Goal: Task Accomplishment & Management: Use online tool/utility

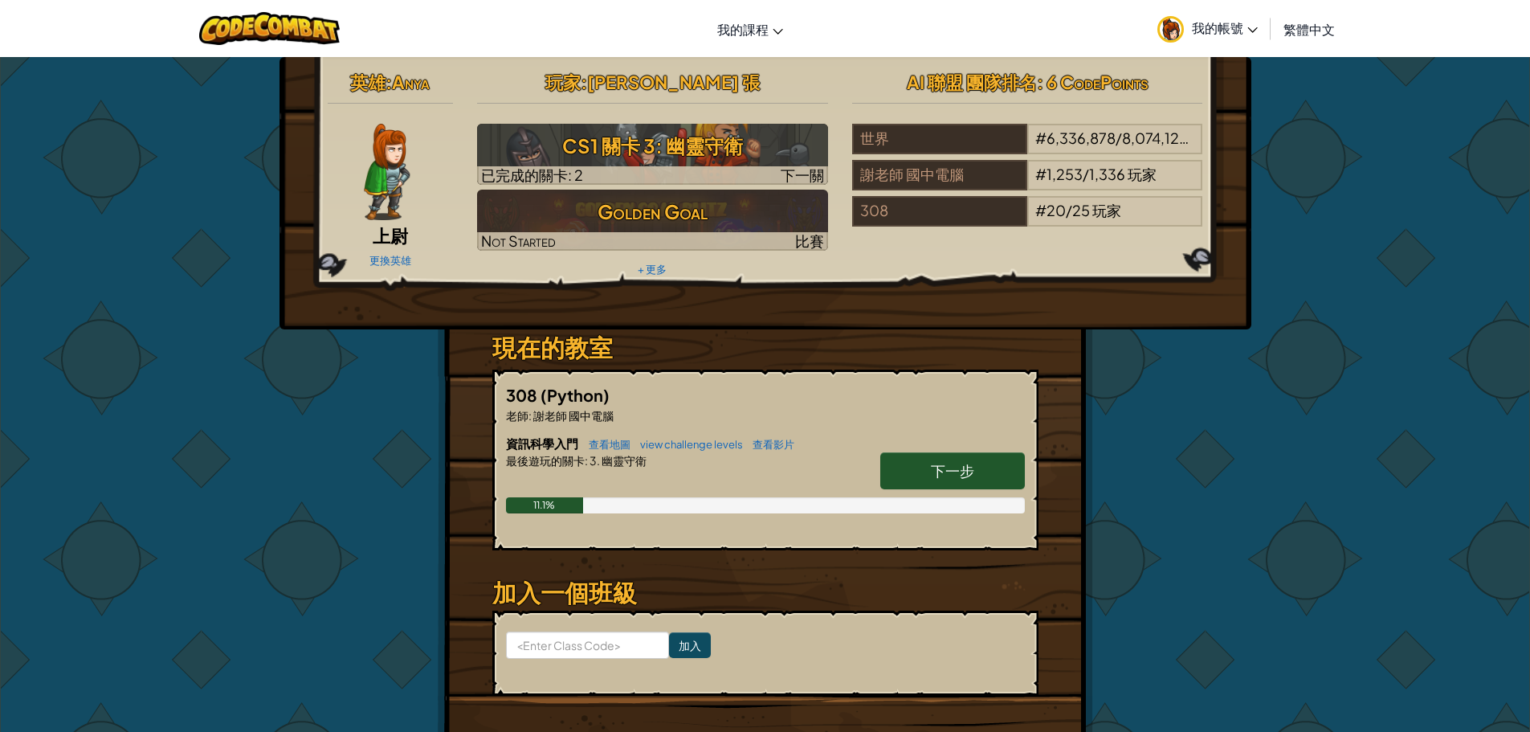
click at [969, 476] on span "下一步" at bounding box center [952, 470] width 43 height 18
select select "zh-HANT"
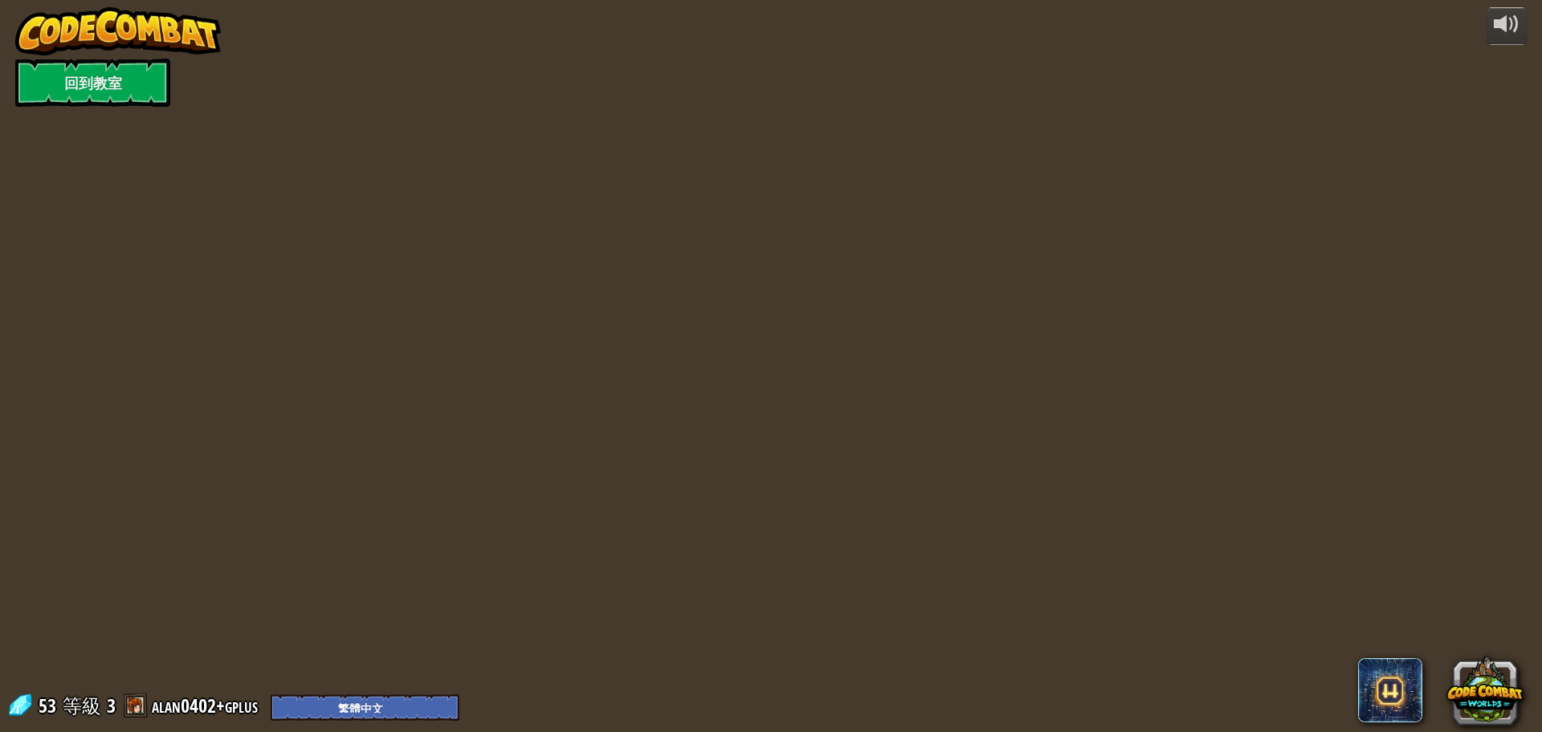
select select "zh-HANT"
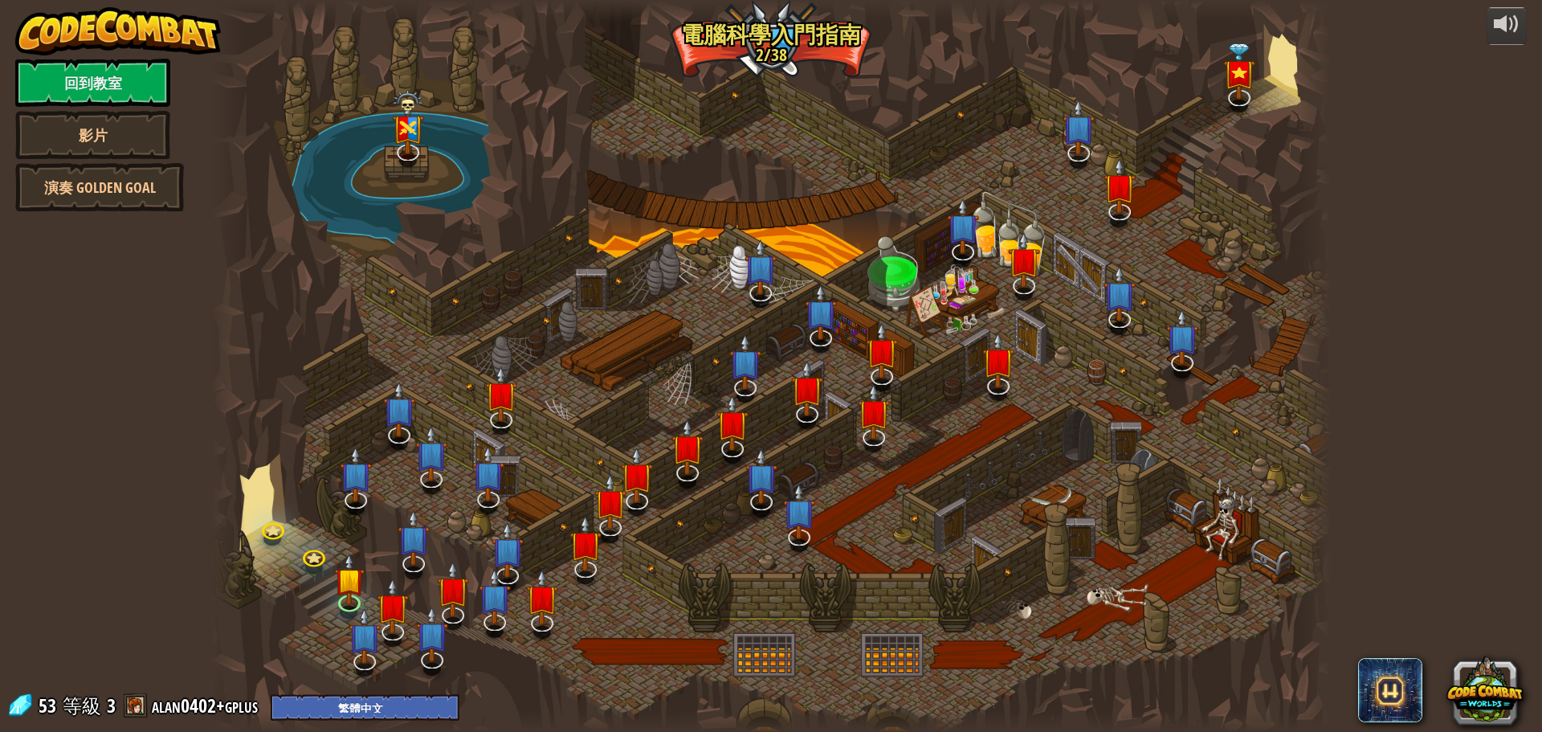
select select "zh-HANT"
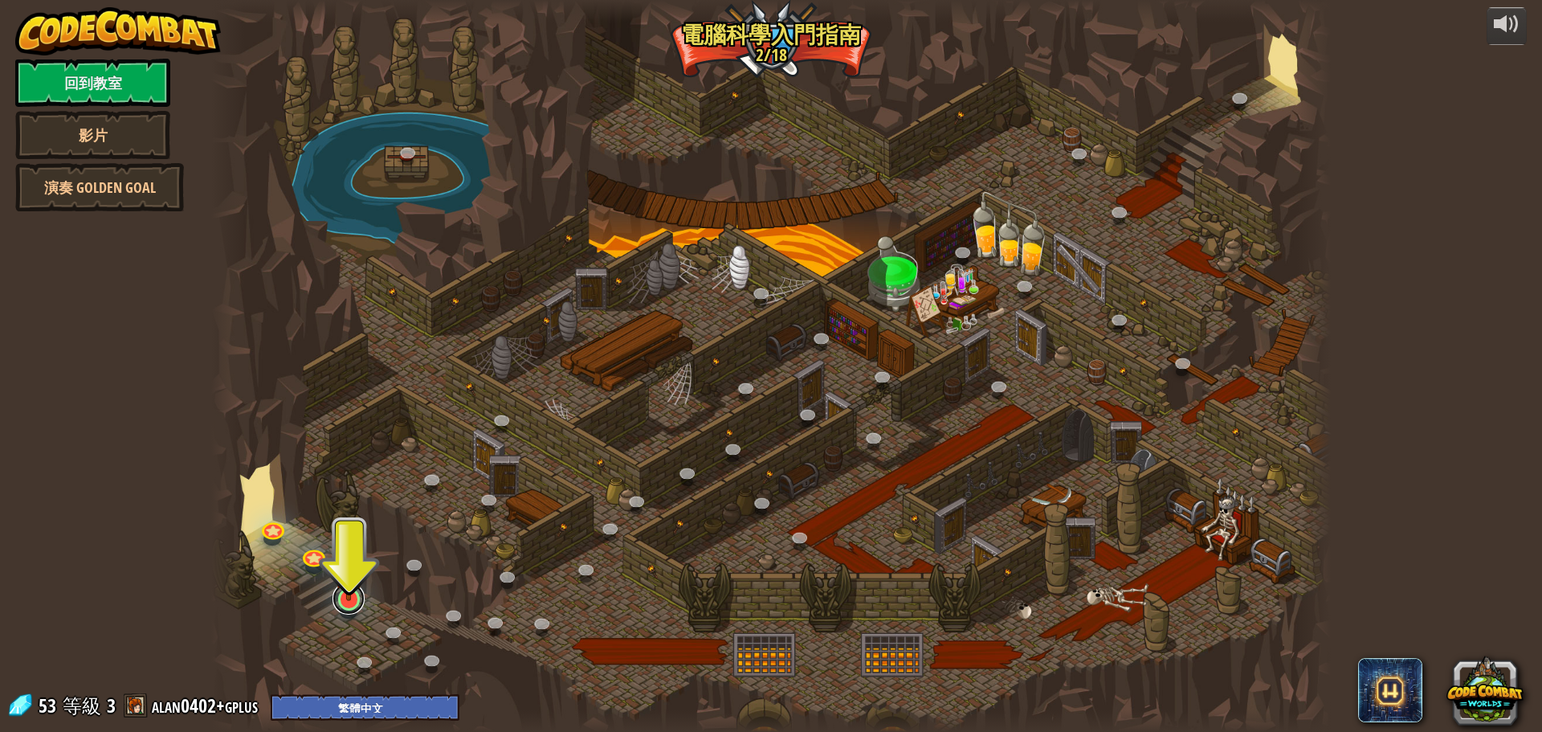
click at [348, 607] on link at bounding box center [348, 598] width 32 height 32
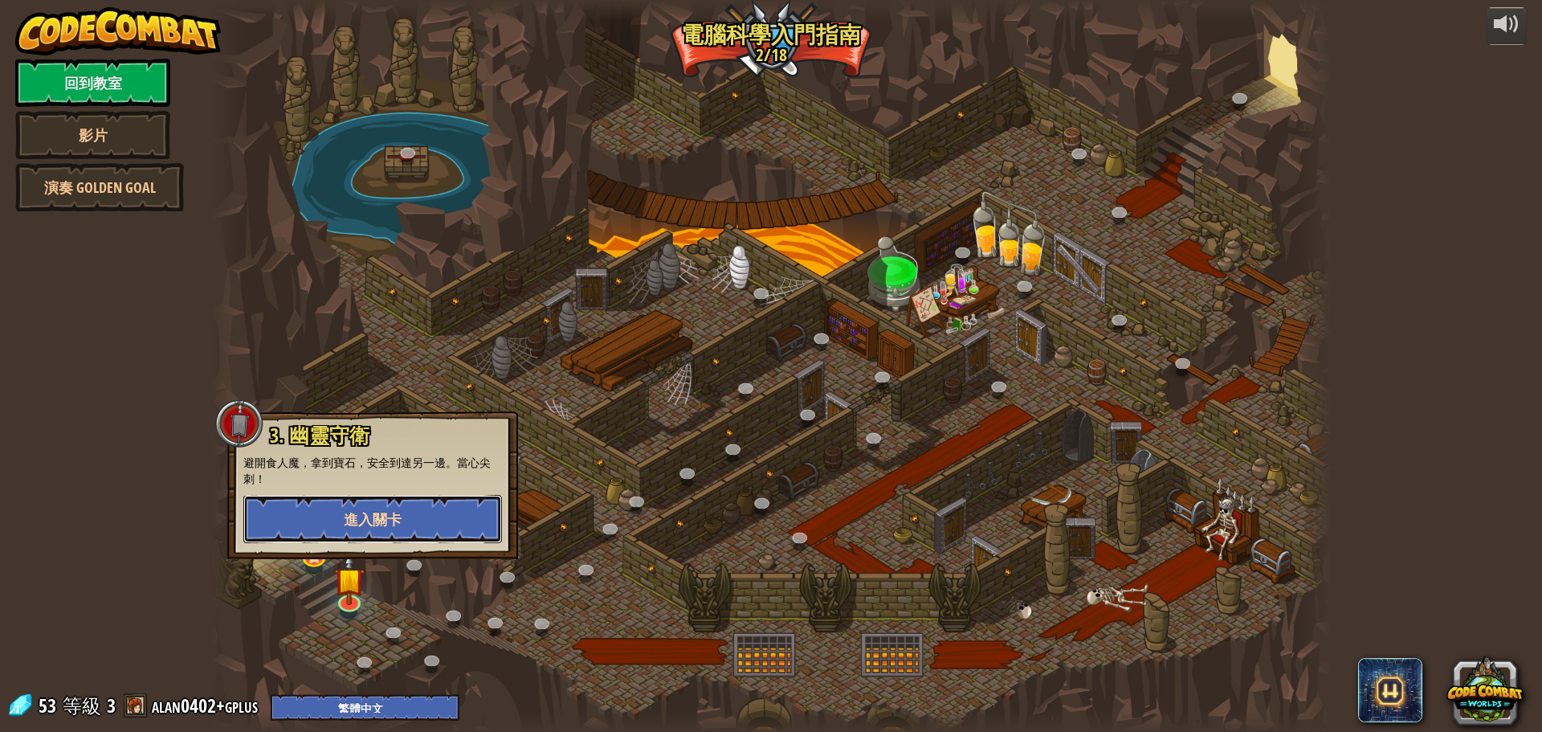
click at [355, 521] on span "進入關卡" at bounding box center [373, 519] width 58 height 20
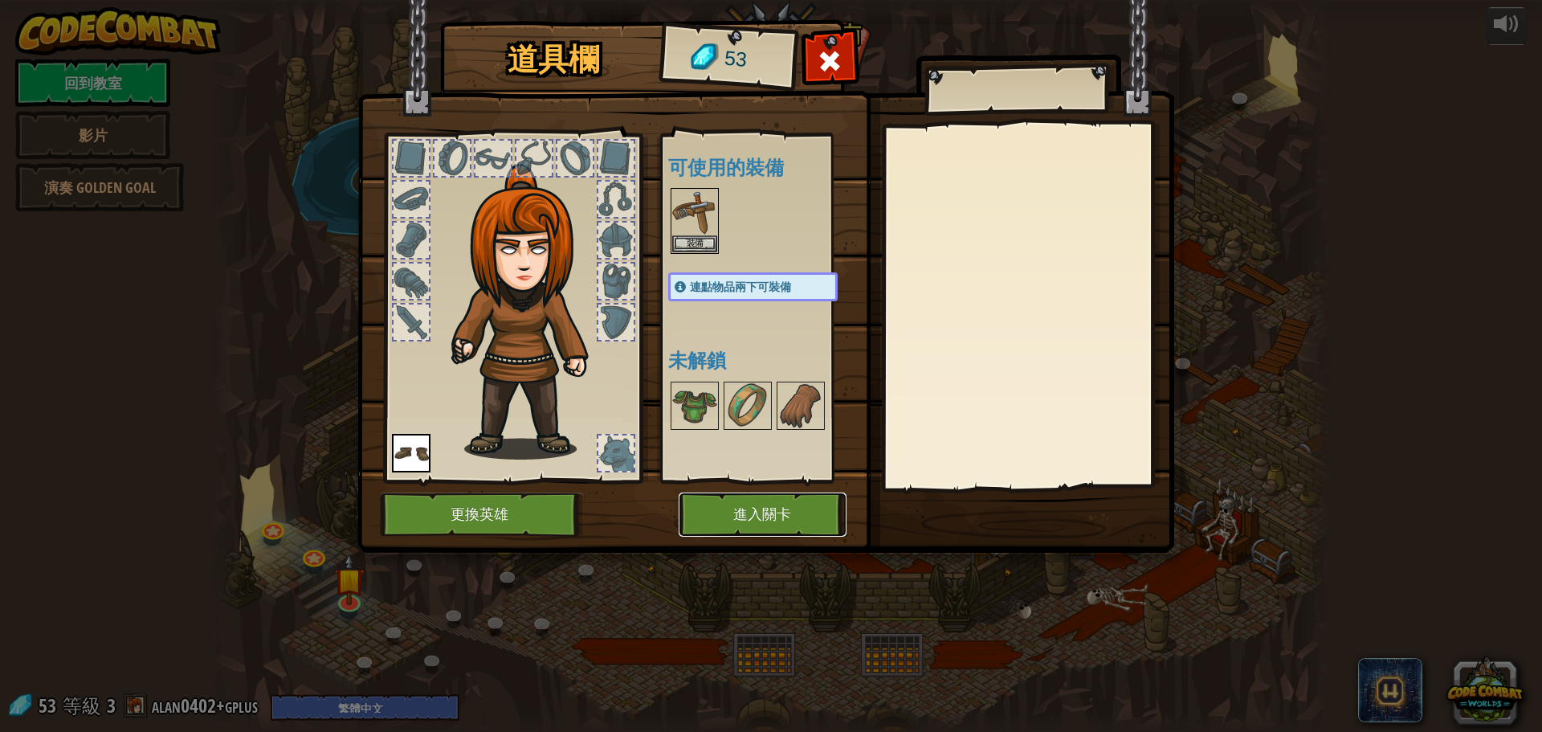
click at [785, 522] on button "進入關卡" at bounding box center [763, 514] width 168 height 44
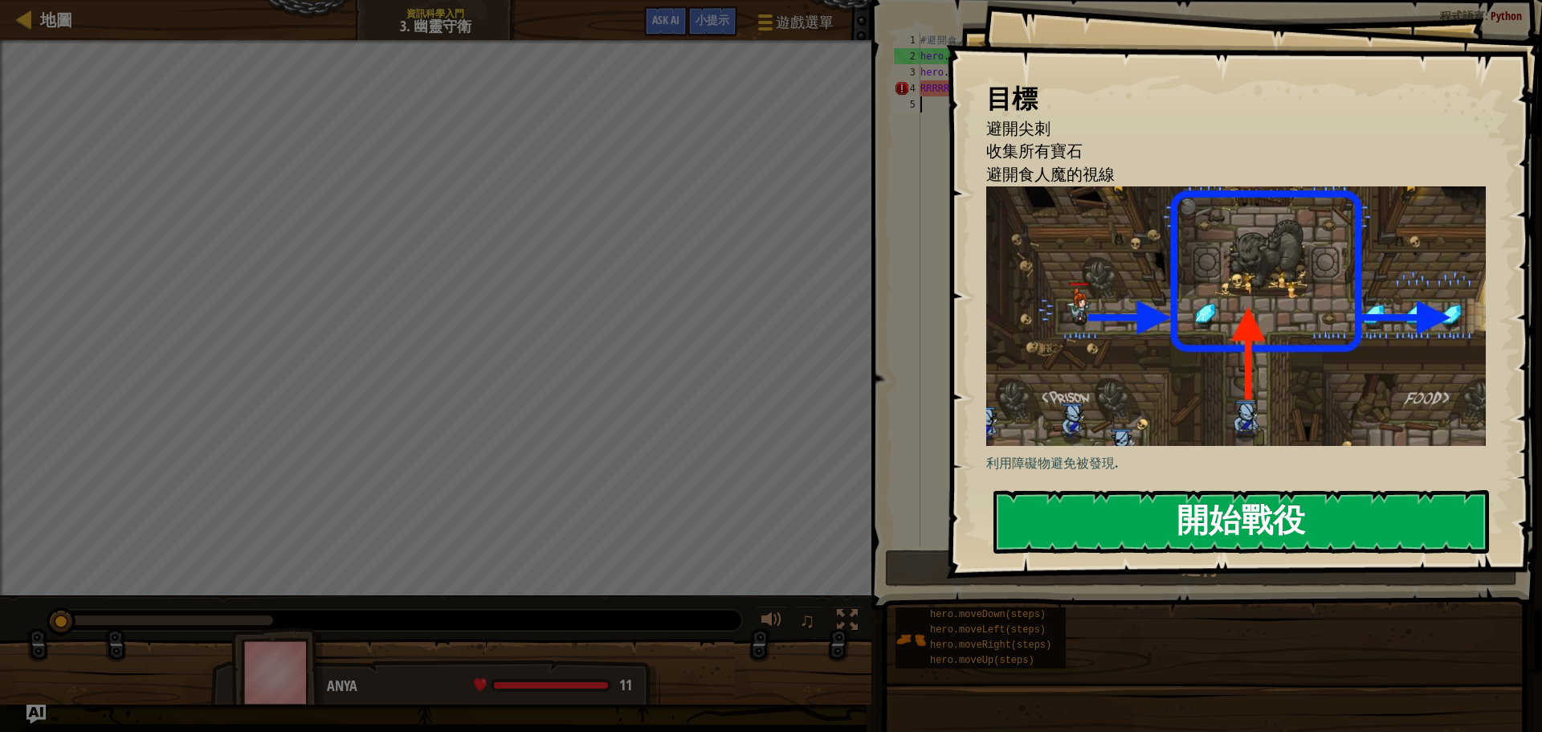
click at [1206, 503] on button "開始戰役" at bounding box center [1240, 521] width 495 height 63
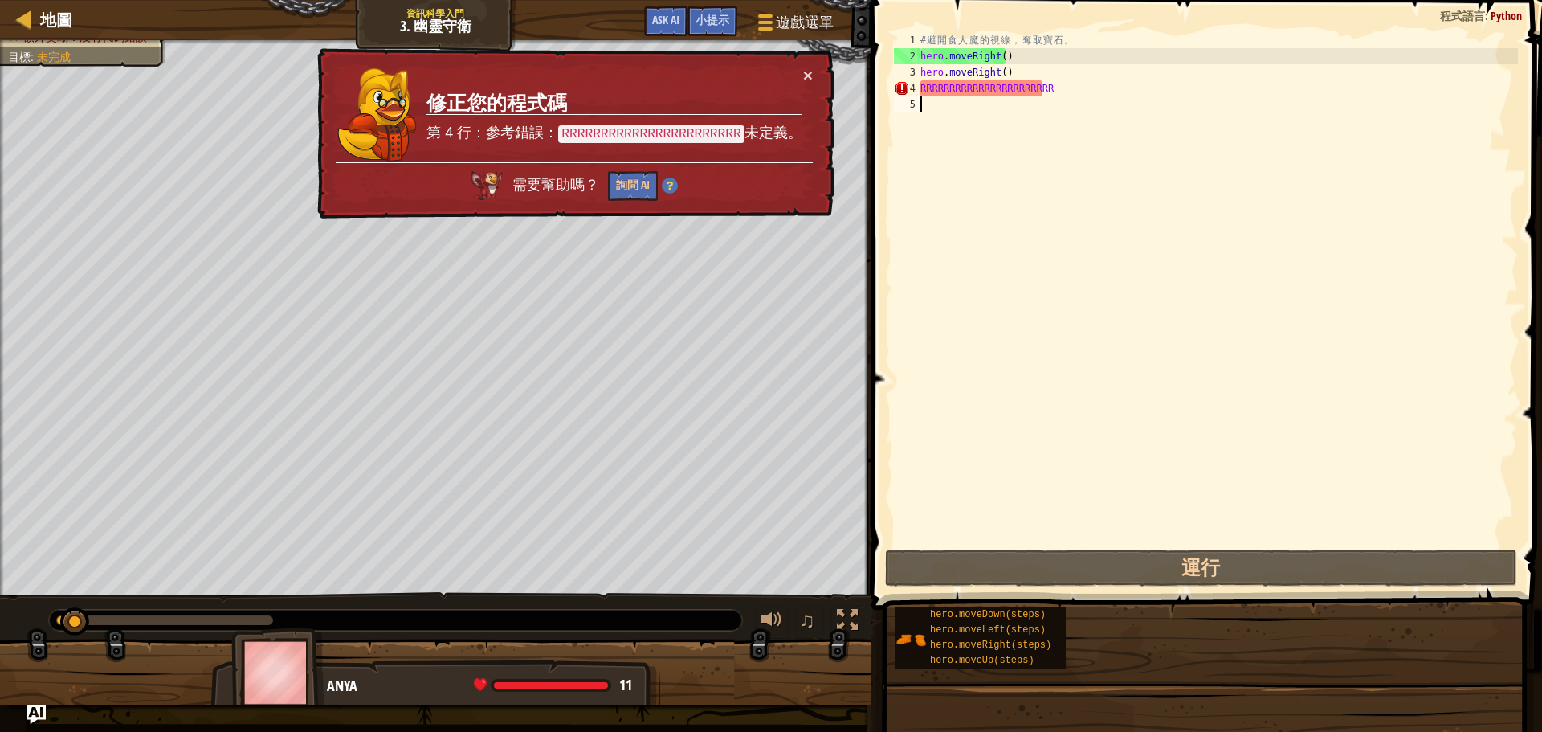
type textarea "h"
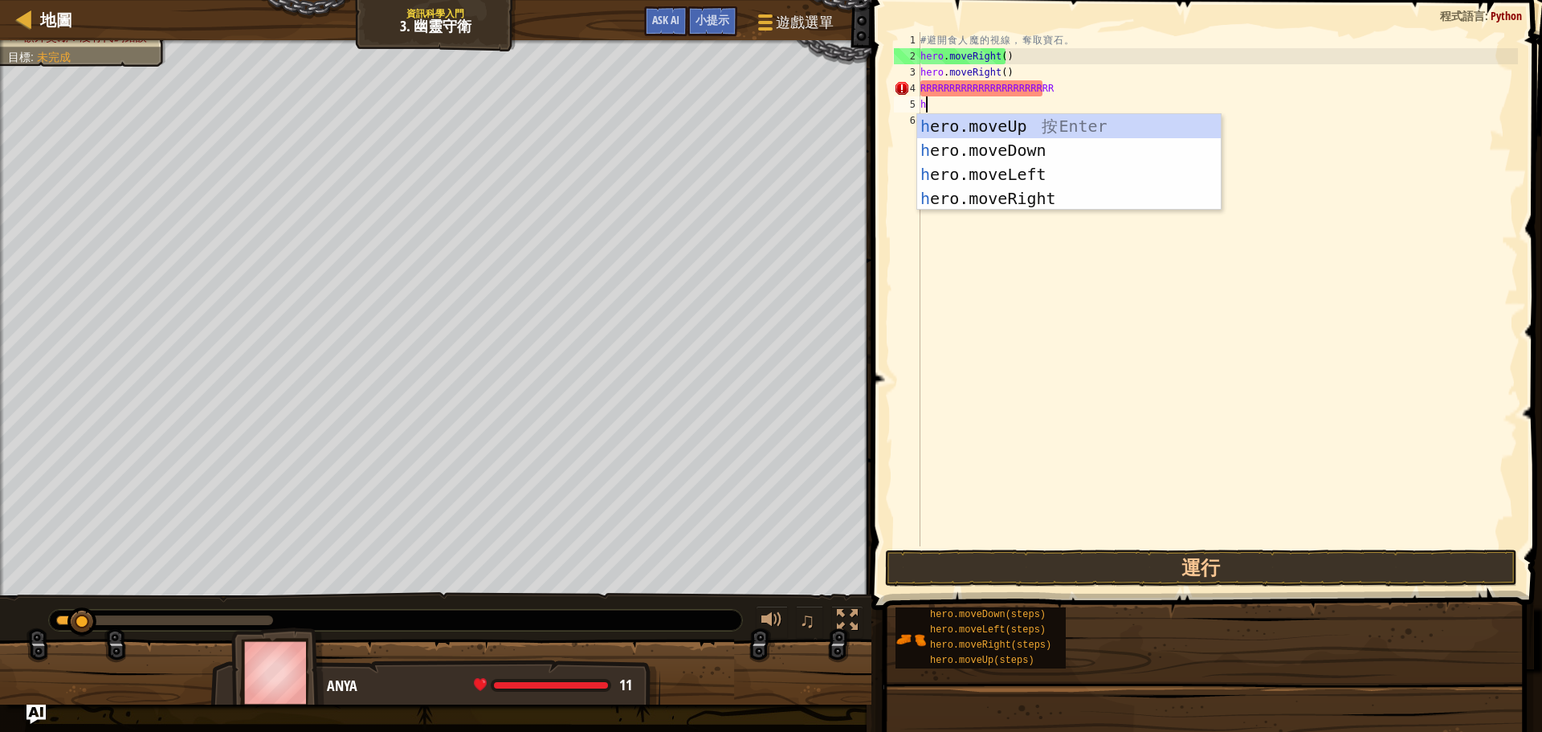
scroll to position [7, 0]
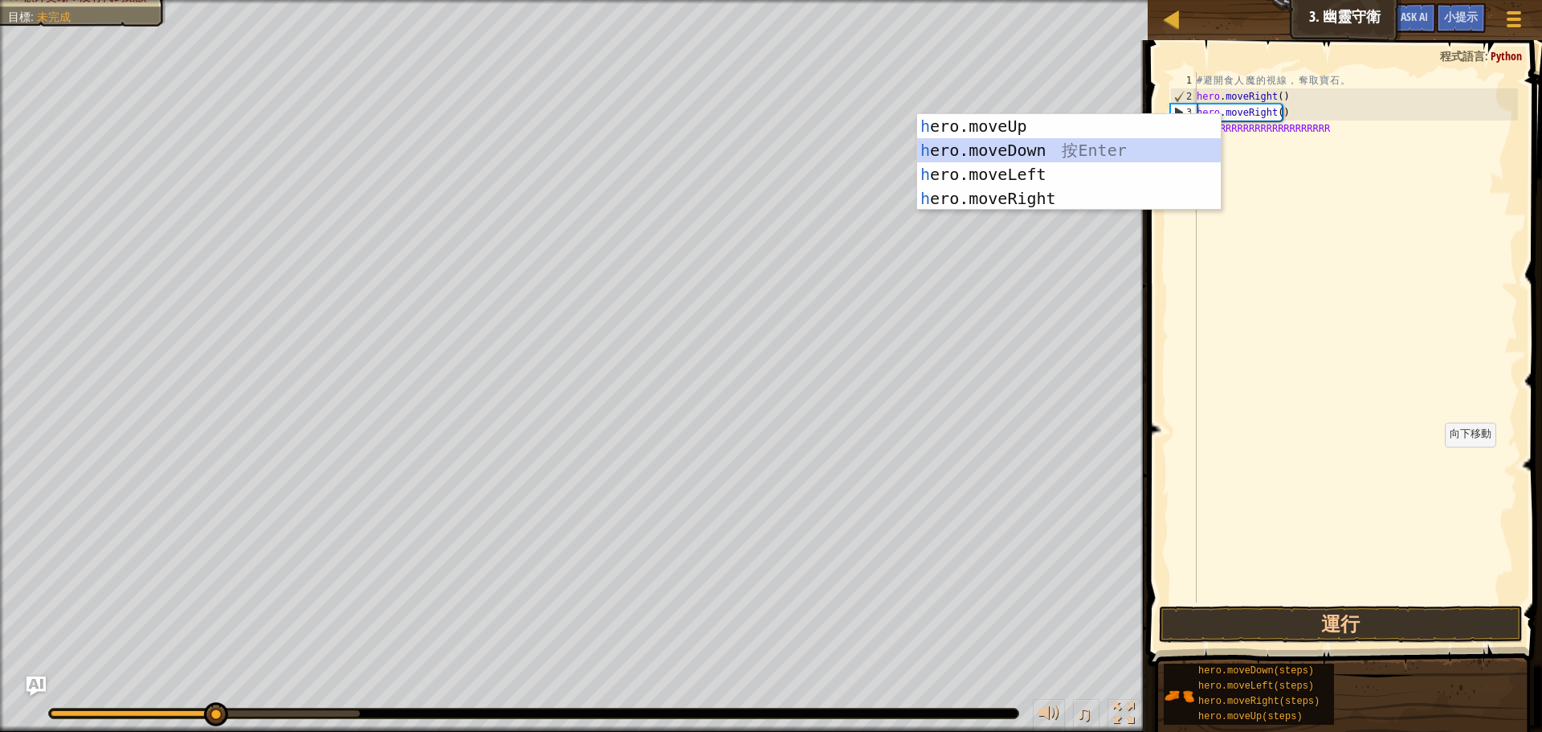
click at [985, 153] on div "h ero.moveUp 按 Enter h ero.moveDown 按 Enter h ero.moveLeft 按 Enter h ero.moveRi…" at bounding box center [1069, 186] width 304 height 145
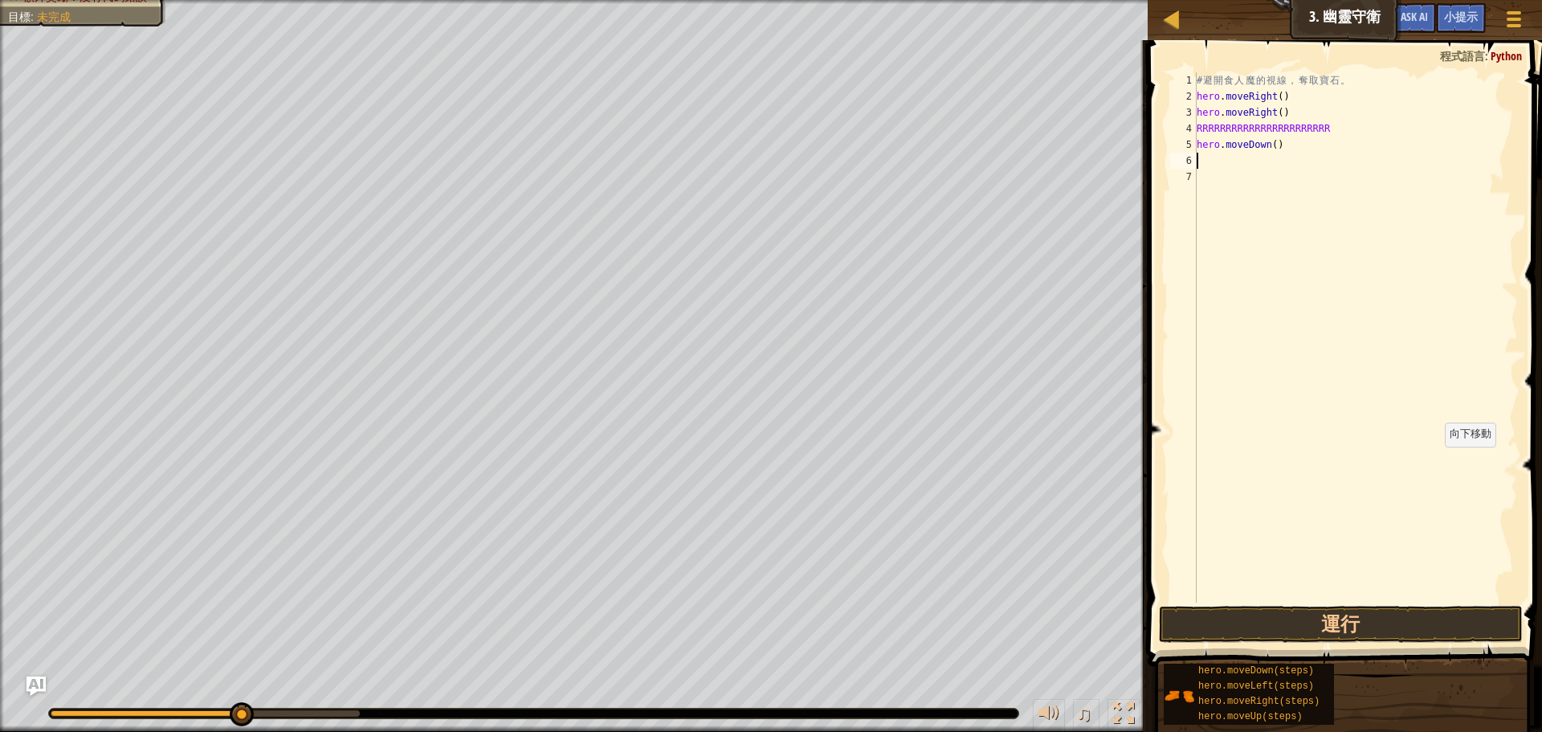
type textarea "h"
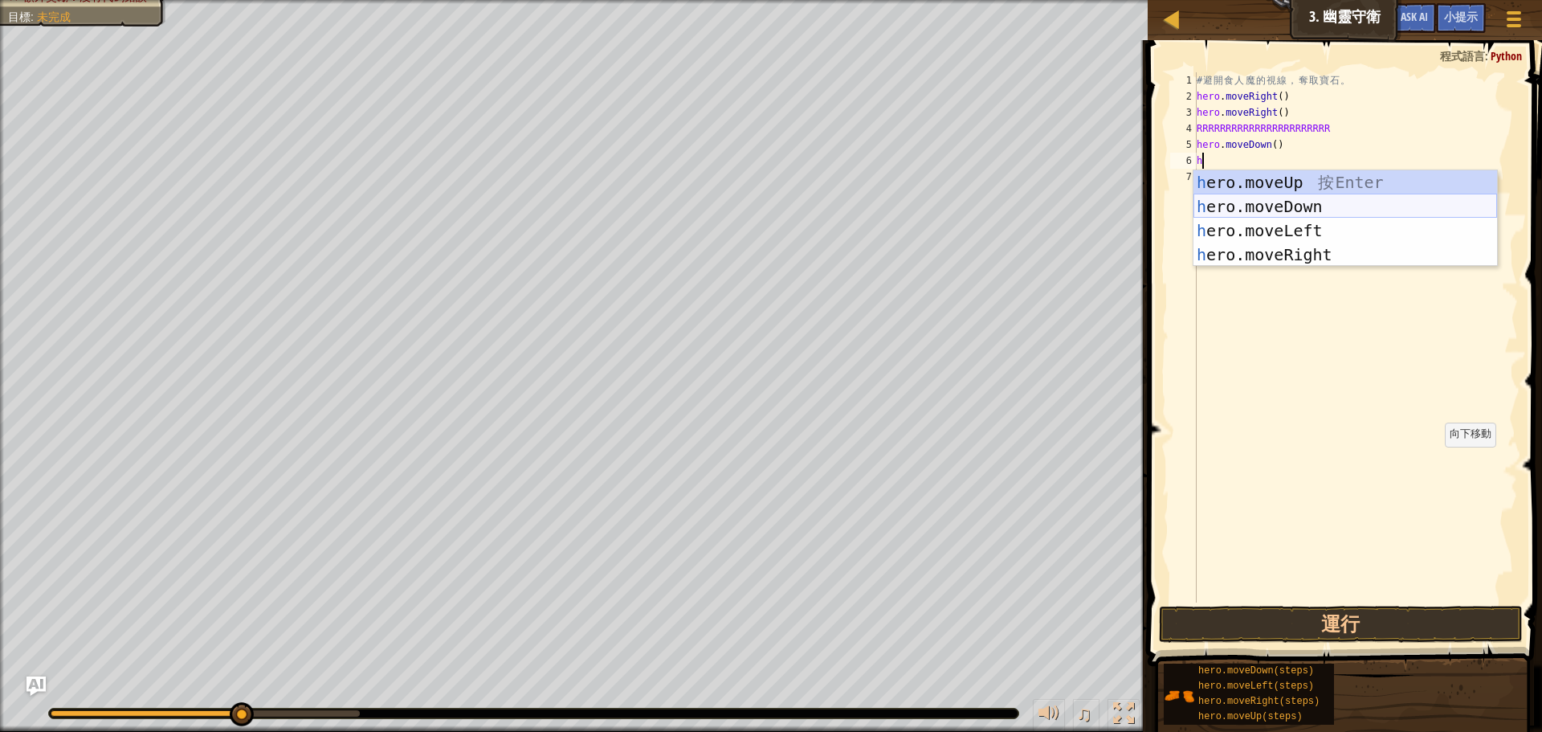
drag, startPoint x: 1233, startPoint y: 208, endPoint x: 1242, endPoint y: 210, distance: 9.2
click at [1234, 208] on div "h ero.moveUp 按 Enter h ero.moveDown 按 Enter h ero.moveLeft 按 Enter h ero.moveRi…" at bounding box center [1345, 242] width 304 height 145
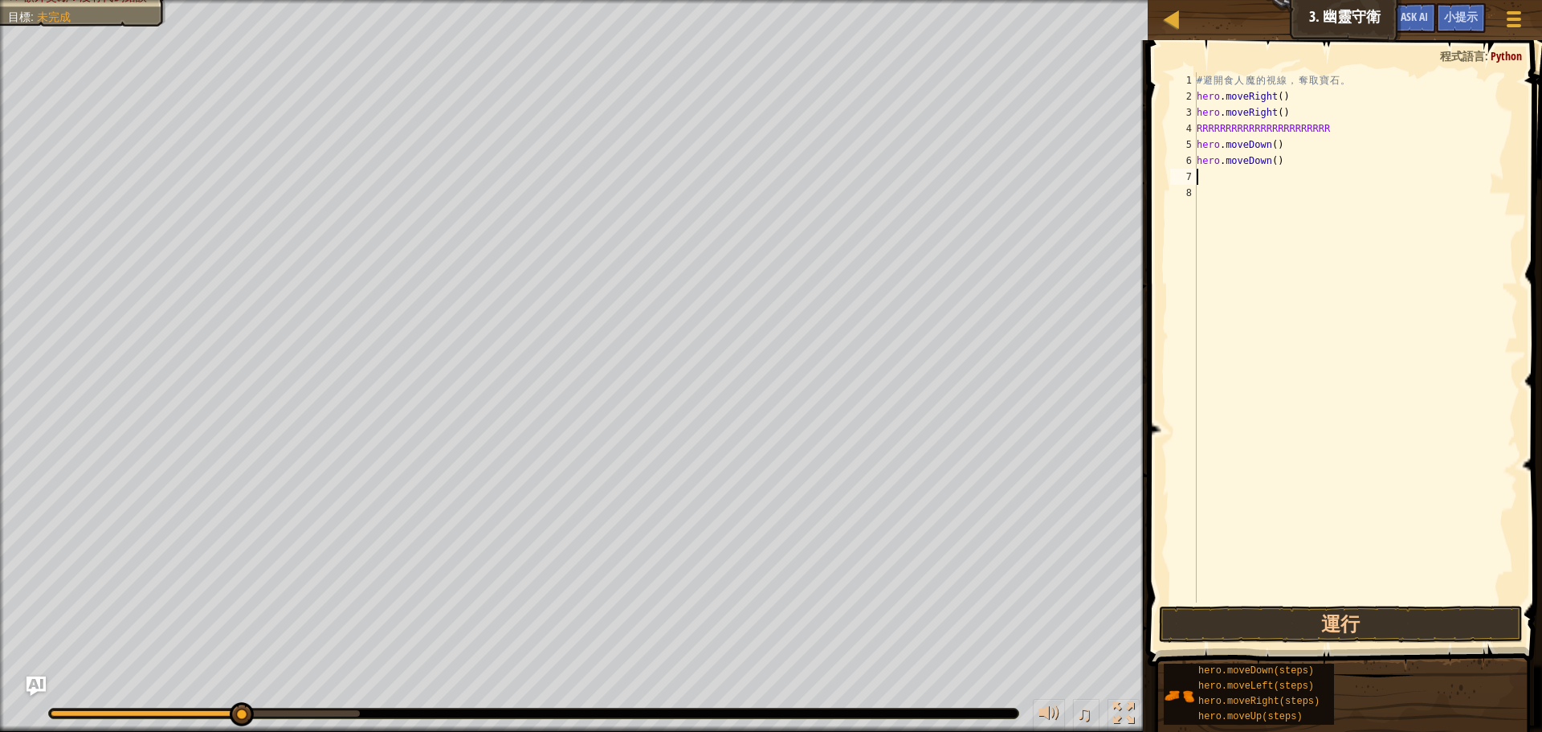
type textarea "h"
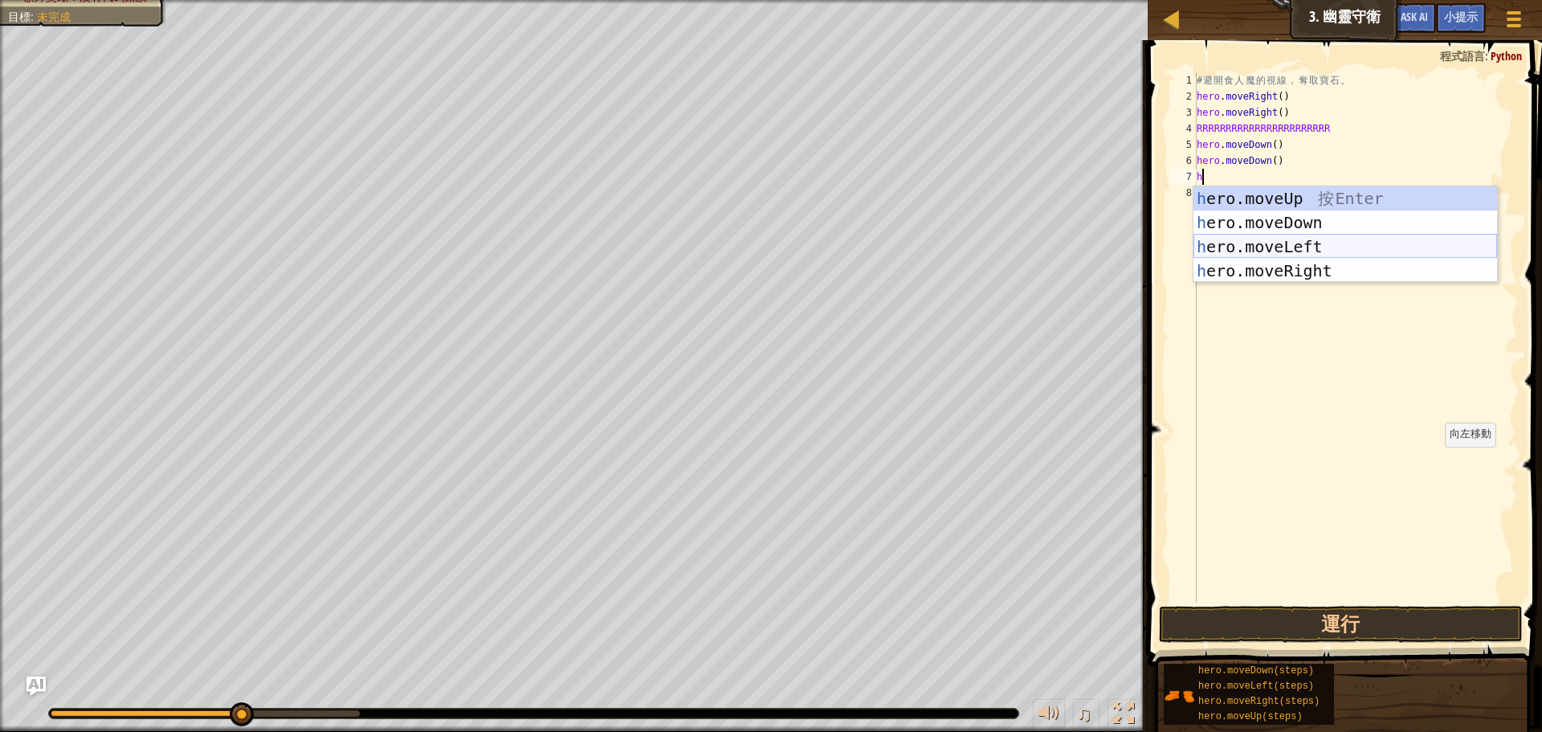
click at [1241, 251] on div "h ero.moveUp 按 Enter h ero.moveDown 按 Enter h ero.moveLeft 按 Enter h ero.moveRi…" at bounding box center [1345, 258] width 304 height 145
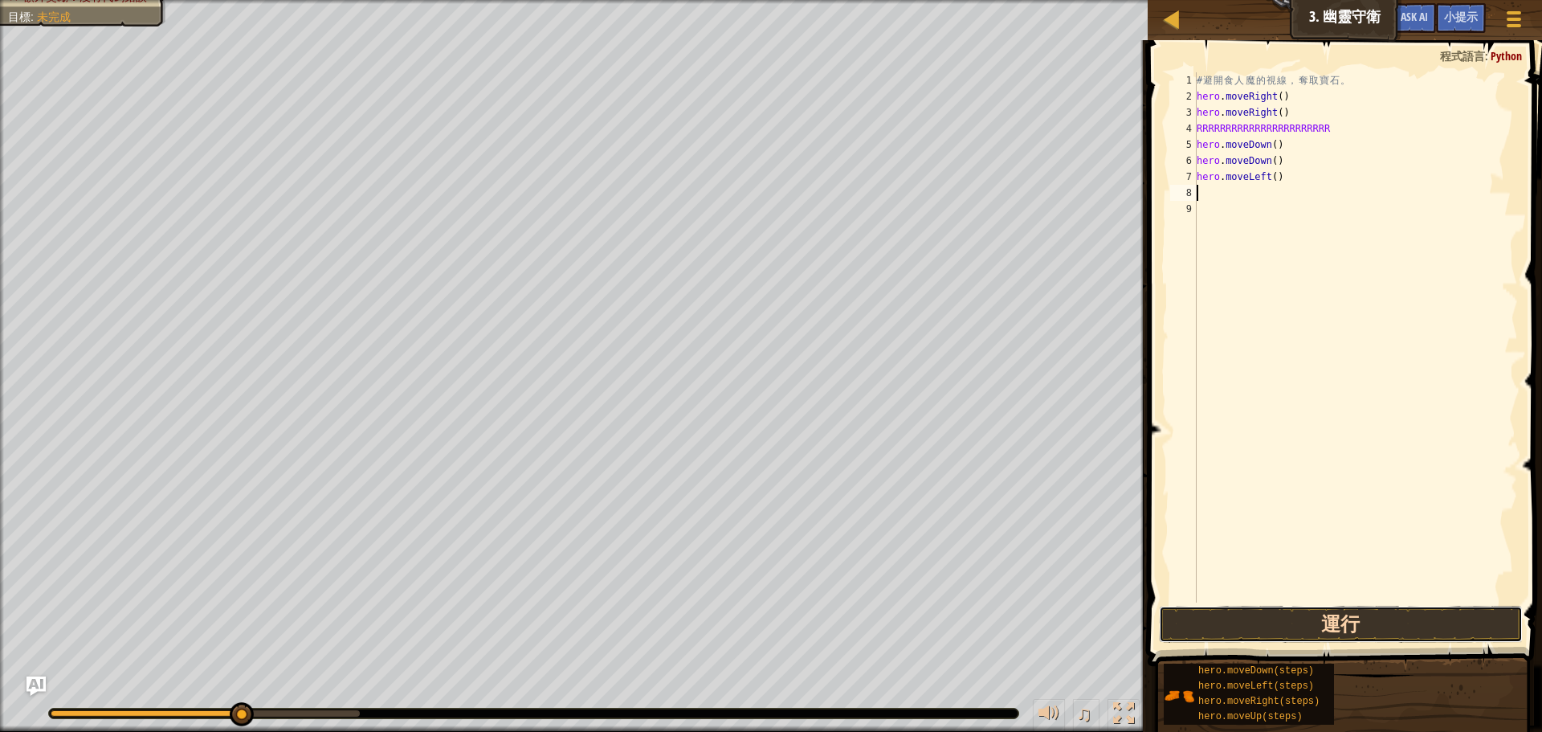
click at [1347, 610] on button "運行" at bounding box center [1341, 623] width 364 height 37
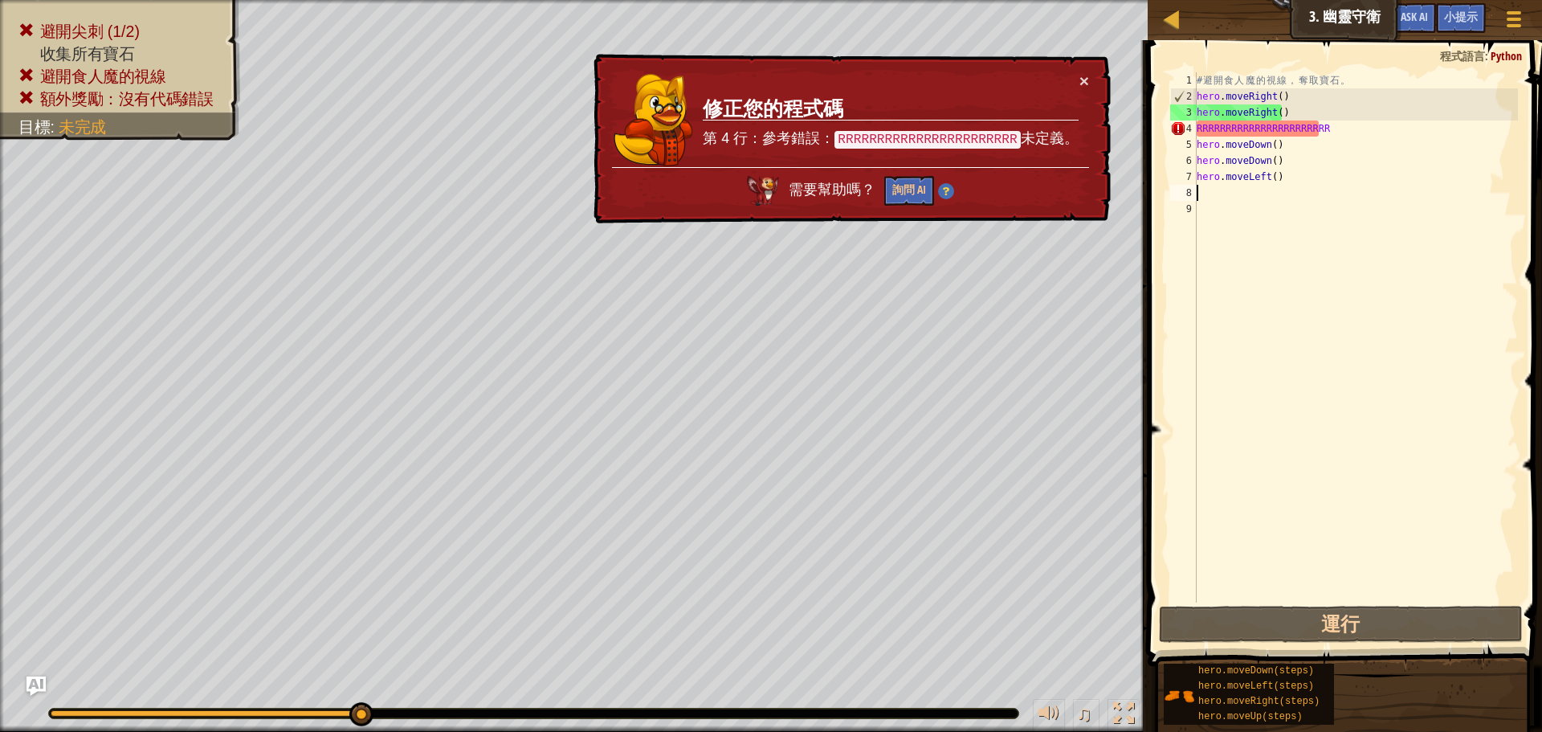
click at [1434, 142] on div "# 避 開 食 人 魔 的 視 線 ， 奪 取 寶 石 。 hero . moveRight ( ) hero . moveRight ( ) RRRRRRR…" at bounding box center [1355, 353] width 324 height 562
click at [1429, 132] on div "# 避 開 食 人 魔 的 視 線 ， 奪 取 寶 石 。 hero . moveRight ( ) hero . moveRight ( ) RRRRRRR…" at bounding box center [1355, 353] width 324 height 562
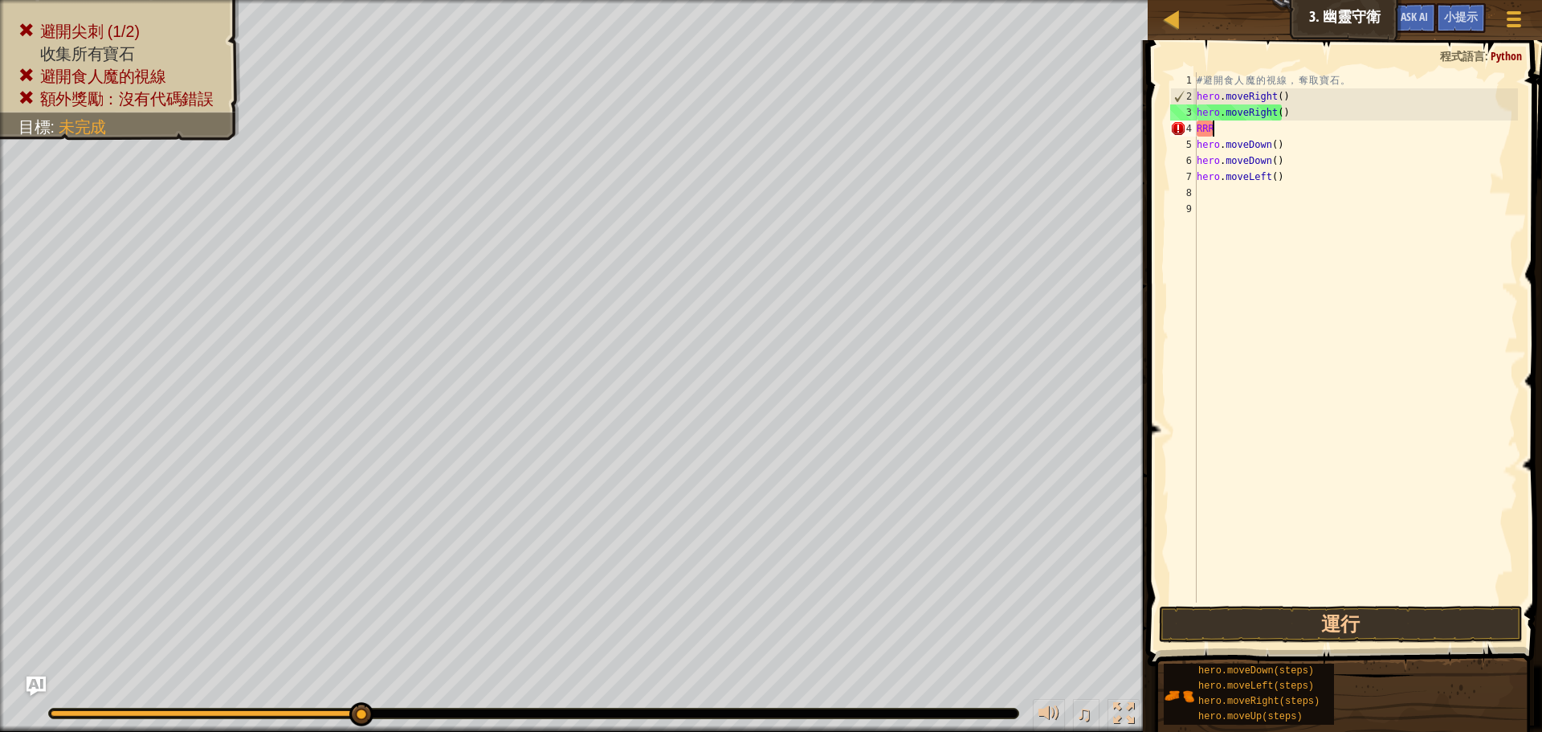
type textarea "R"
click at [1241, 612] on button "運行" at bounding box center [1341, 623] width 364 height 37
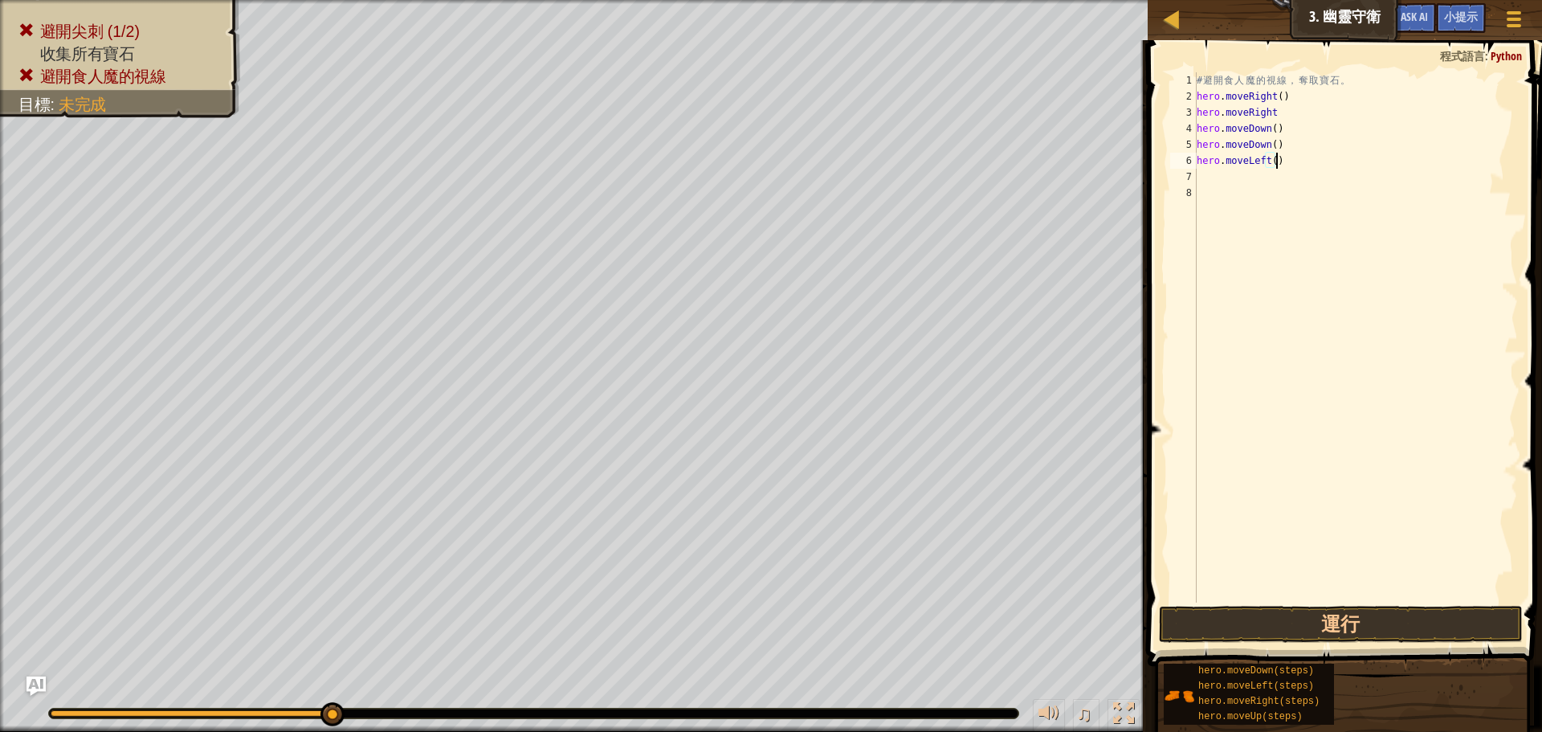
click at [1277, 160] on div "# 避 開 食 人 魔 的 視 線 ， 奪 取 寶 石 。 hero . moveRight ( ) hero . moveRight hero . move…" at bounding box center [1355, 353] width 324 height 562
type textarea "h"
click at [1270, 149] on div "# 避 開 食 人 魔 的 視 線 ， 奪 取 寶 石 。 hero . moveRight ( ) hero . moveRight hero . move…" at bounding box center [1355, 353] width 324 height 562
click at [1269, 149] on div "# 避 開 食 人 魔 的 視 線 ， 奪 取 寶 石 。 hero . moveRight ( ) hero . moveRight hero . move…" at bounding box center [1355, 353] width 324 height 562
click at [1263, 149] on div "# 避 開 食 人 魔 的 視 線 ， 奪 取 寶 石 。 hero . moveRight ( ) hero . moveRight hero . move…" at bounding box center [1355, 353] width 324 height 562
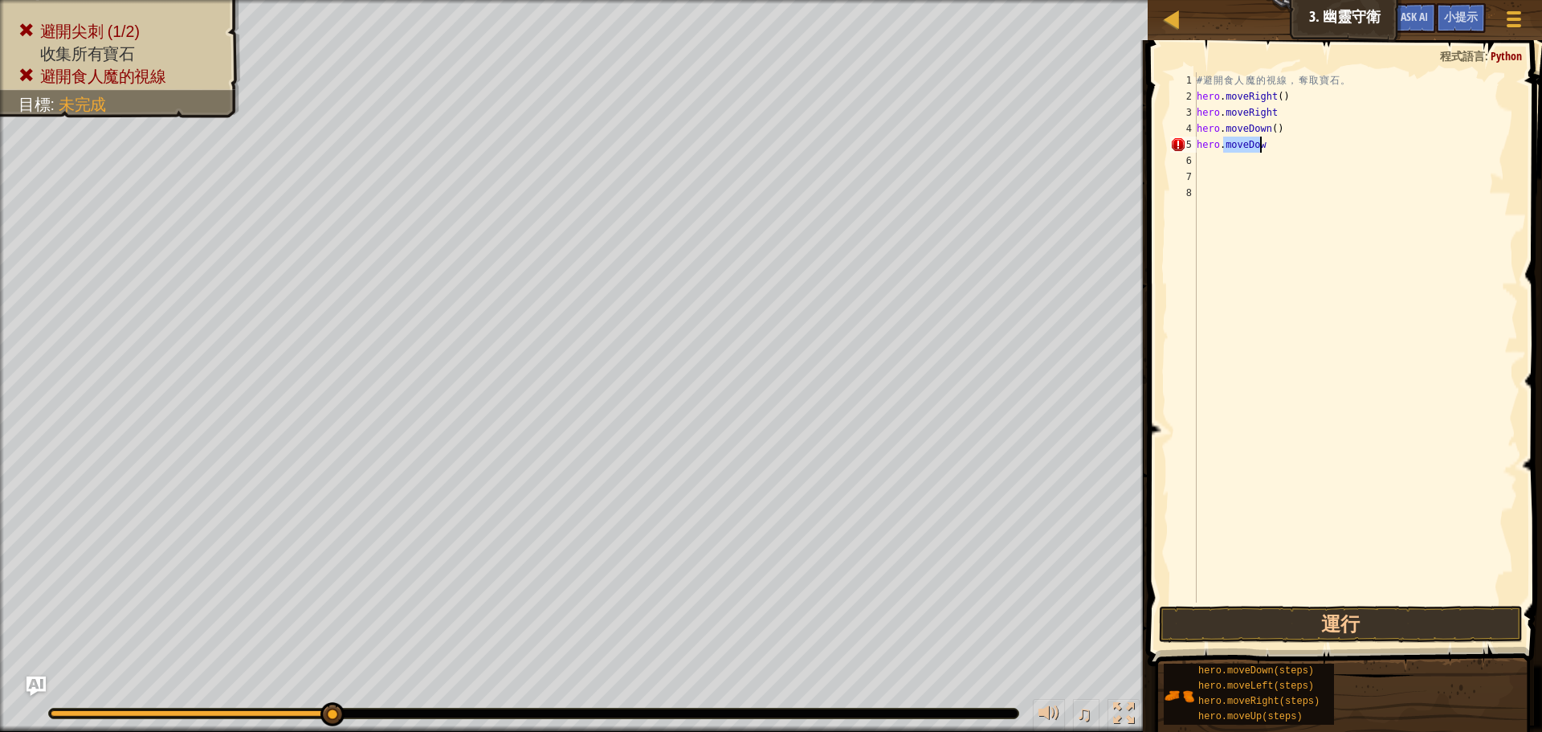
type textarea "h"
click at [1263, 149] on div "# 避 開 食 人 魔 的 視 線 ， 奪 取 寶 石 。 hero . moveRight ( ) hero . moveRight hero . move…" at bounding box center [1355, 353] width 324 height 562
type textarea "h"
click at [1290, 639] on button "運行" at bounding box center [1341, 623] width 364 height 37
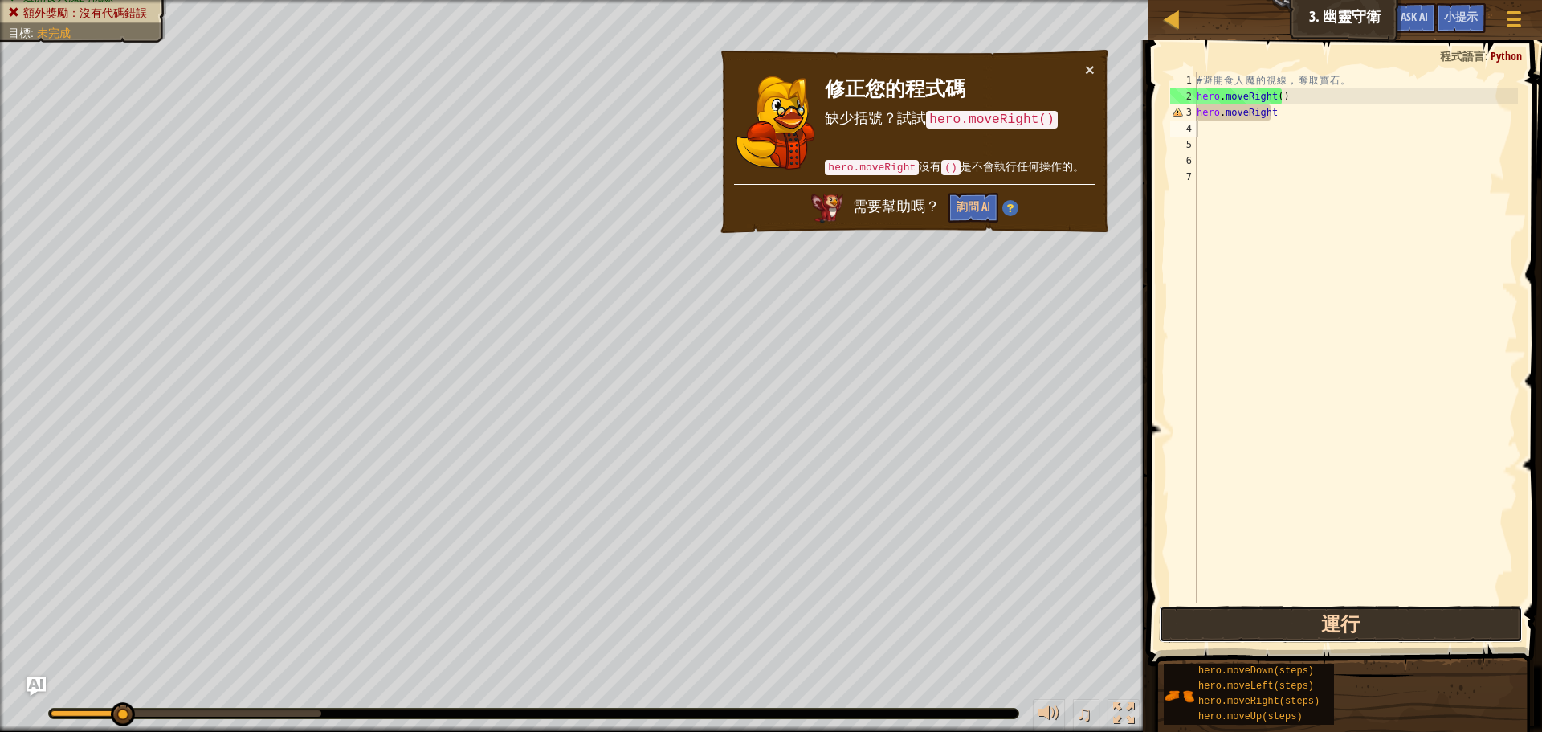
click at [1293, 631] on button "運行" at bounding box center [1341, 623] width 364 height 37
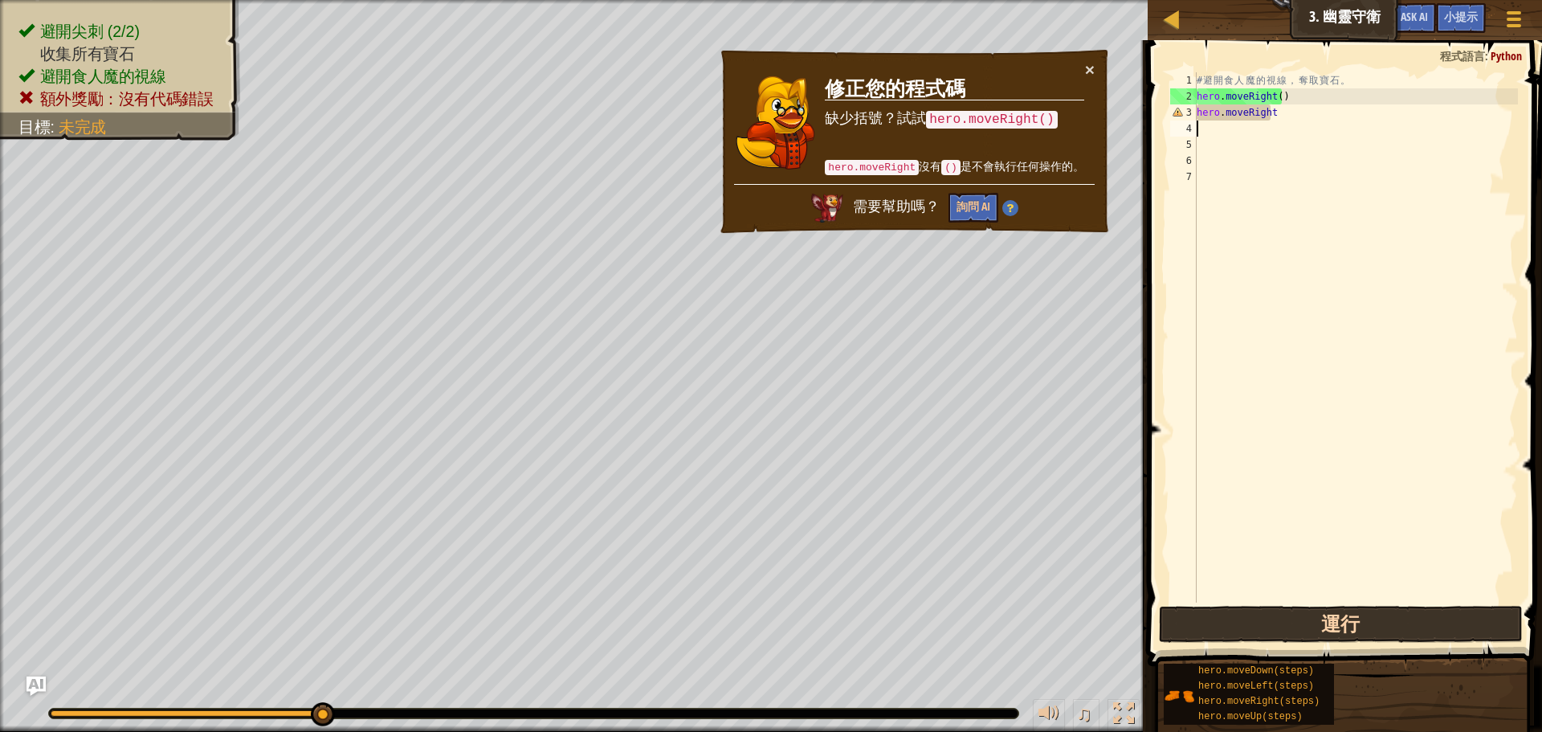
type textarea "h"
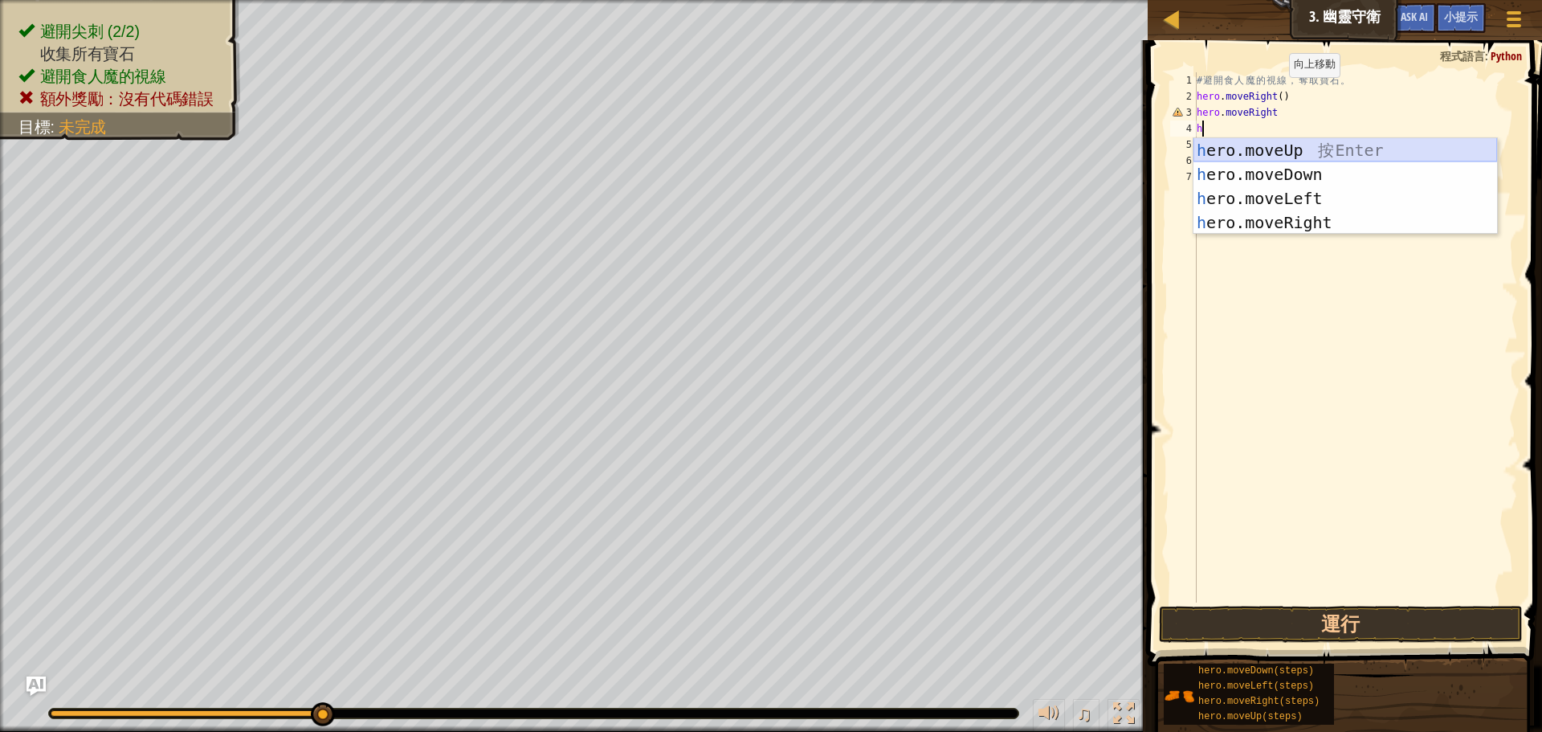
click at [1258, 152] on div "h ero.moveUp 按 Enter h ero.moveDown 按 Enter h ero.moveLeft 按 Enter h ero.moveRi…" at bounding box center [1345, 210] width 304 height 145
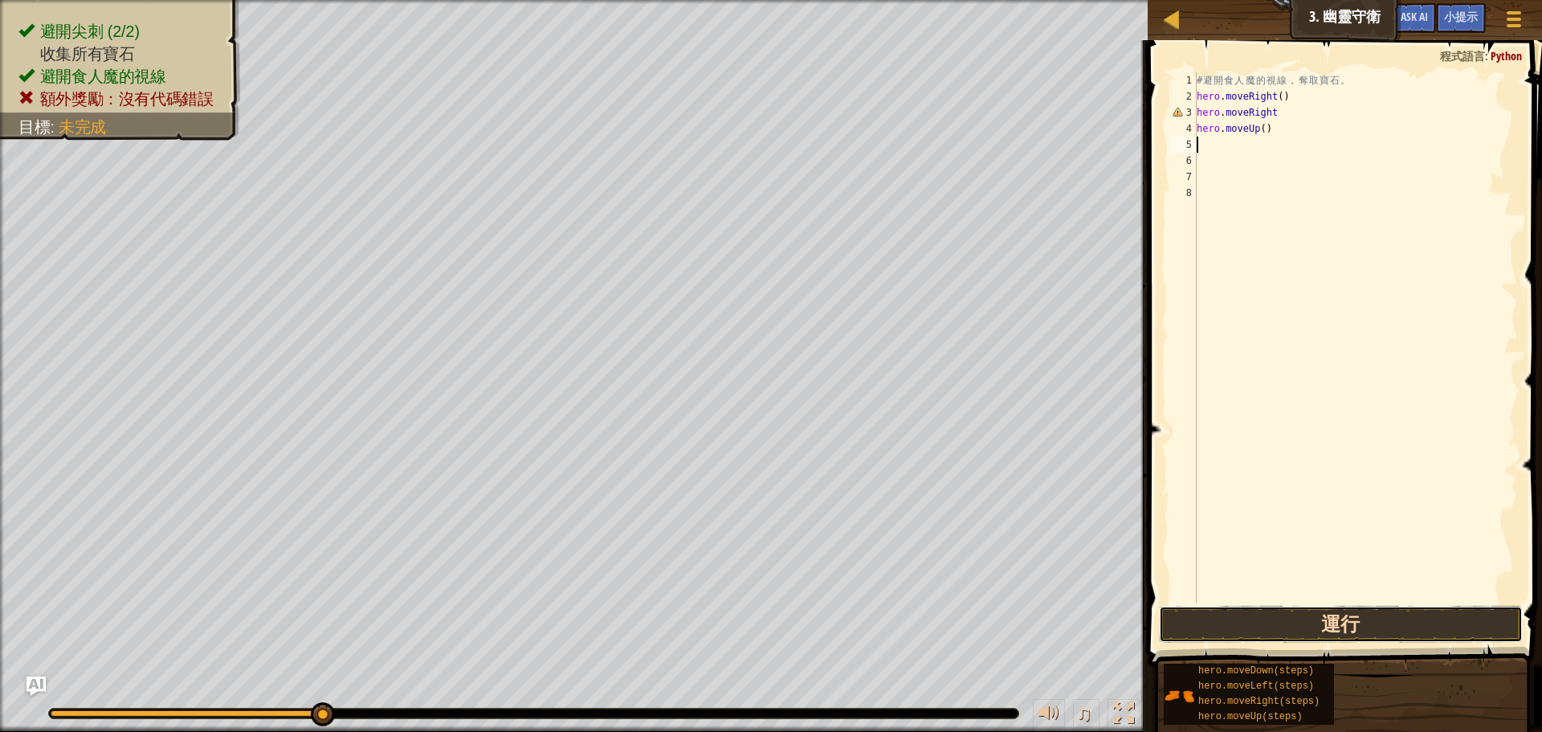
click at [1367, 634] on button "運行" at bounding box center [1341, 623] width 364 height 37
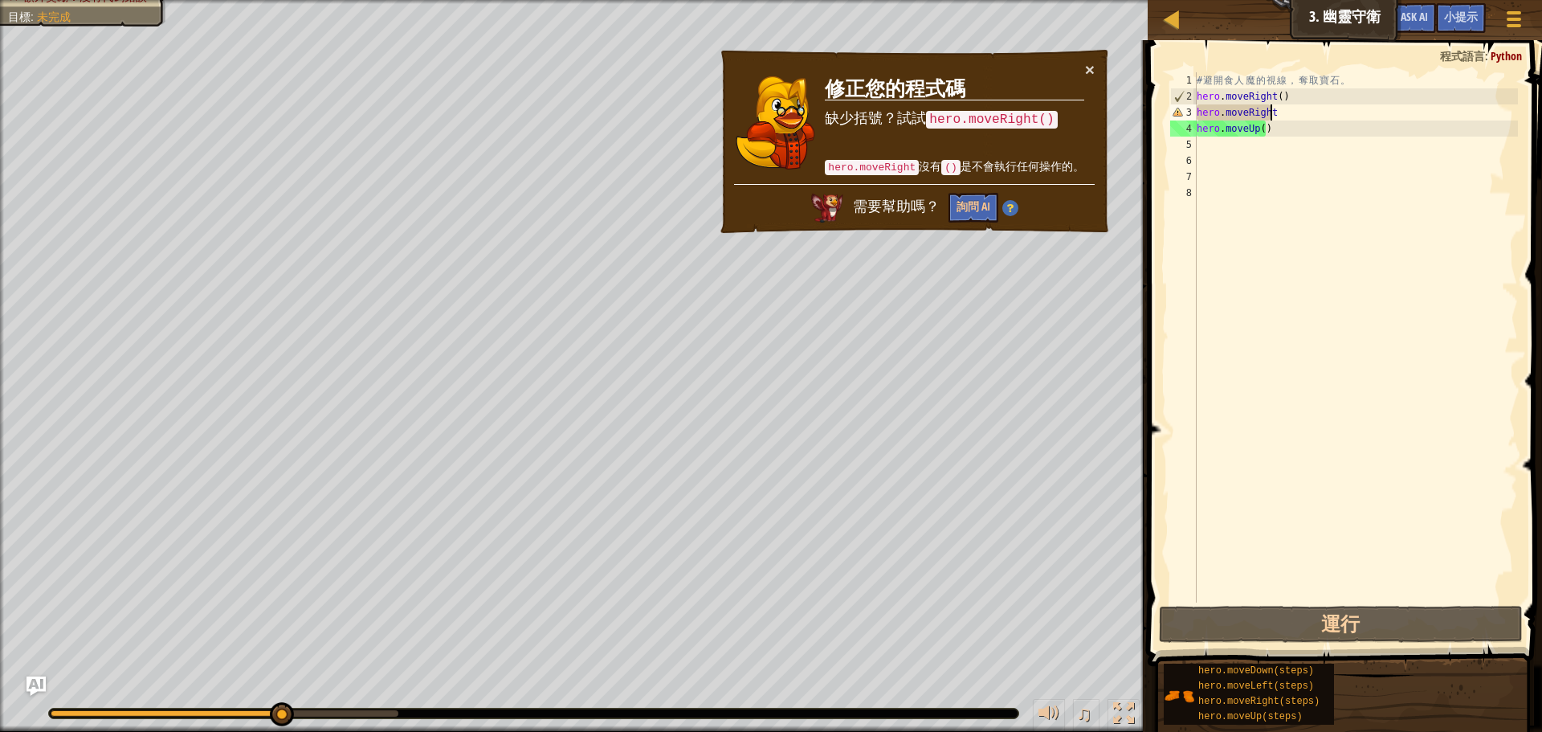
click at [1334, 107] on div "# 避 開 食 人 魔 的 視 線 ， 奪 取 寶 石 。 hero . moveRight ( ) hero . moveRight hero . move…" at bounding box center [1355, 353] width 324 height 562
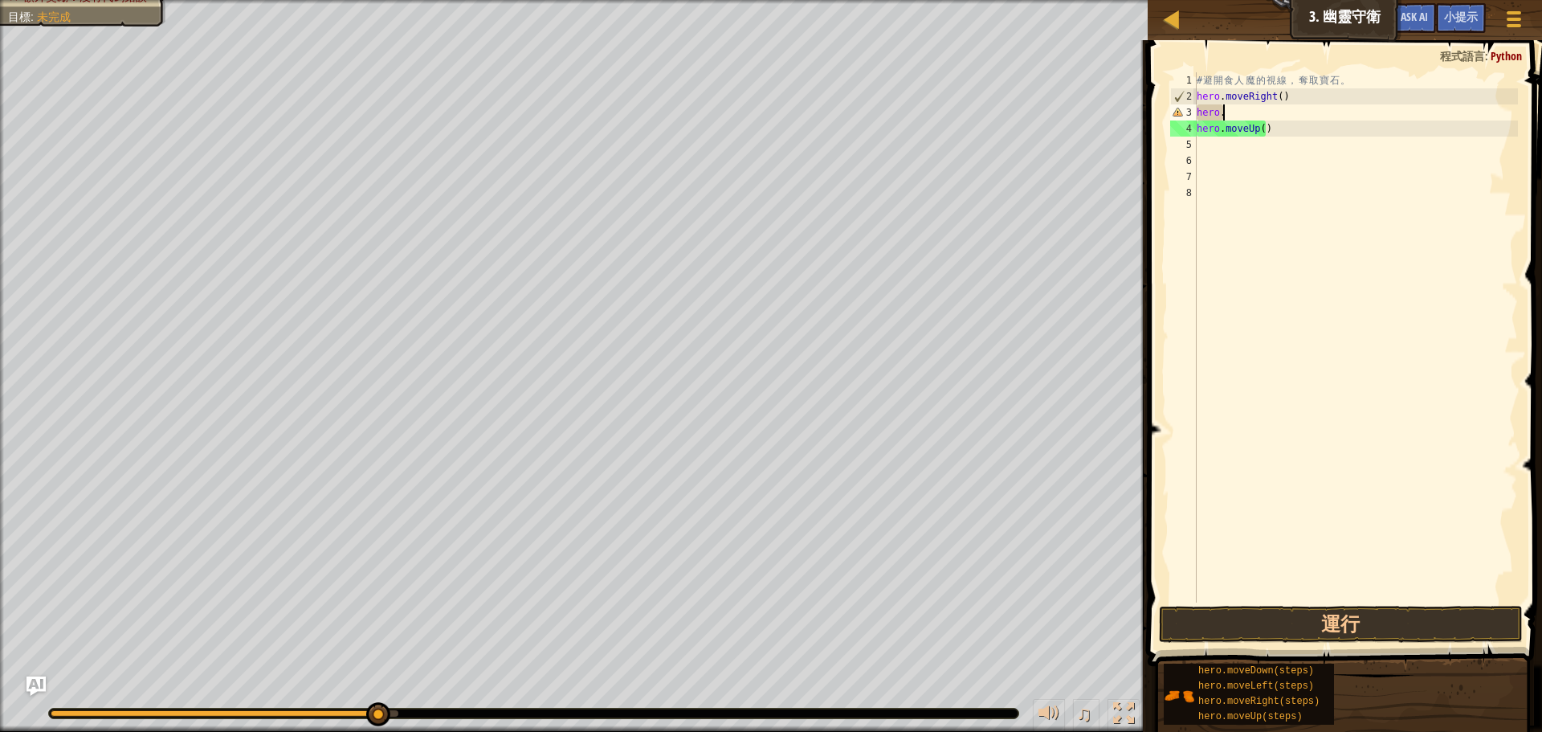
type textarea "h"
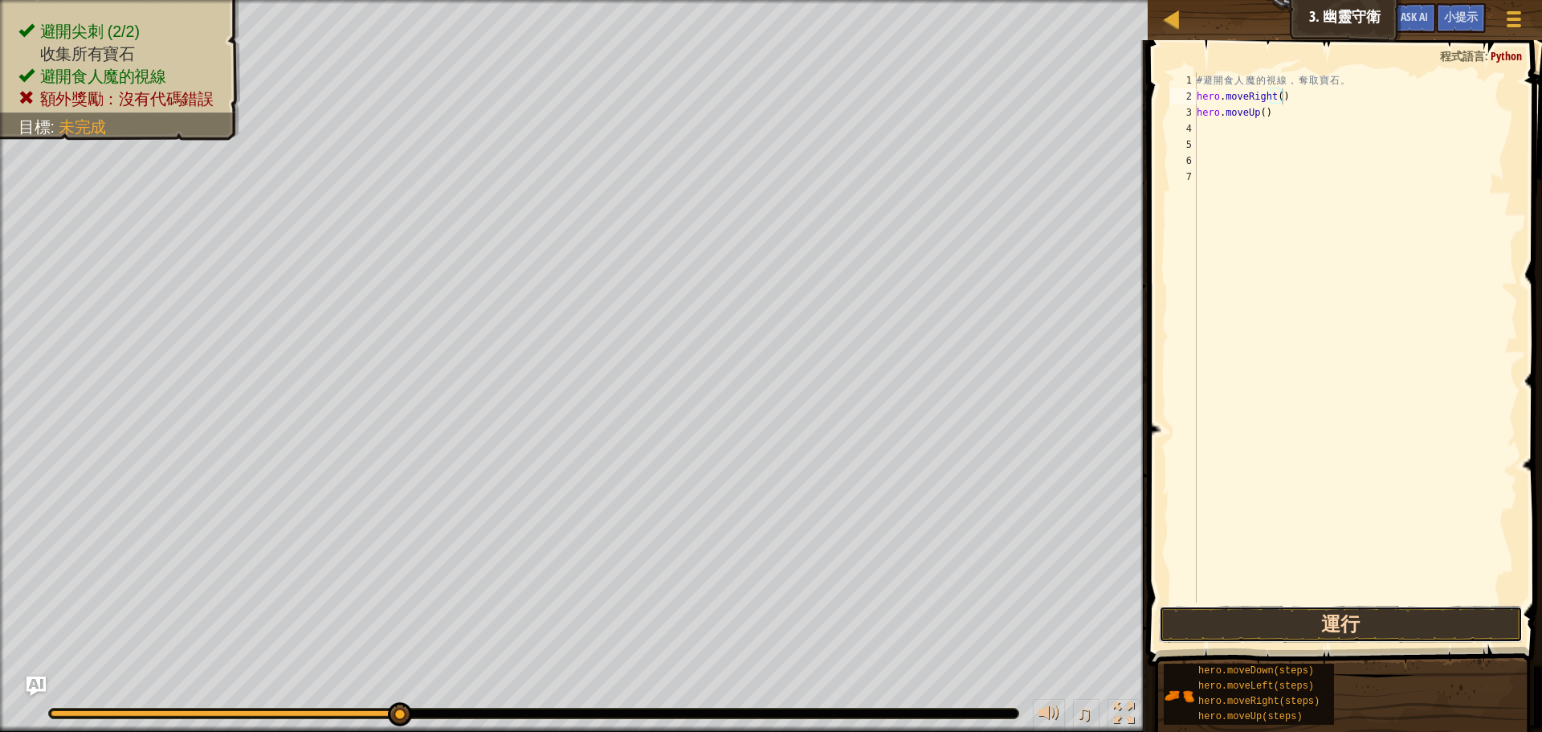
click at [1260, 615] on button "運行" at bounding box center [1341, 623] width 364 height 37
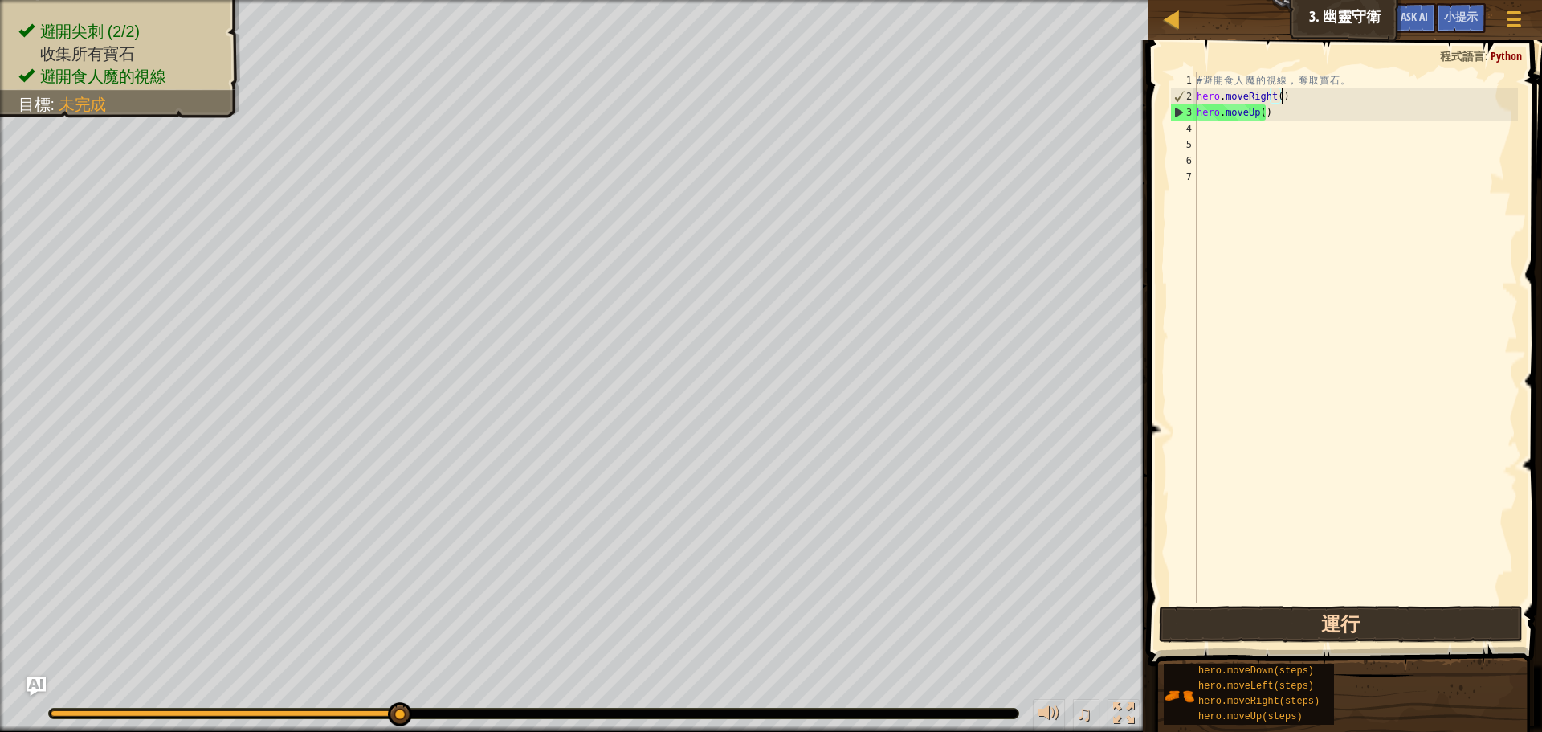
scroll to position [7, 6]
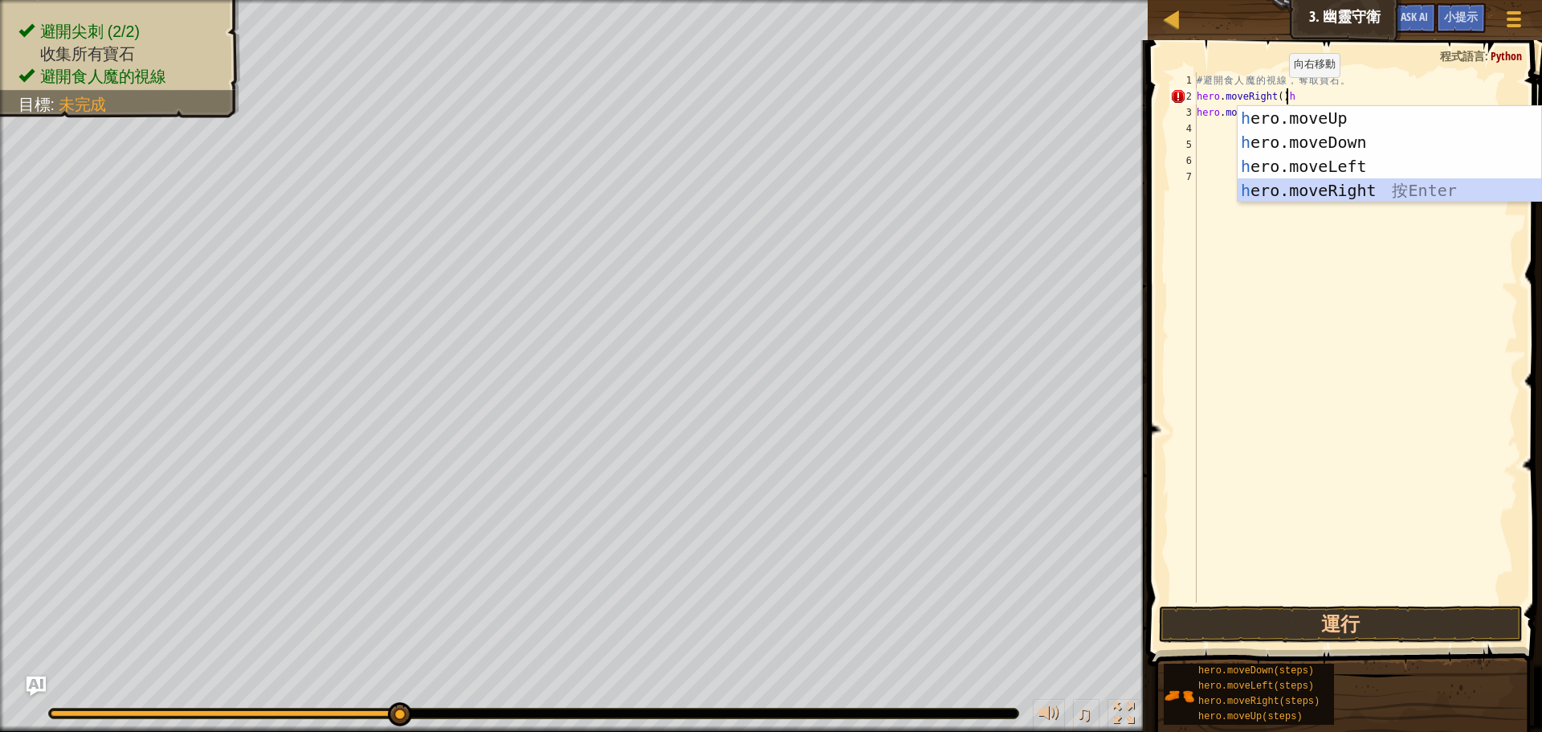
click at [1330, 190] on div "h ero.moveUp 按 Enter h ero.moveDown 按 Enter h ero.moveLeft 按 Enter h ero.moveRi…" at bounding box center [1389, 178] width 304 height 145
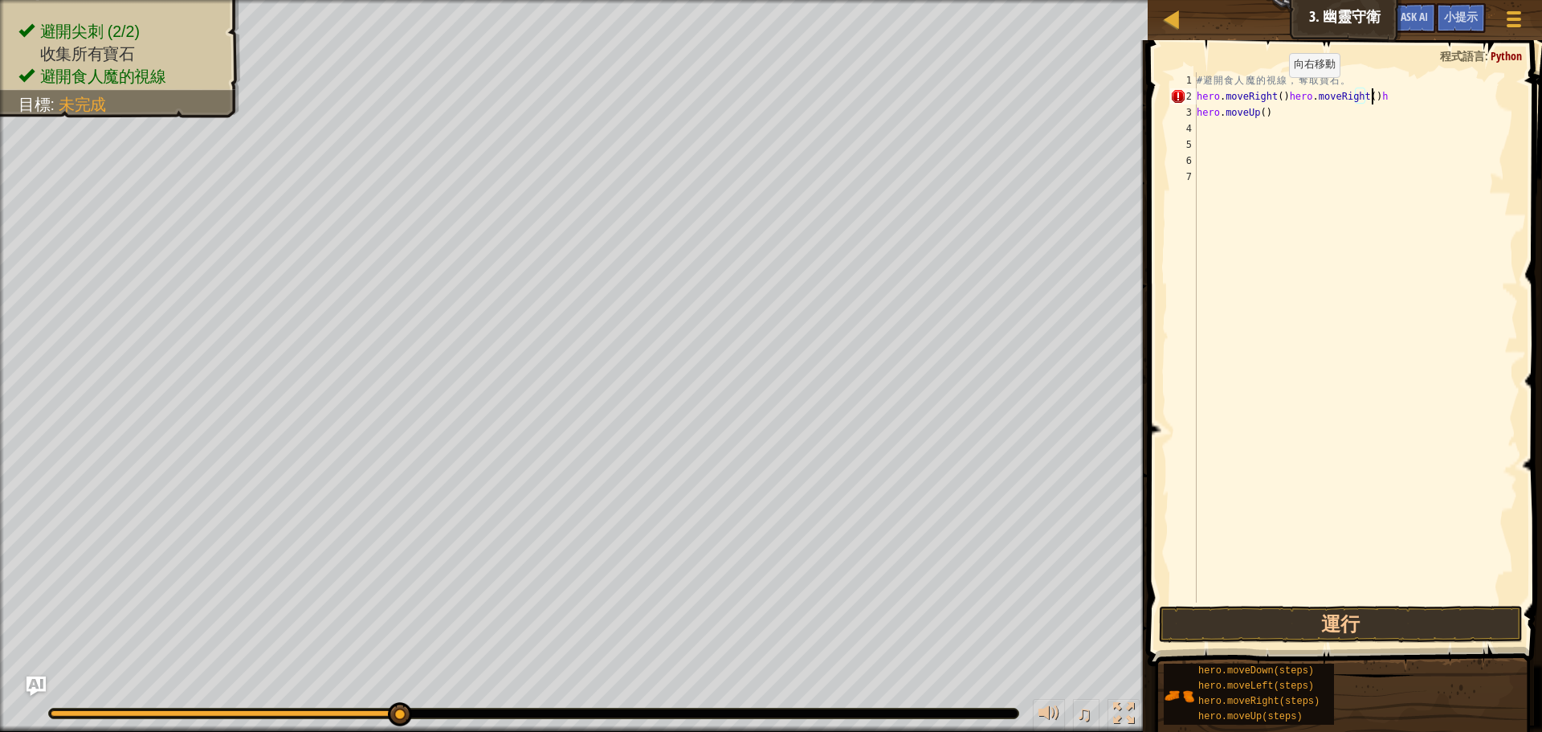
scroll to position [7, 14]
click at [1299, 633] on button "運行" at bounding box center [1341, 623] width 364 height 37
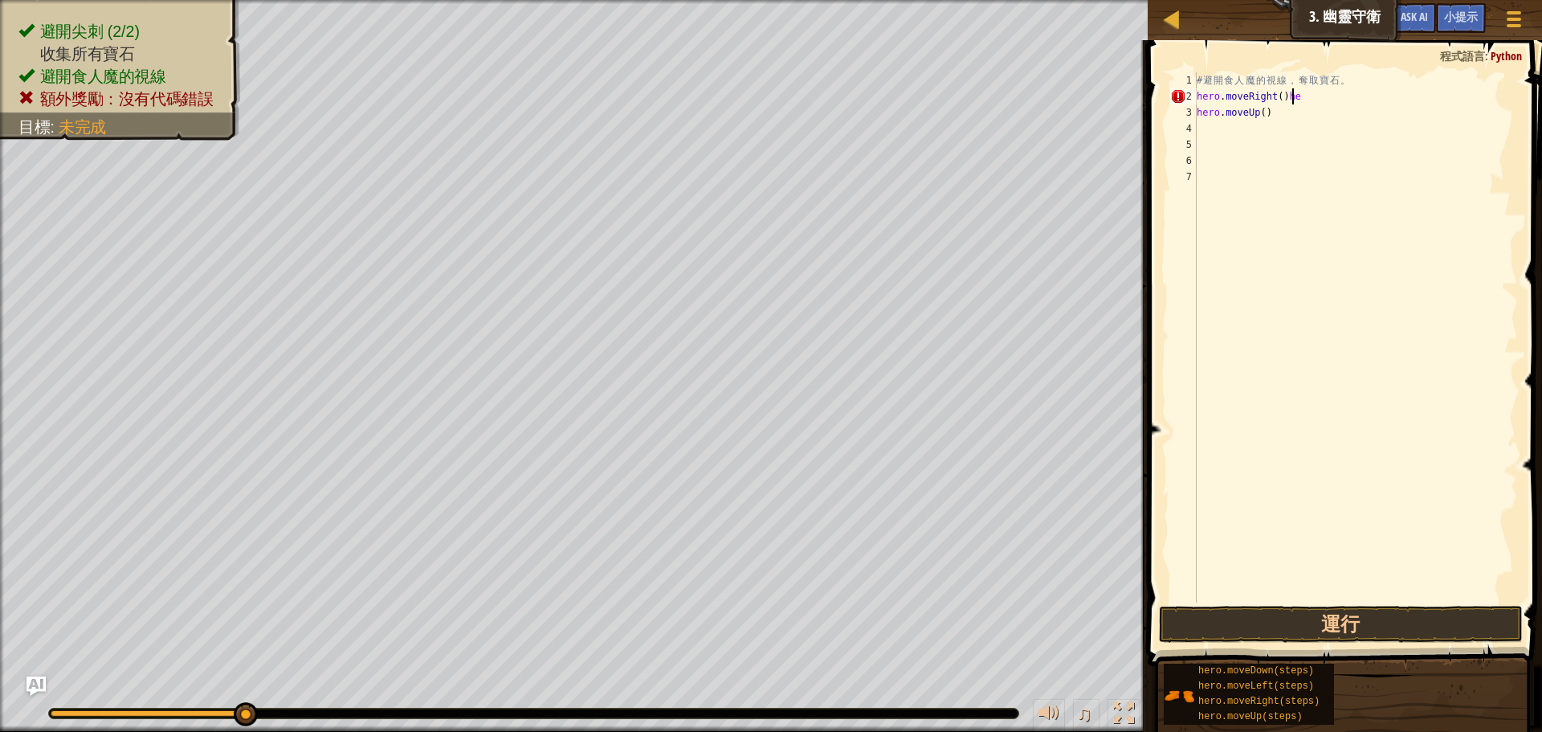
scroll to position [7, 6]
type textarea "hero.moveRight()"
click at [1260, 611] on button "運行" at bounding box center [1341, 623] width 364 height 37
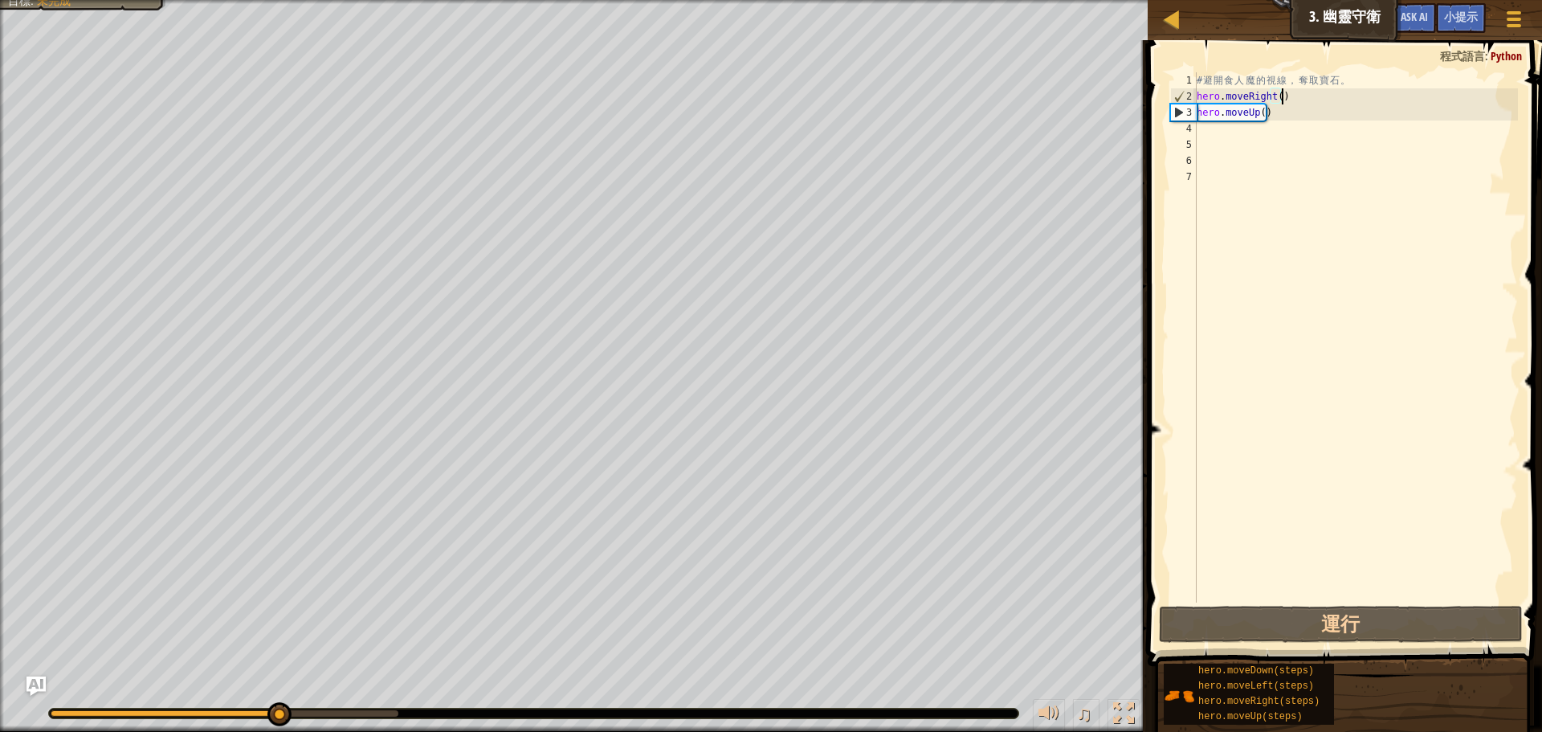
click at [1271, 137] on div "# 避 開 食 人 魔 的 視 線 ， 奪 取 寶 石 。 hero . moveRight ( ) hero . moveUp ( )" at bounding box center [1355, 353] width 324 height 562
click at [1261, 118] on div "# 避 開 食 人 魔 的 視 線 ， 奪 取 寶 石 。 hero . moveRight ( ) hero . moveUp ( )" at bounding box center [1355, 353] width 324 height 562
type textarea "hero.moveUp()"
click at [1254, 128] on div "# 避 開 食 人 魔 的 視 線 ， 奪 取 寶 石 。 hero . moveRight ( ) hero . moveUp ( )" at bounding box center [1355, 353] width 324 height 562
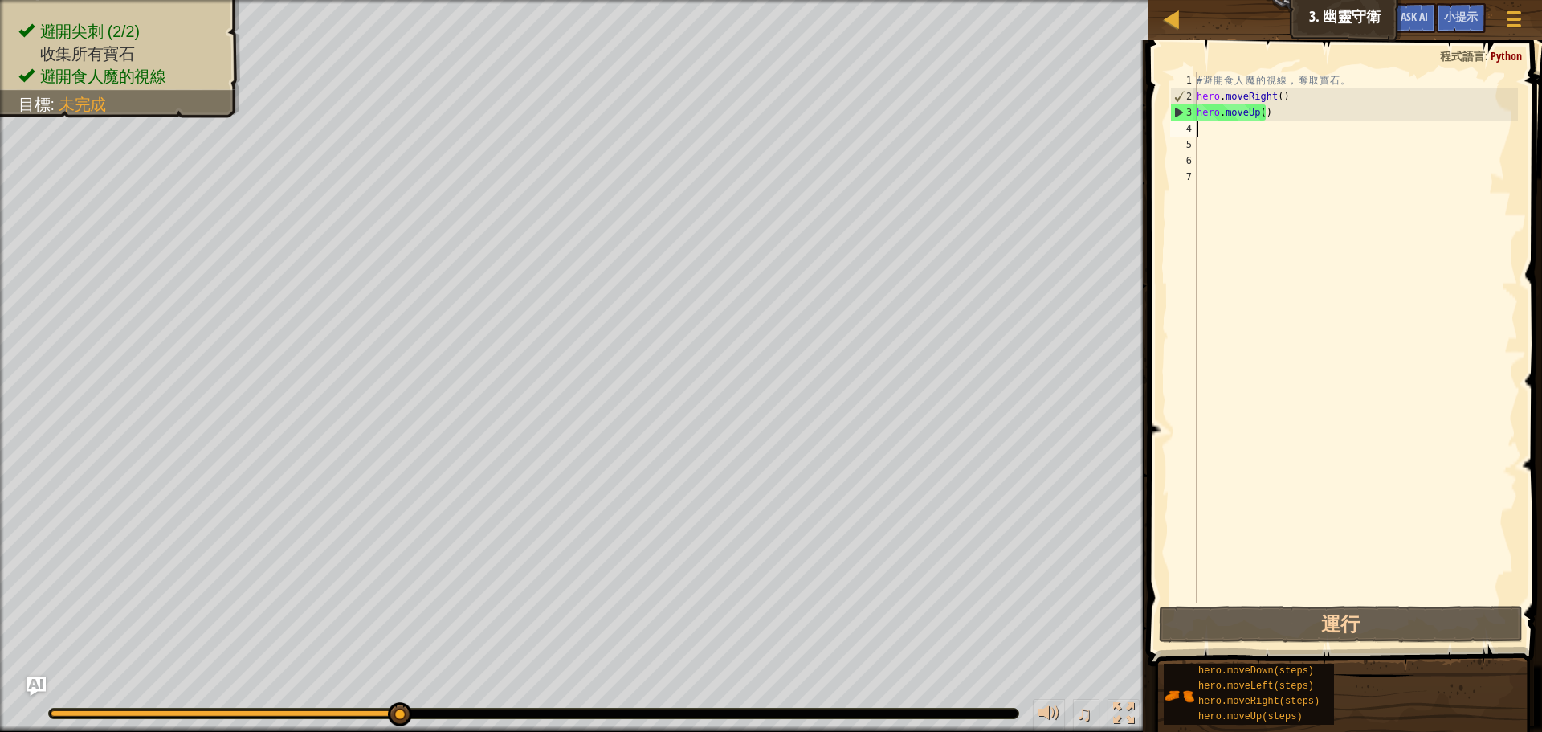
type textarea "h"
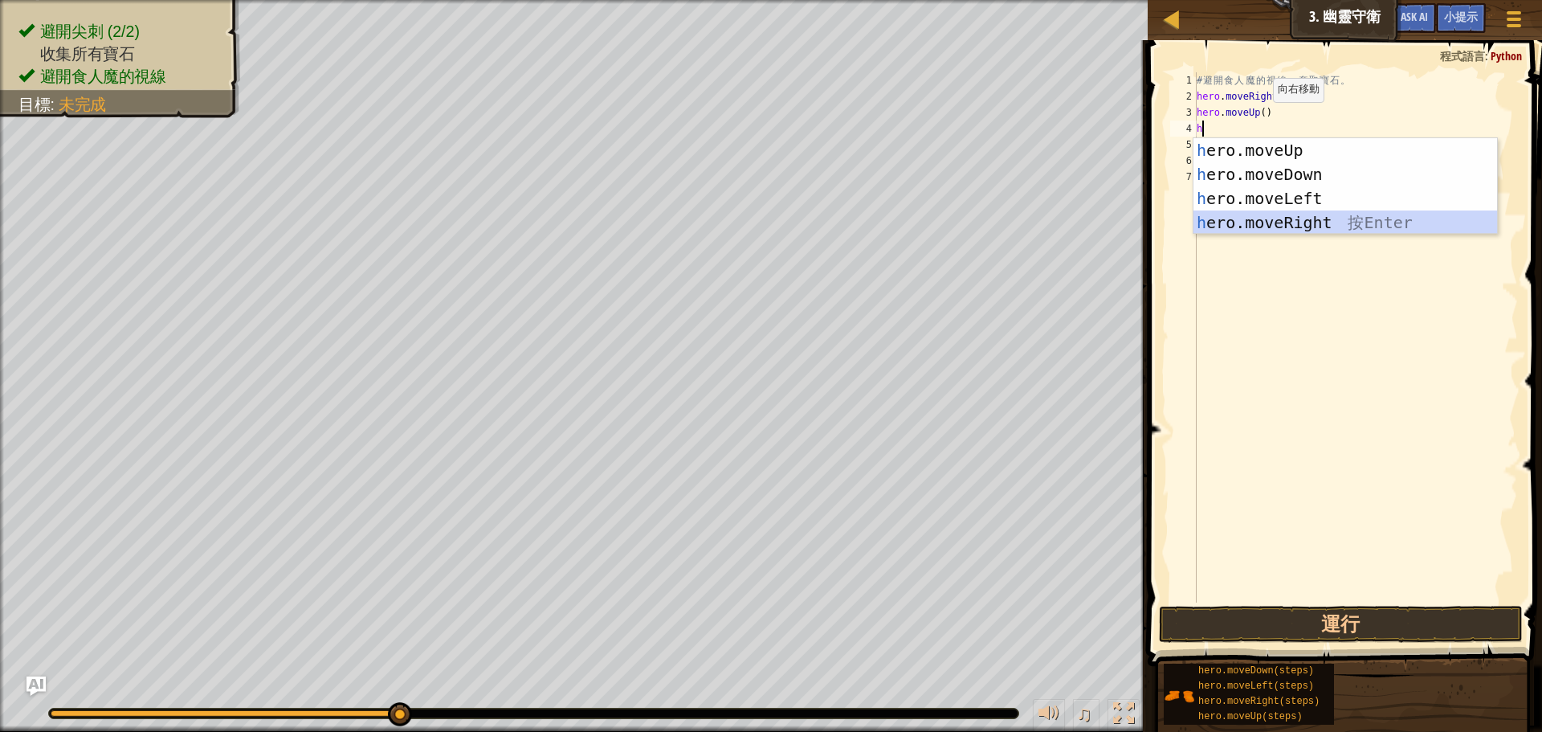
click at [1289, 213] on div "h ero.moveUp 按 Enter h ero.moveDown 按 Enter h ero.moveLeft 按 Enter h ero.moveRi…" at bounding box center [1345, 210] width 304 height 145
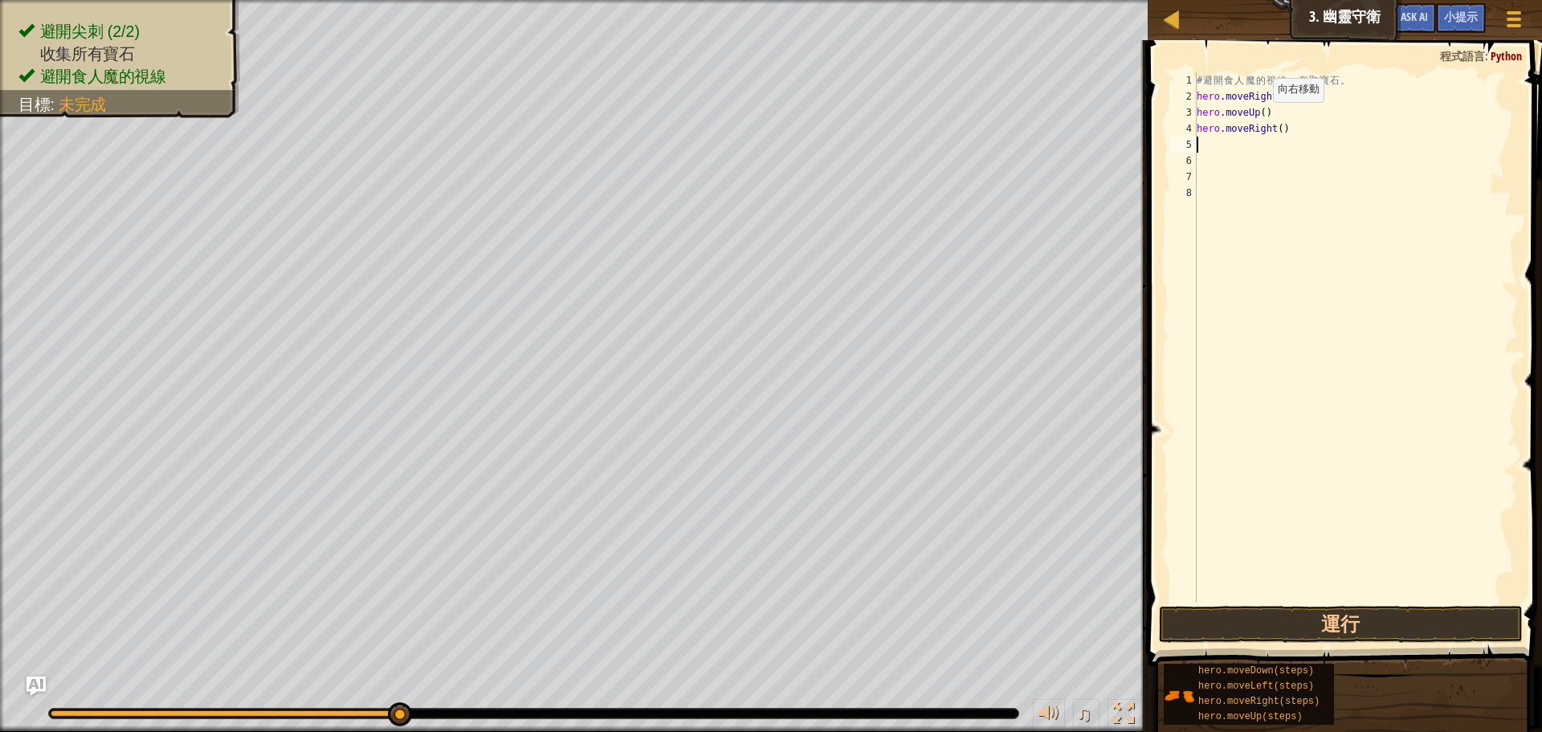
type textarea "h"
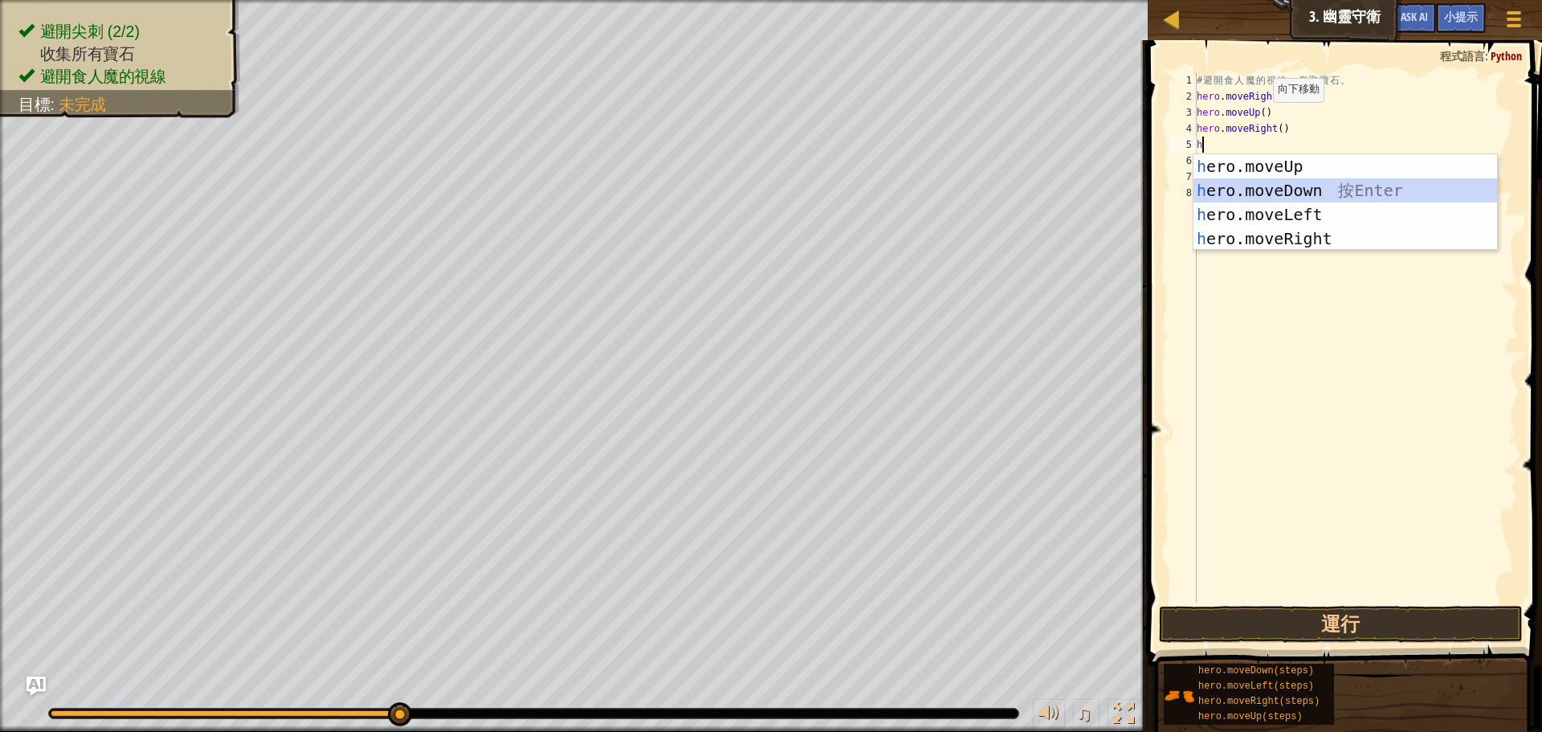
click at [1284, 182] on div "h ero.moveUp 按 Enter h ero.moveDown 按 Enter h ero.moveLeft 按 Enter h ero.moveRi…" at bounding box center [1345, 226] width 304 height 145
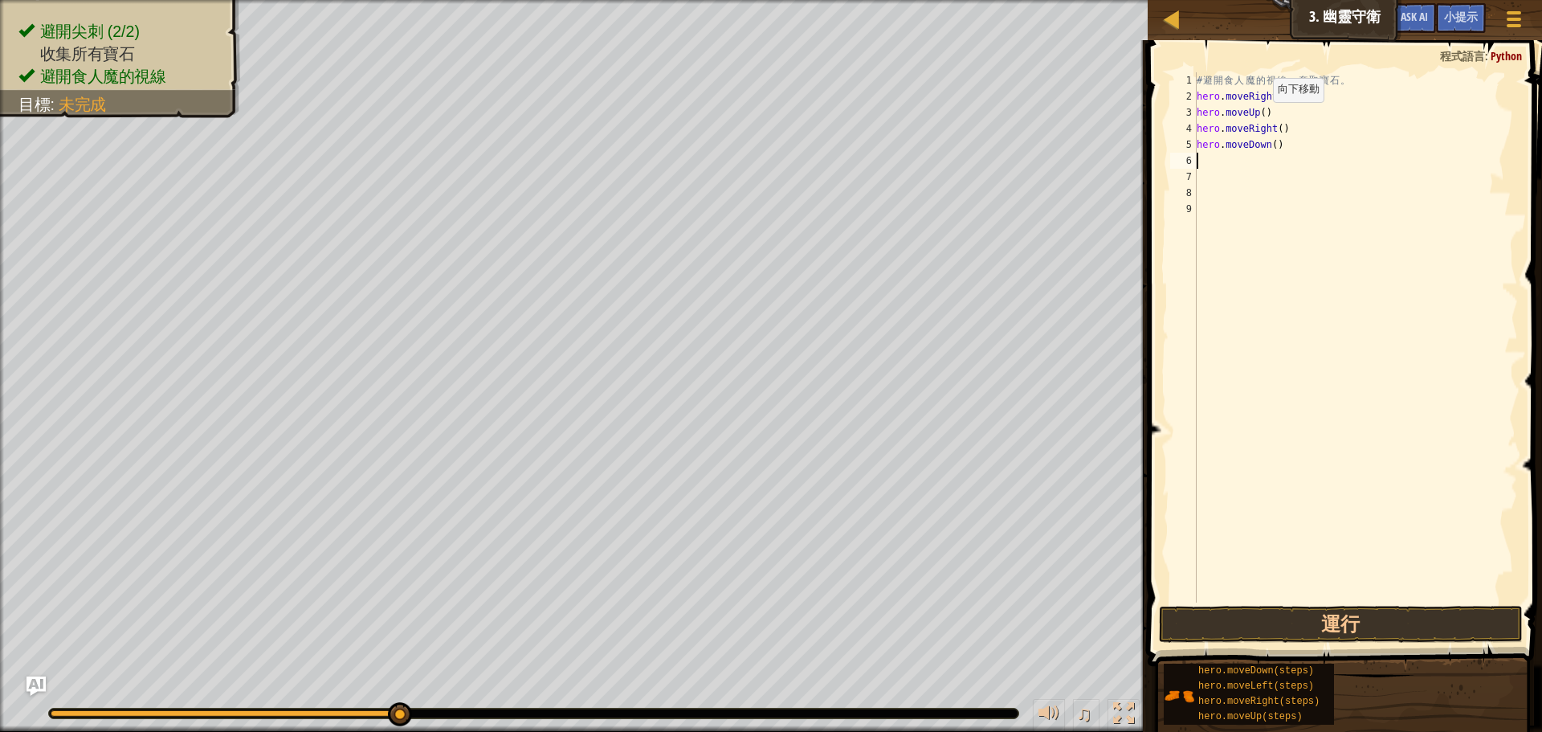
type textarea "h"
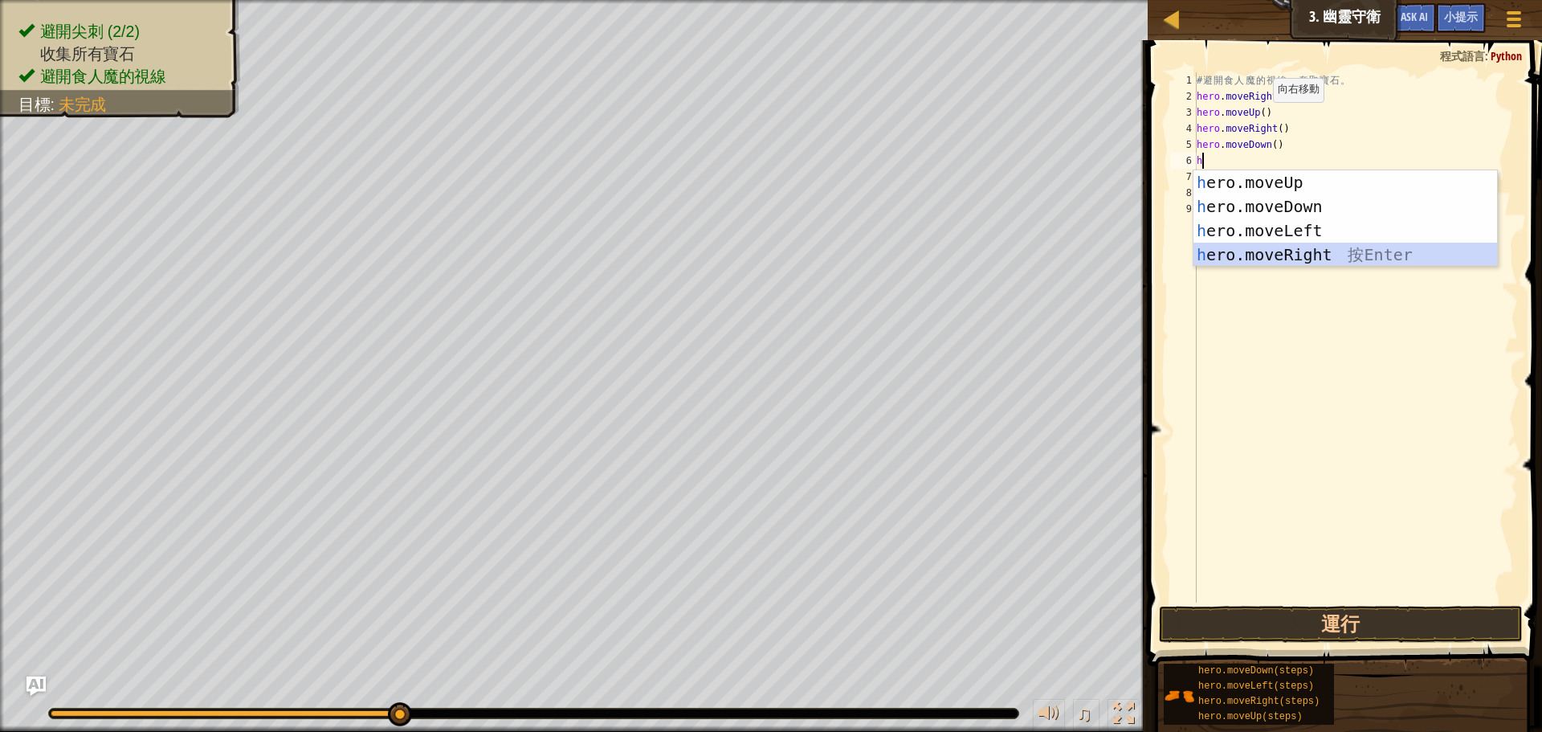
click at [1294, 251] on div "h ero.moveUp 按 Enter h ero.moveDown 按 Enter h ero.moveLeft 按 Enter h ero.moveRi…" at bounding box center [1345, 242] width 304 height 145
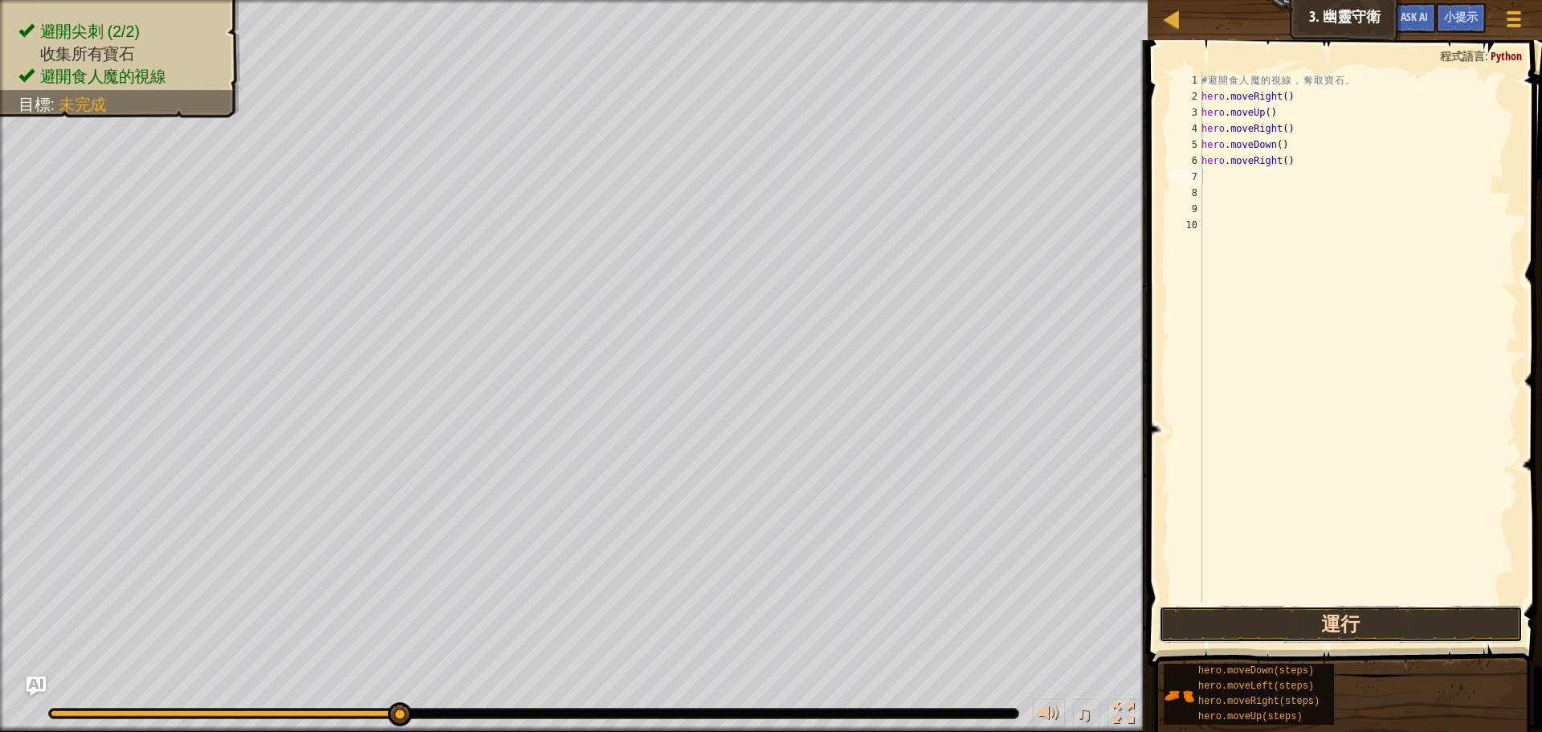
click at [1326, 629] on button "運行" at bounding box center [1341, 623] width 364 height 37
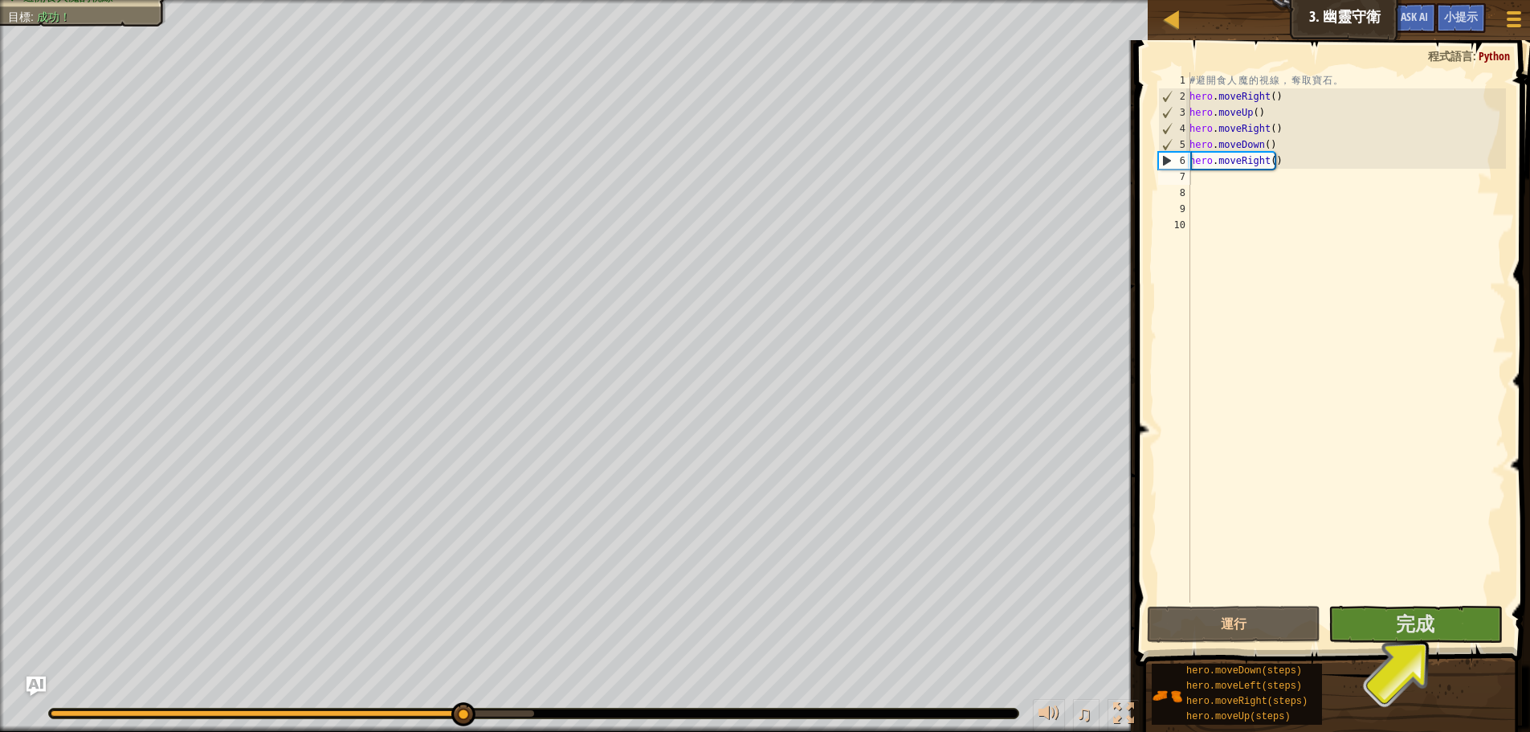
click at [1369, 604] on span at bounding box center [1334, 330] width 407 height 673
click at [1372, 608] on button "完成" at bounding box center [1414, 623] width 173 height 37
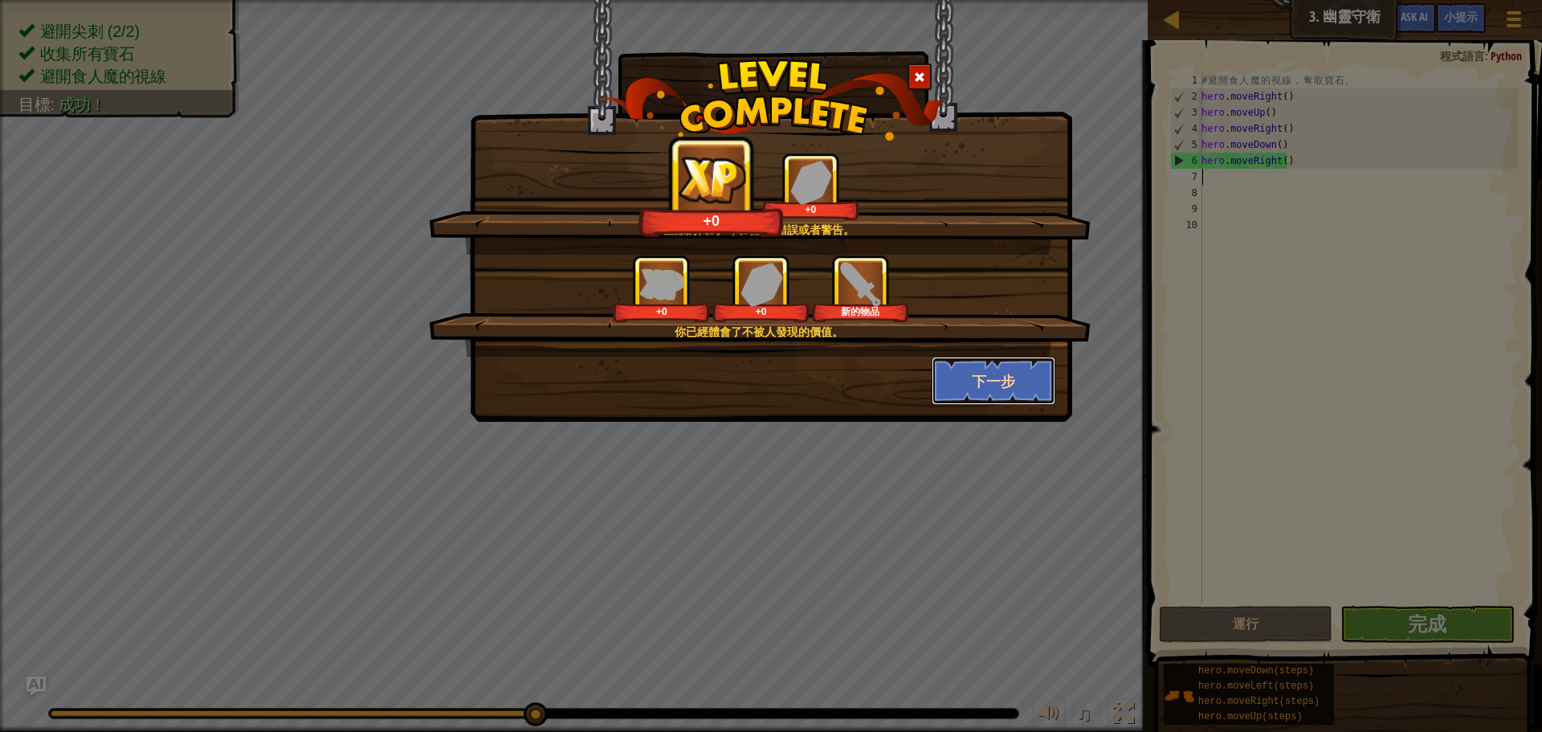
click at [1016, 386] on button "下一步" at bounding box center [994, 381] width 124 height 48
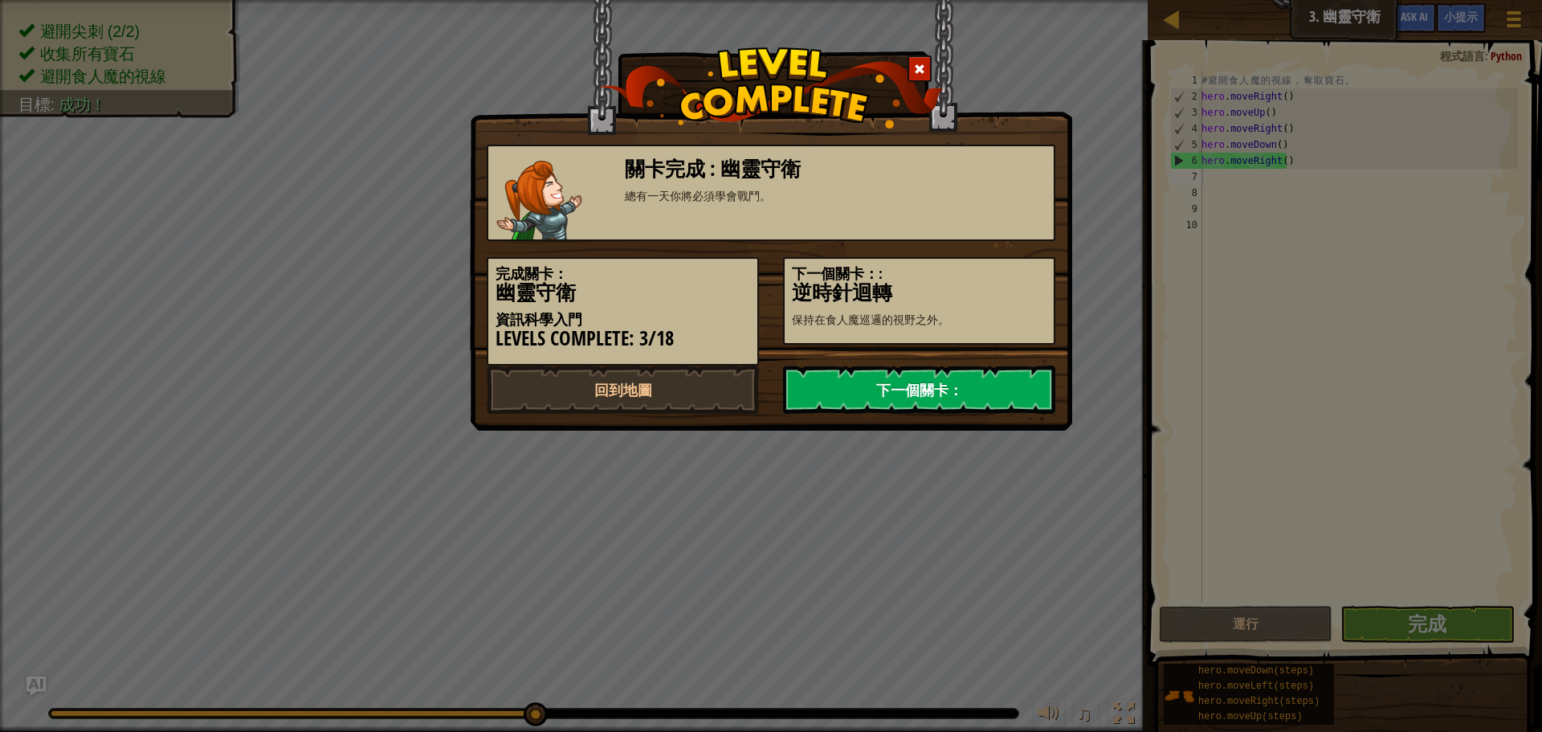
click at [995, 406] on link "下一個關卡：" at bounding box center [919, 389] width 272 height 48
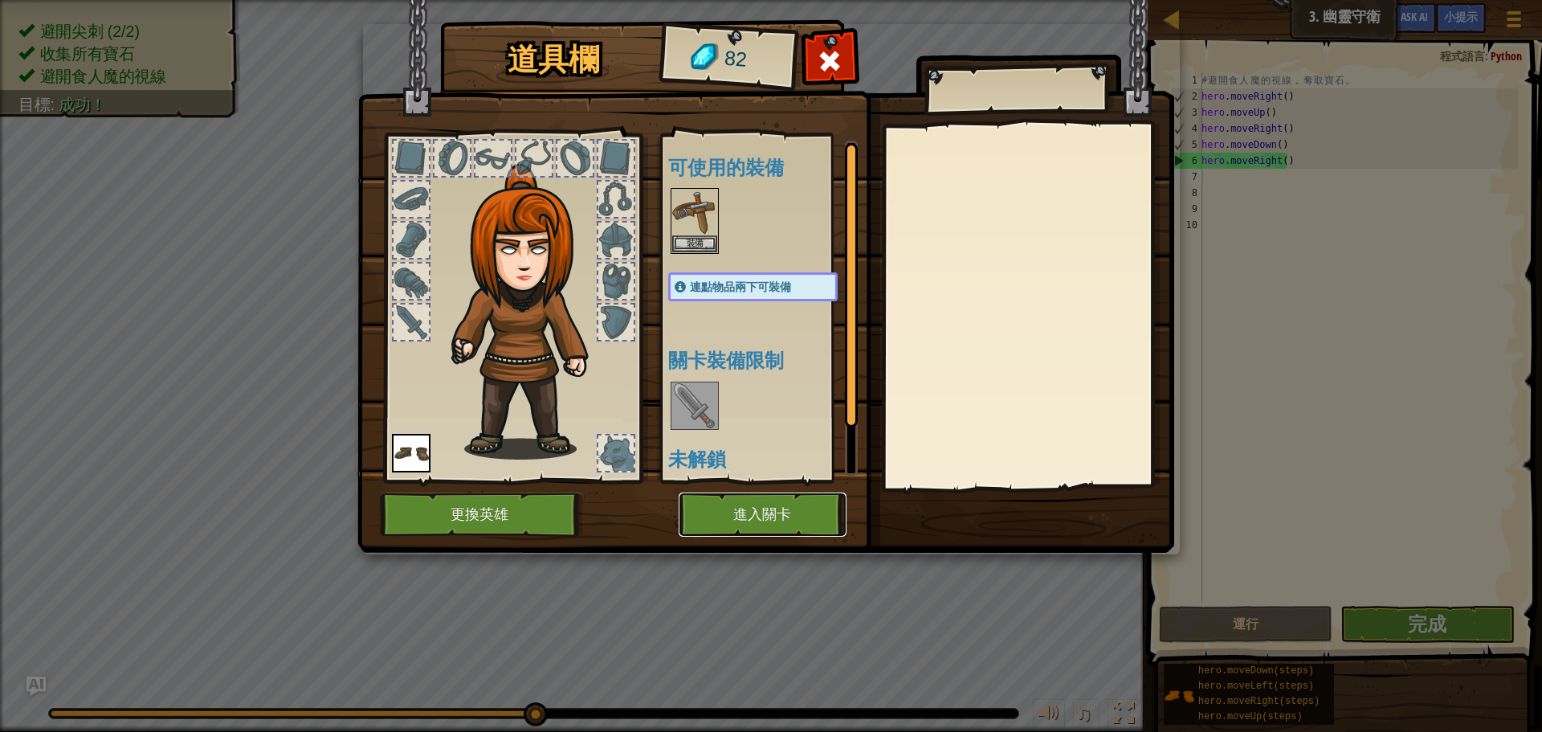
click at [793, 510] on button "進入關卡" at bounding box center [763, 514] width 168 height 44
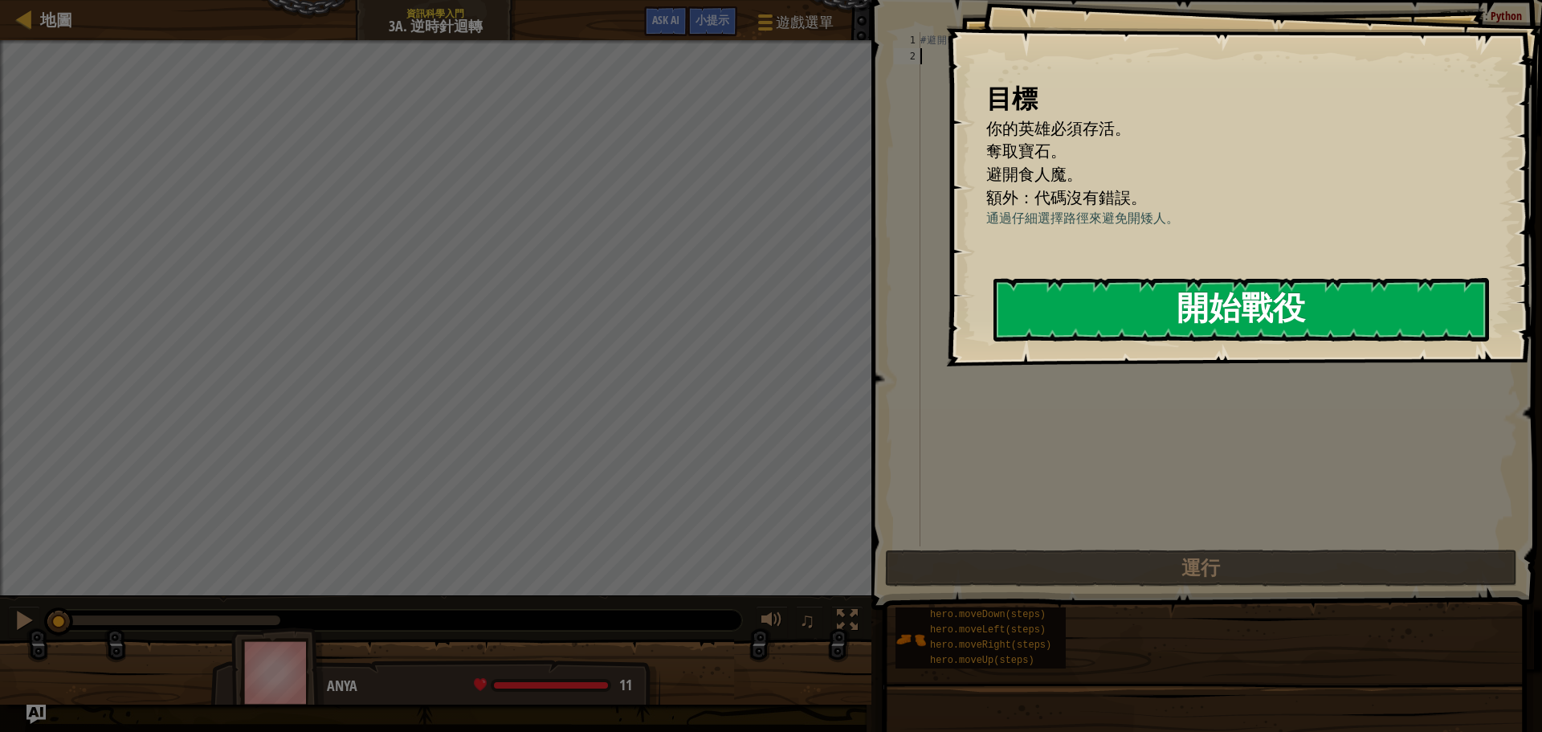
click at [1161, 325] on button "開始戰役" at bounding box center [1240, 309] width 495 height 63
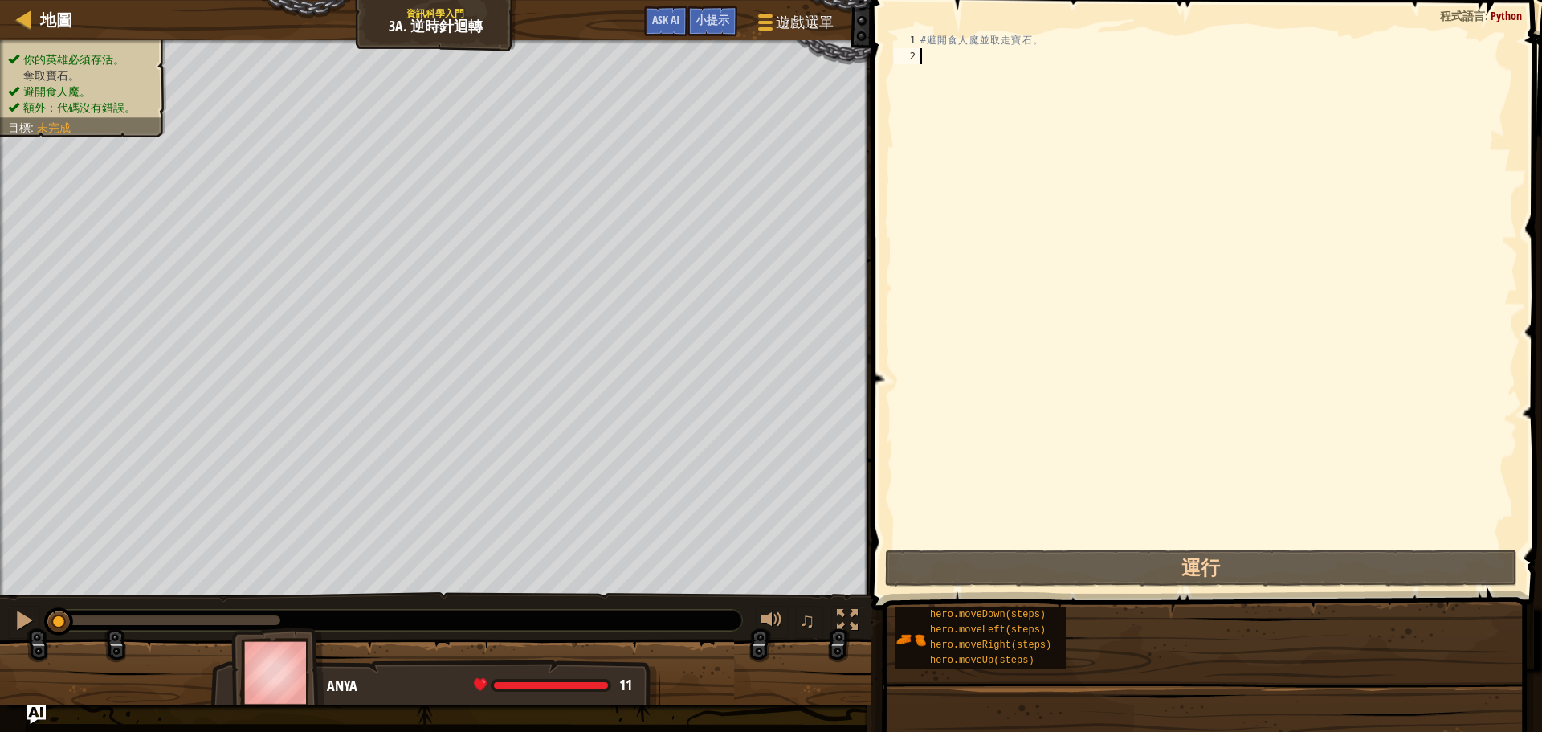
type textarea "h"
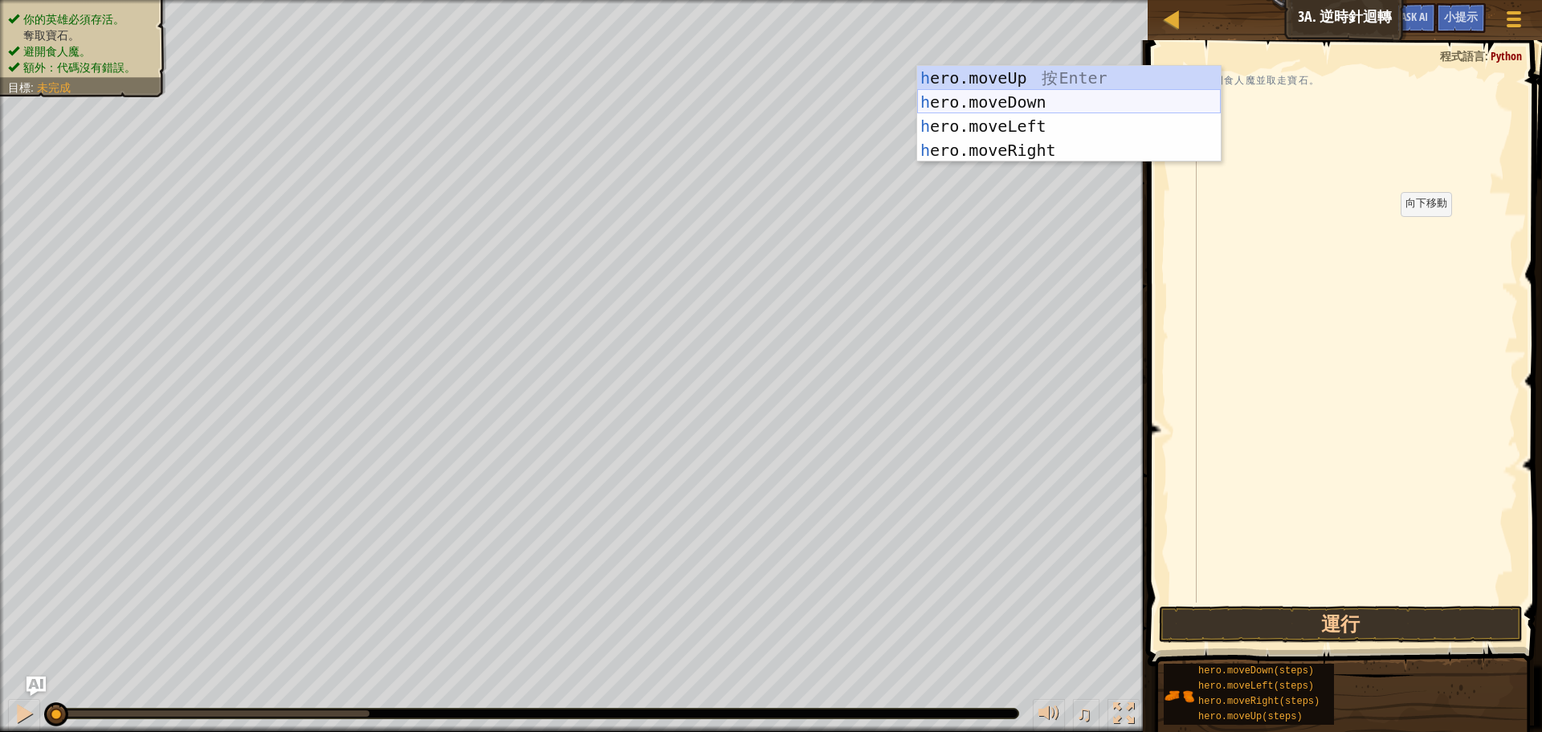
click at [1031, 104] on div "h ero.moveUp 按 Enter h ero.moveDown 按 Enter h ero.moveLeft 按 Enter h ero.moveRi…" at bounding box center [1069, 138] width 304 height 145
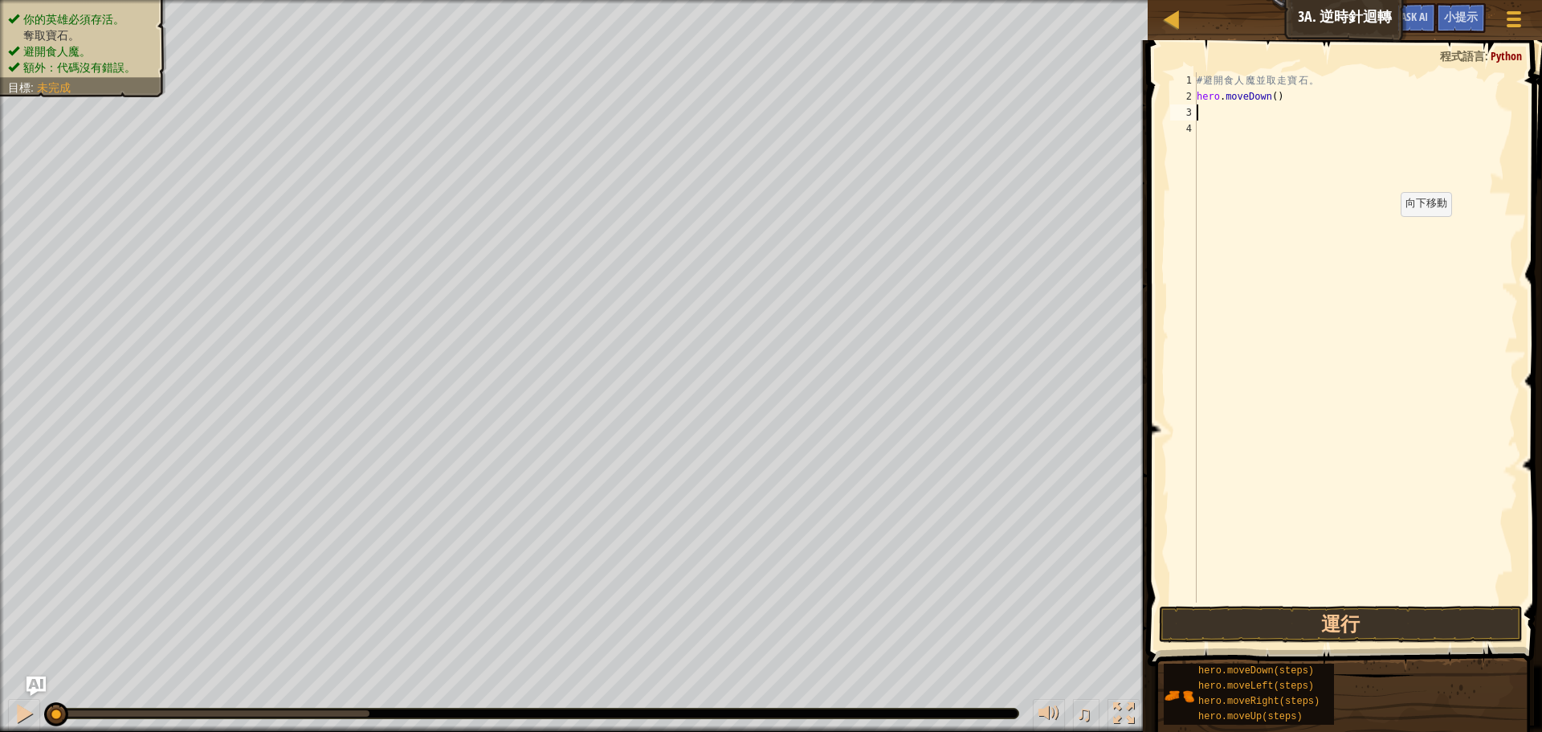
type textarea "h"
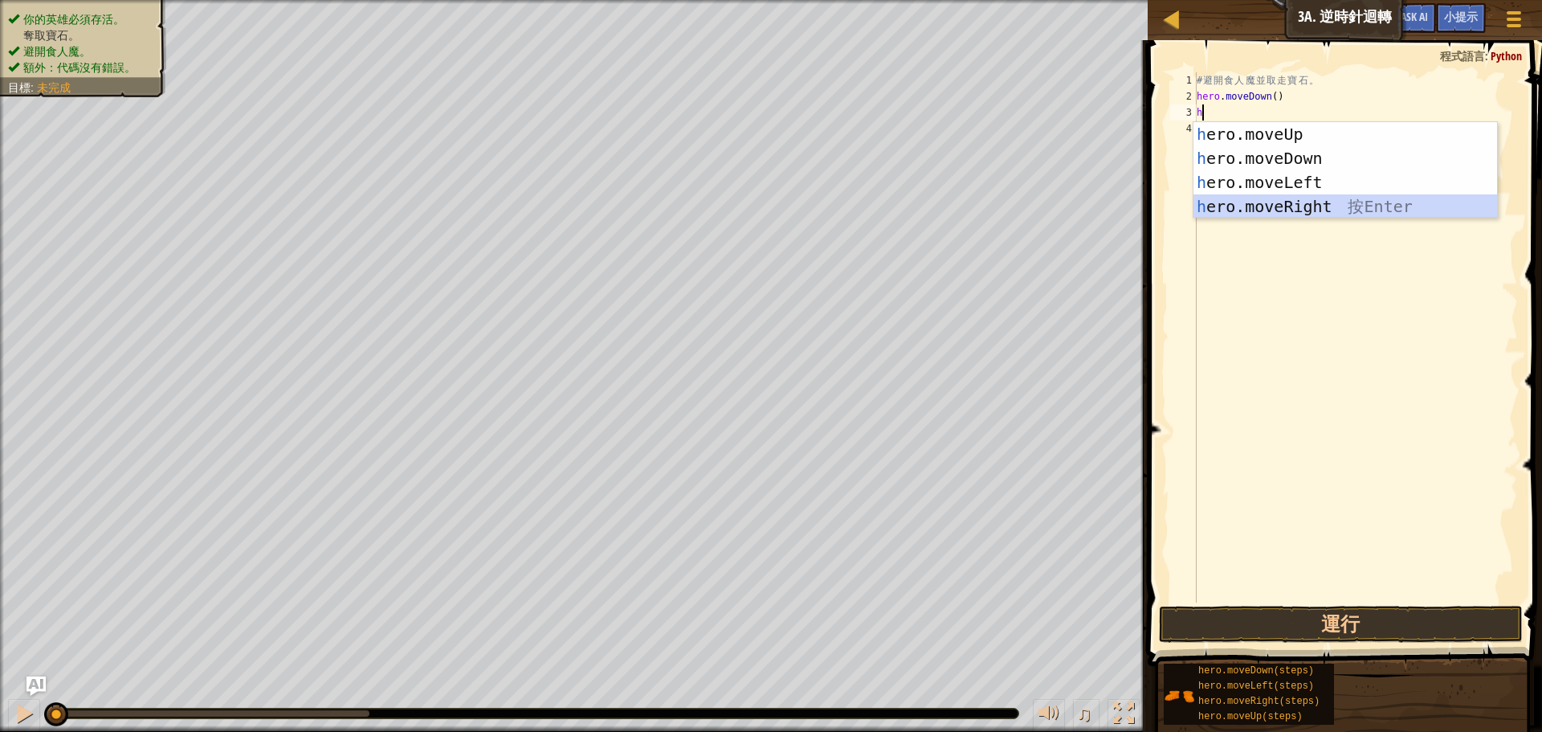
click at [1244, 198] on div "h ero.moveUp 按 Enter h ero.moveDown 按 Enter h ero.moveLeft 按 Enter h ero.moveRi…" at bounding box center [1345, 194] width 304 height 145
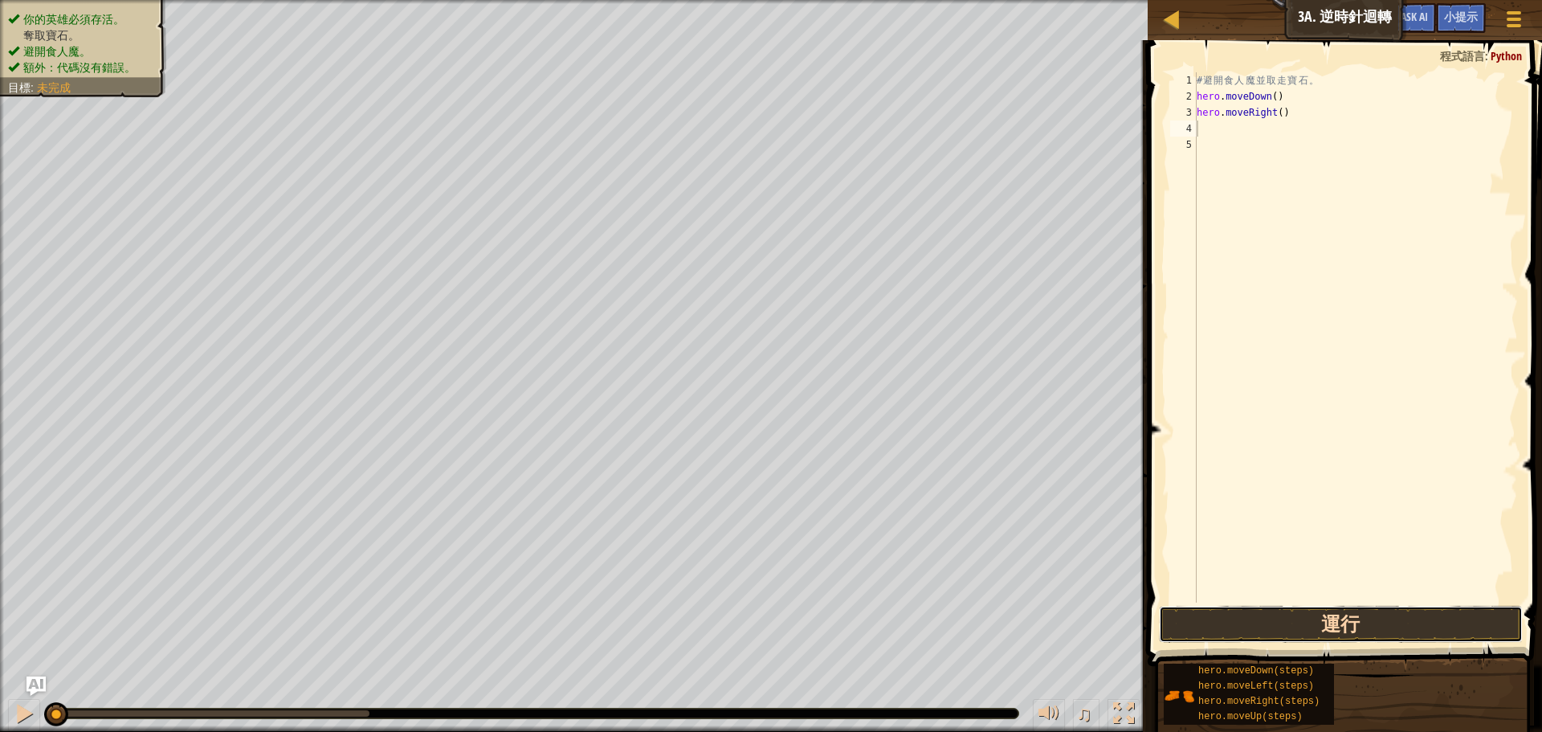
click at [1278, 626] on button "運行" at bounding box center [1341, 623] width 364 height 37
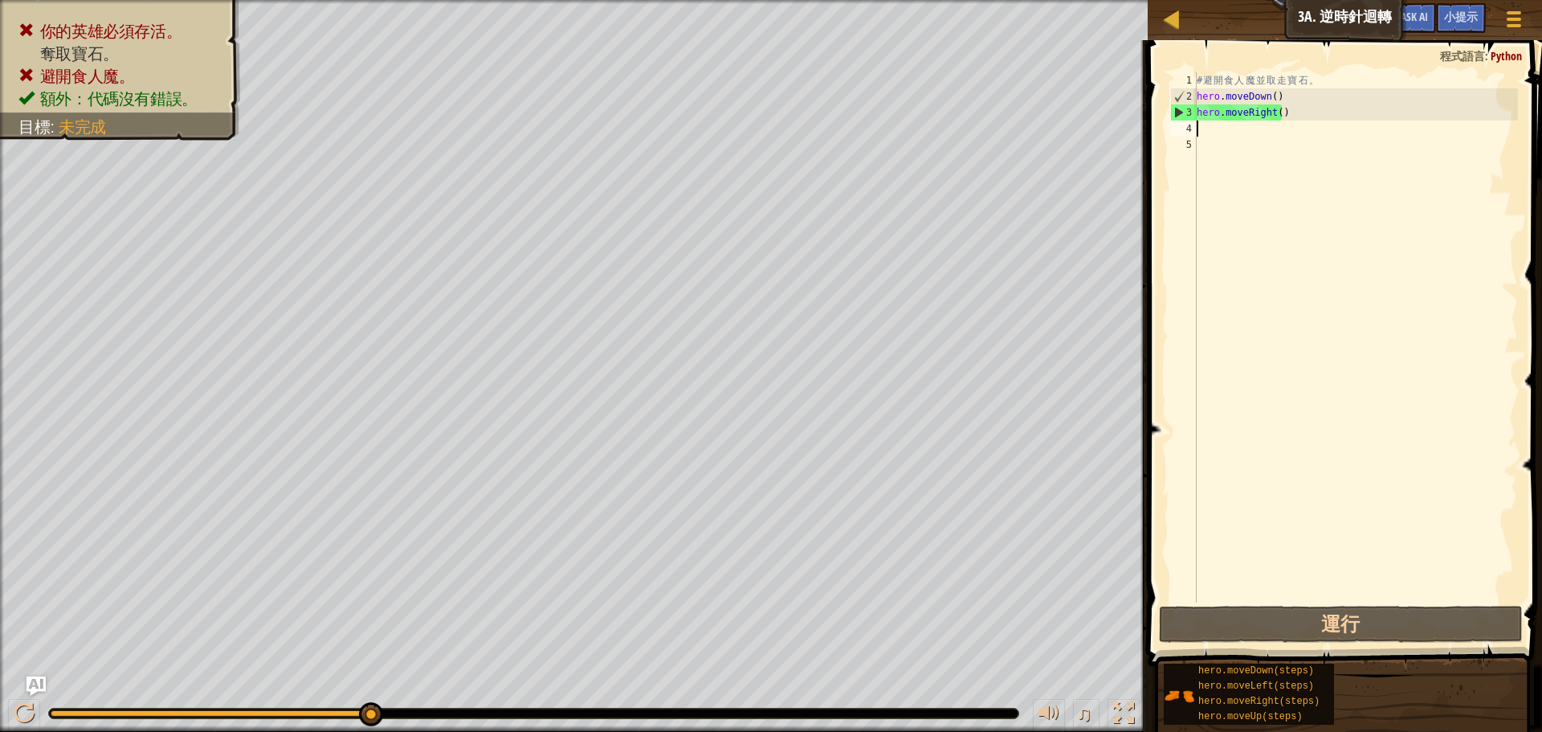
click at [1274, 121] on div "# 避 開 食 人 魔 並 取 走 寶 石 。 hero . moveDown ( ) hero . moveRight ( )" at bounding box center [1355, 353] width 324 height 562
click at [1279, 108] on div "# 避 開 食 人 魔 並 取 走 寶 石 。 hero . moveDown ( ) hero . moveRight ( )" at bounding box center [1355, 353] width 324 height 562
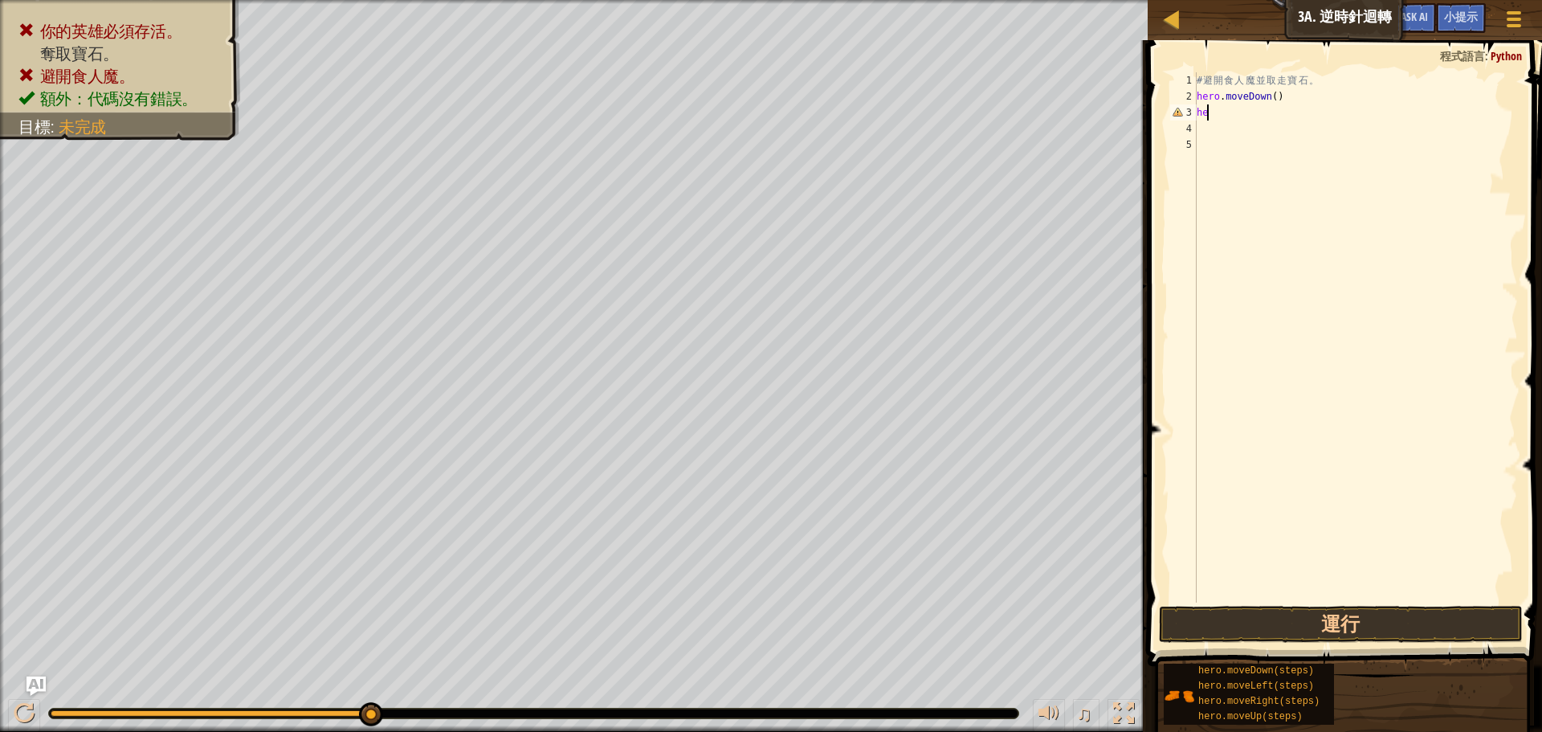
type textarea "h"
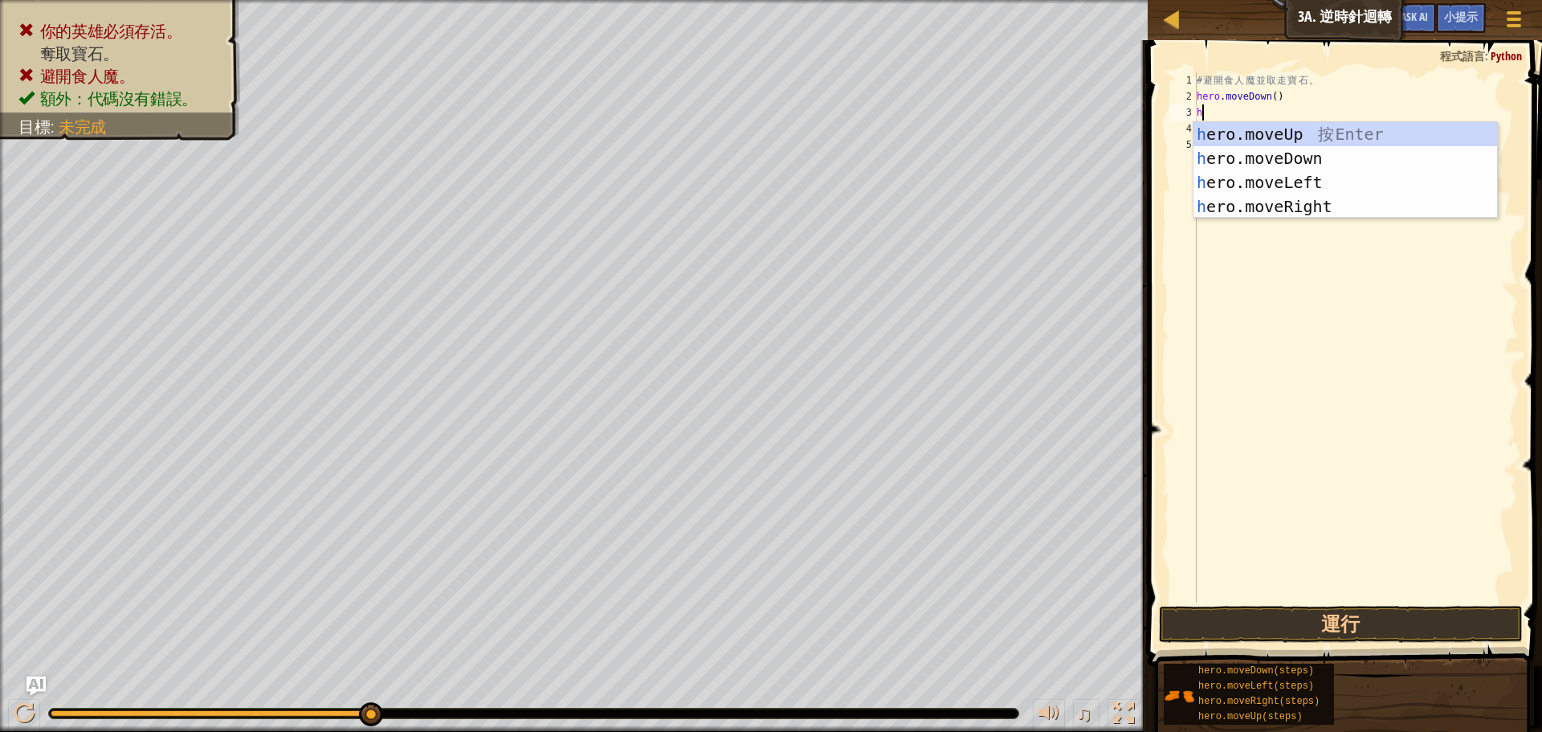
type textarea "h"
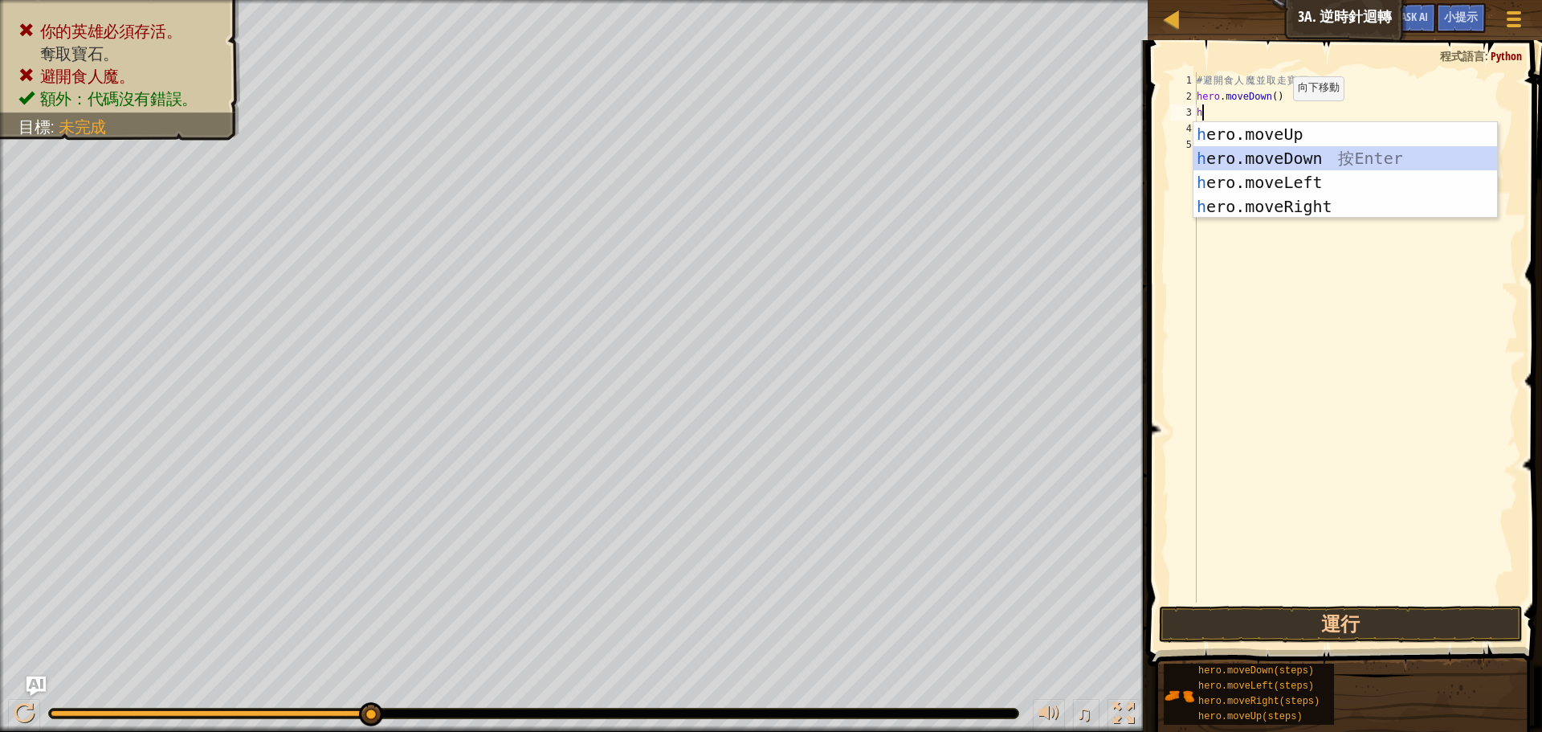
click at [1275, 154] on div "h ero.moveUp 按 Enter h ero.moveDown 按 Enter h ero.moveLeft 按 Enter h ero.moveRi…" at bounding box center [1345, 194] width 304 height 145
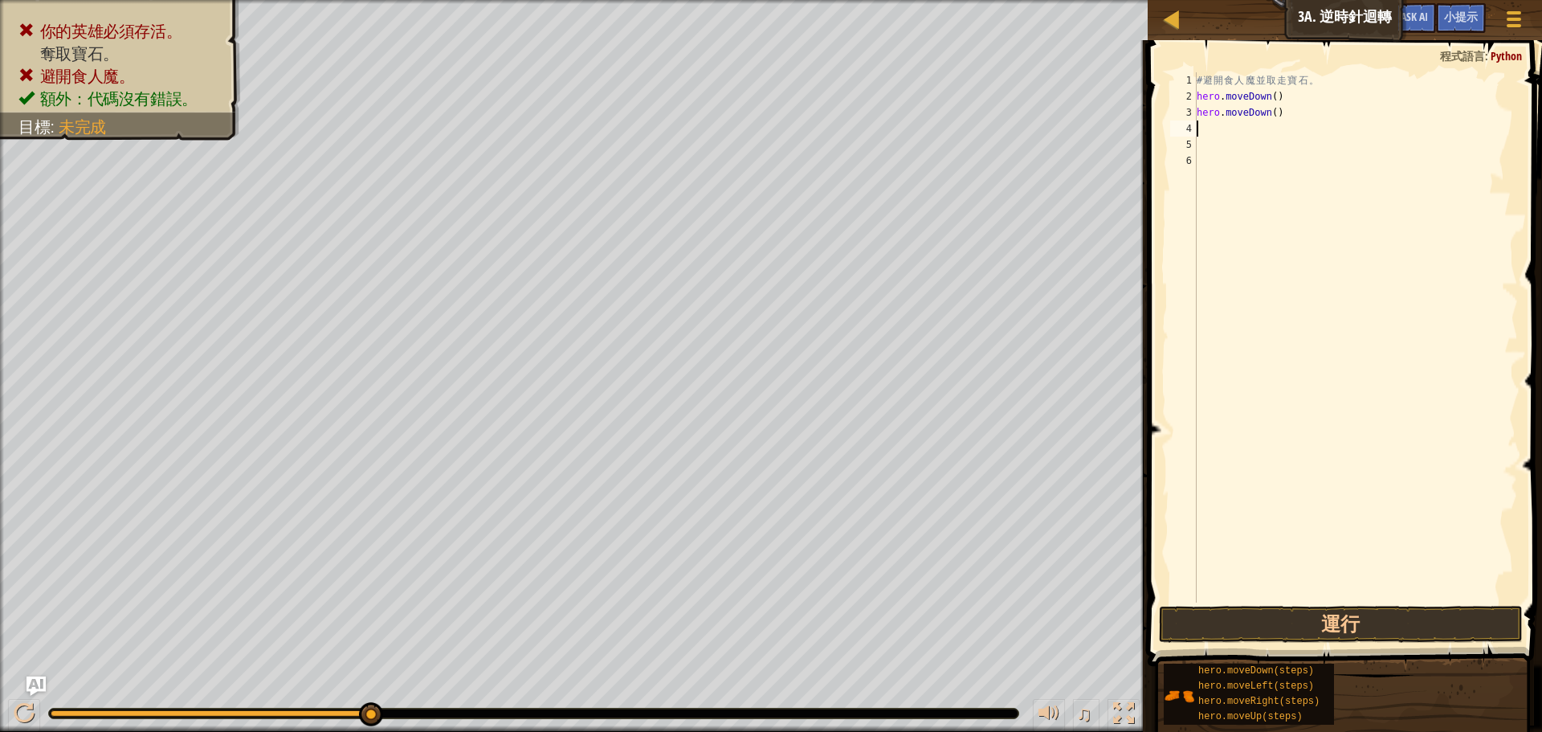
type textarea "h"
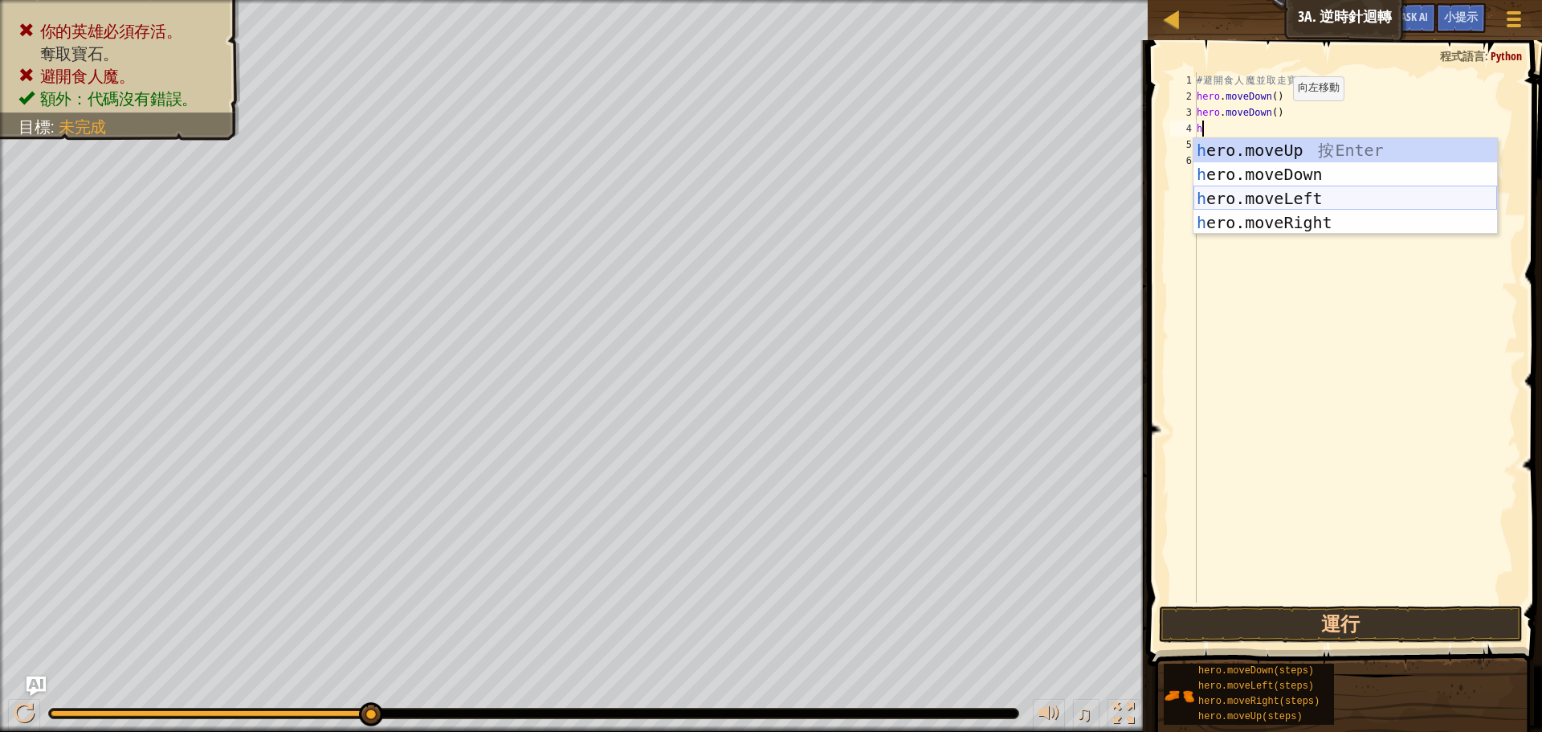
click at [1278, 195] on div "h ero.moveUp 按 Enter h ero.moveDown 按 Enter h ero.moveLeft 按 Enter h ero.moveRi…" at bounding box center [1345, 210] width 304 height 145
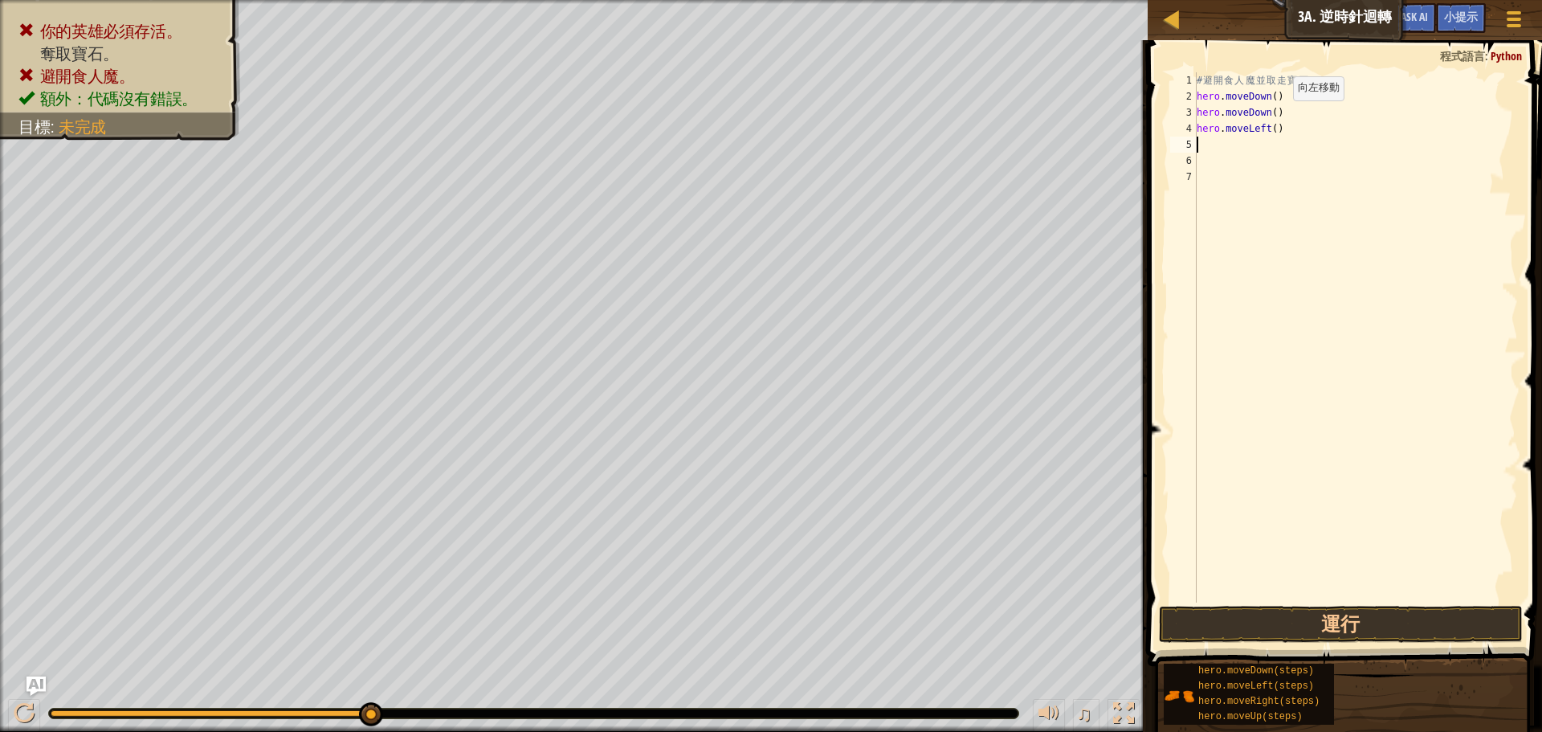
type textarea "h"
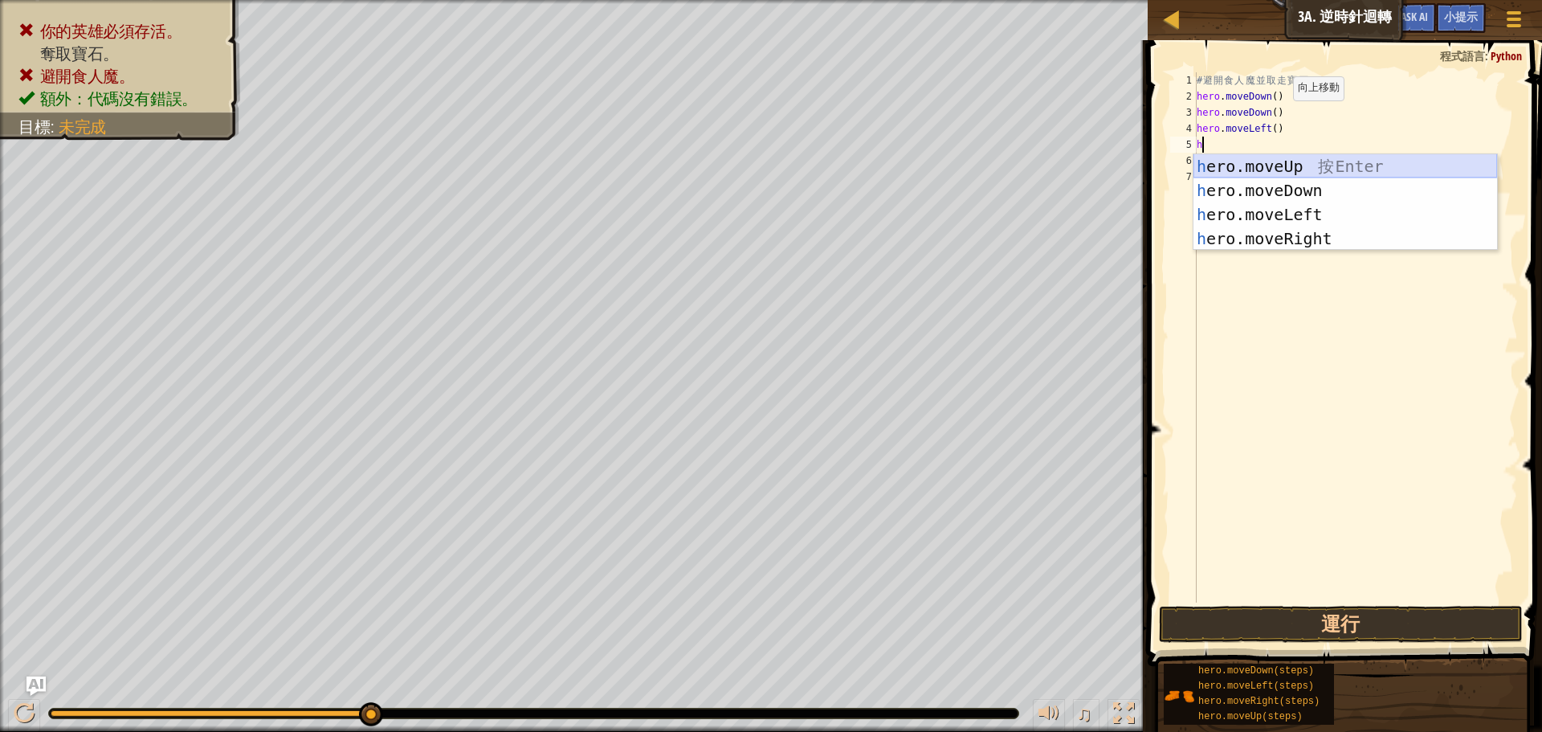
click at [1278, 172] on div "h ero.moveUp 按 Enter h ero.moveDown 按 Enter h ero.moveLeft 按 Enter h ero.moveRi…" at bounding box center [1345, 226] width 304 height 145
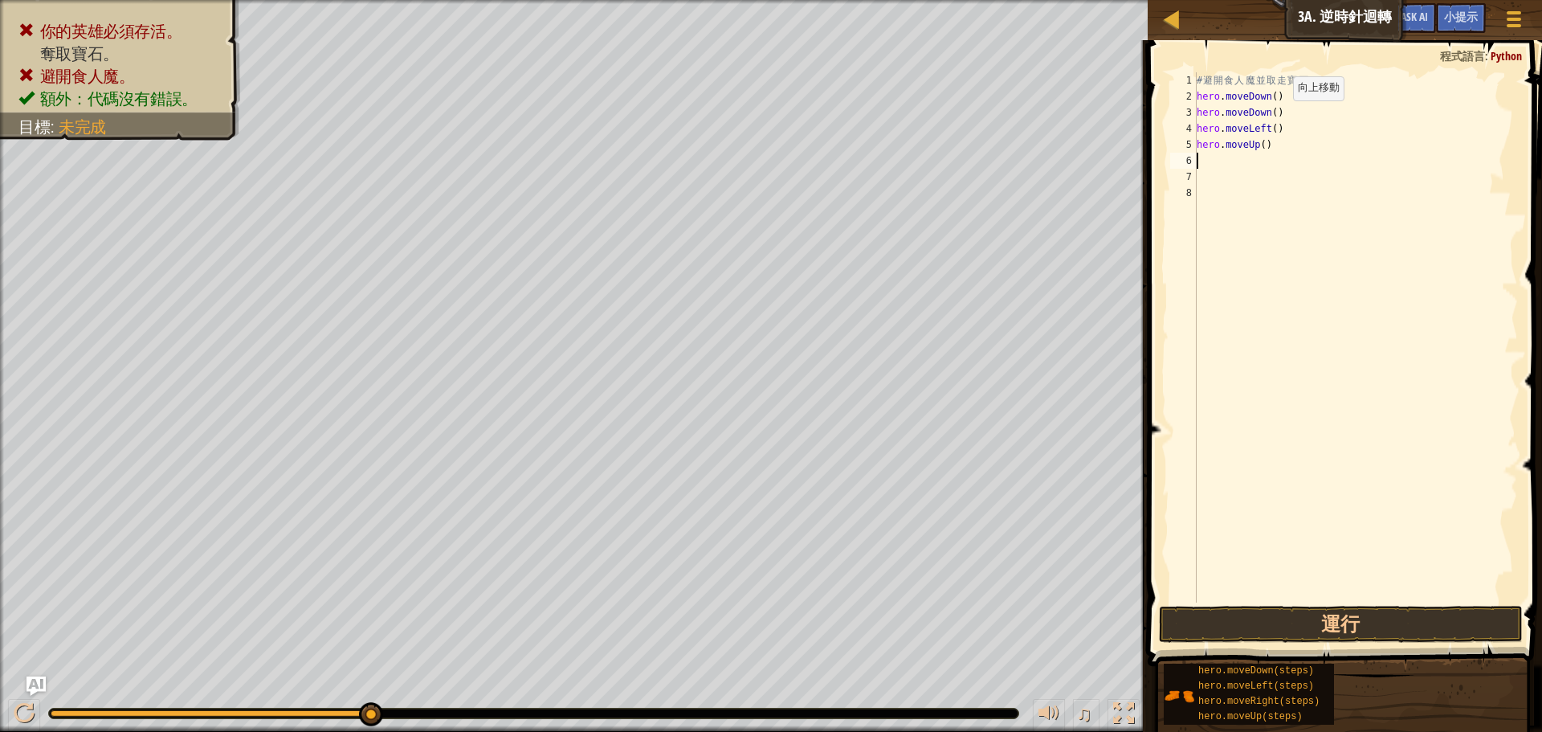
type textarea "h"
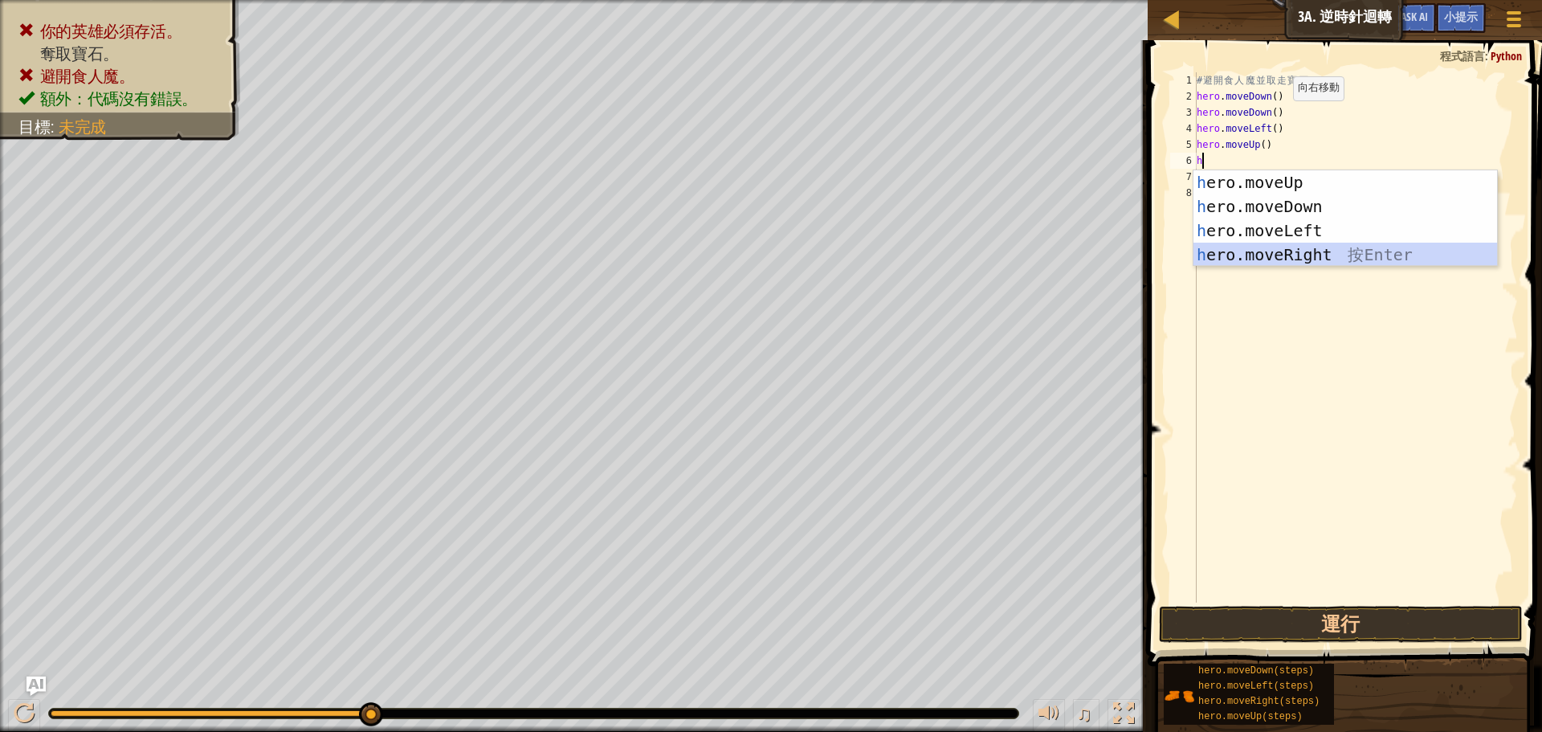
click at [1283, 248] on div "h ero.moveUp 按 Enter h ero.moveDown 按 Enter h ero.moveLeft 按 Enter h ero.moveRi…" at bounding box center [1345, 242] width 304 height 145
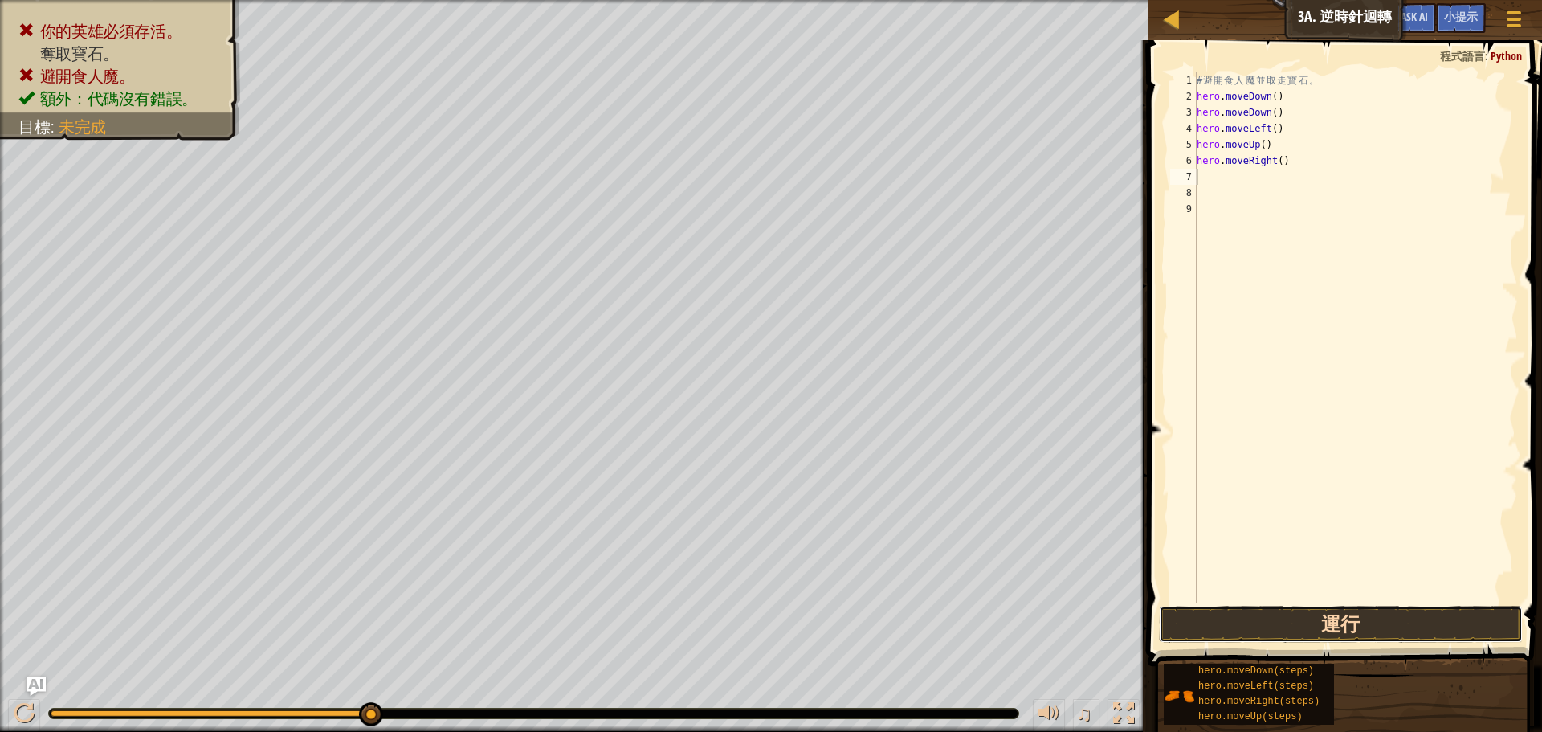
click at [1377, 625] on button "運行" at bounding box center [1341, 623] width 364 height 37
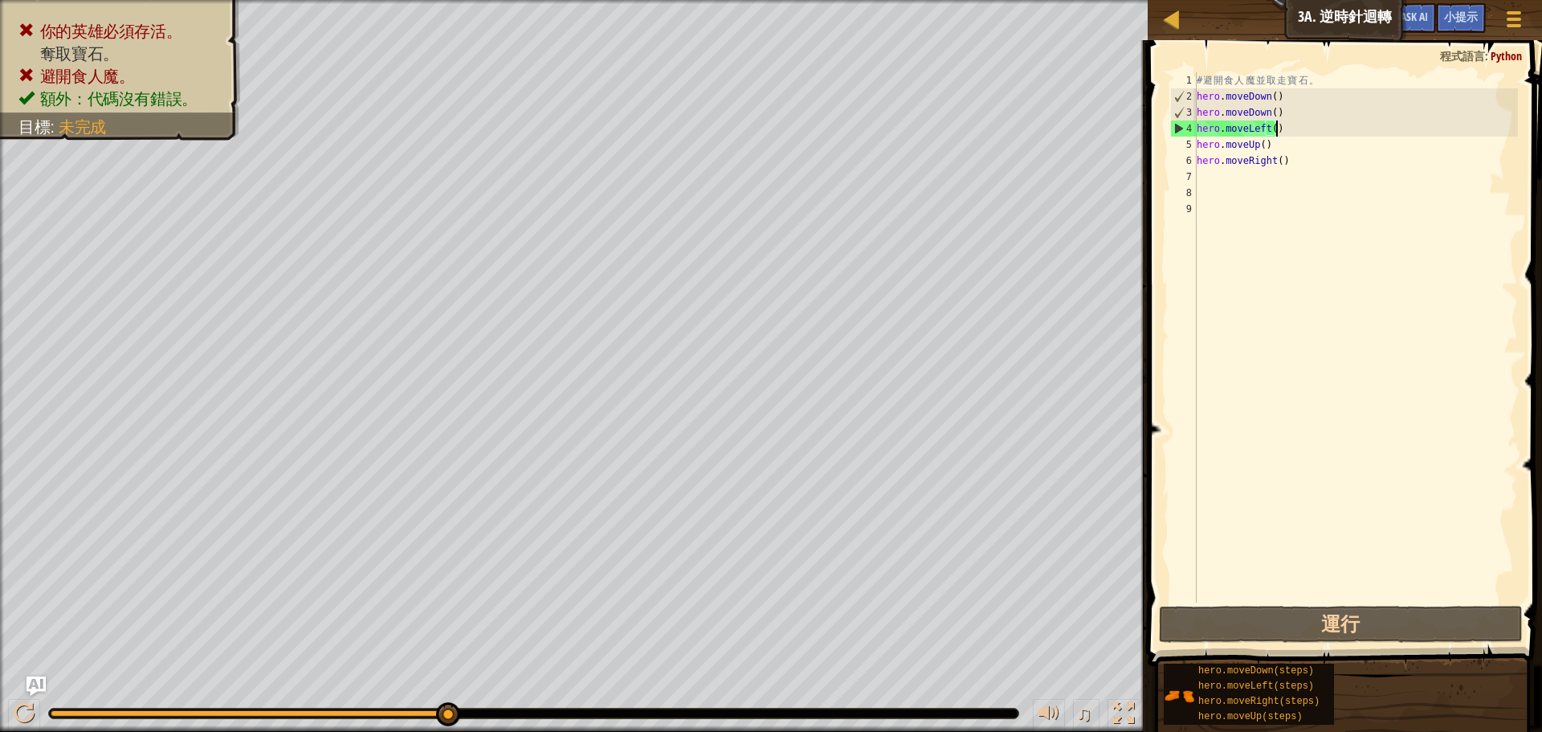
click at [1275, 132] on div "# 避 開 食 人 魔 並 取 走 寶 石 。 hero . moveDown ( ) hero . moveDown ( ) hero . moveLeft…" at bounding box center [1355, 353] width 324 height 562
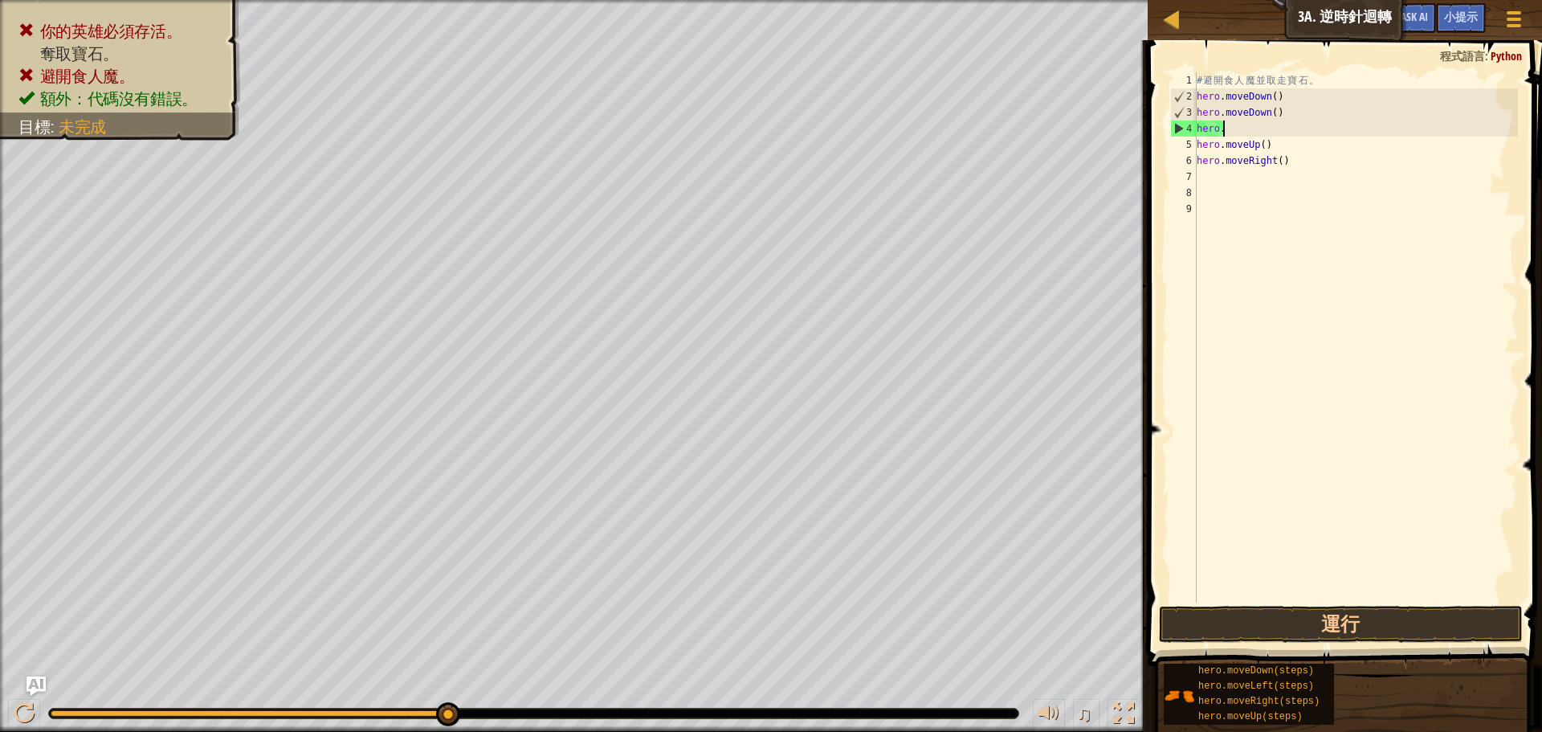
type textarea "h"
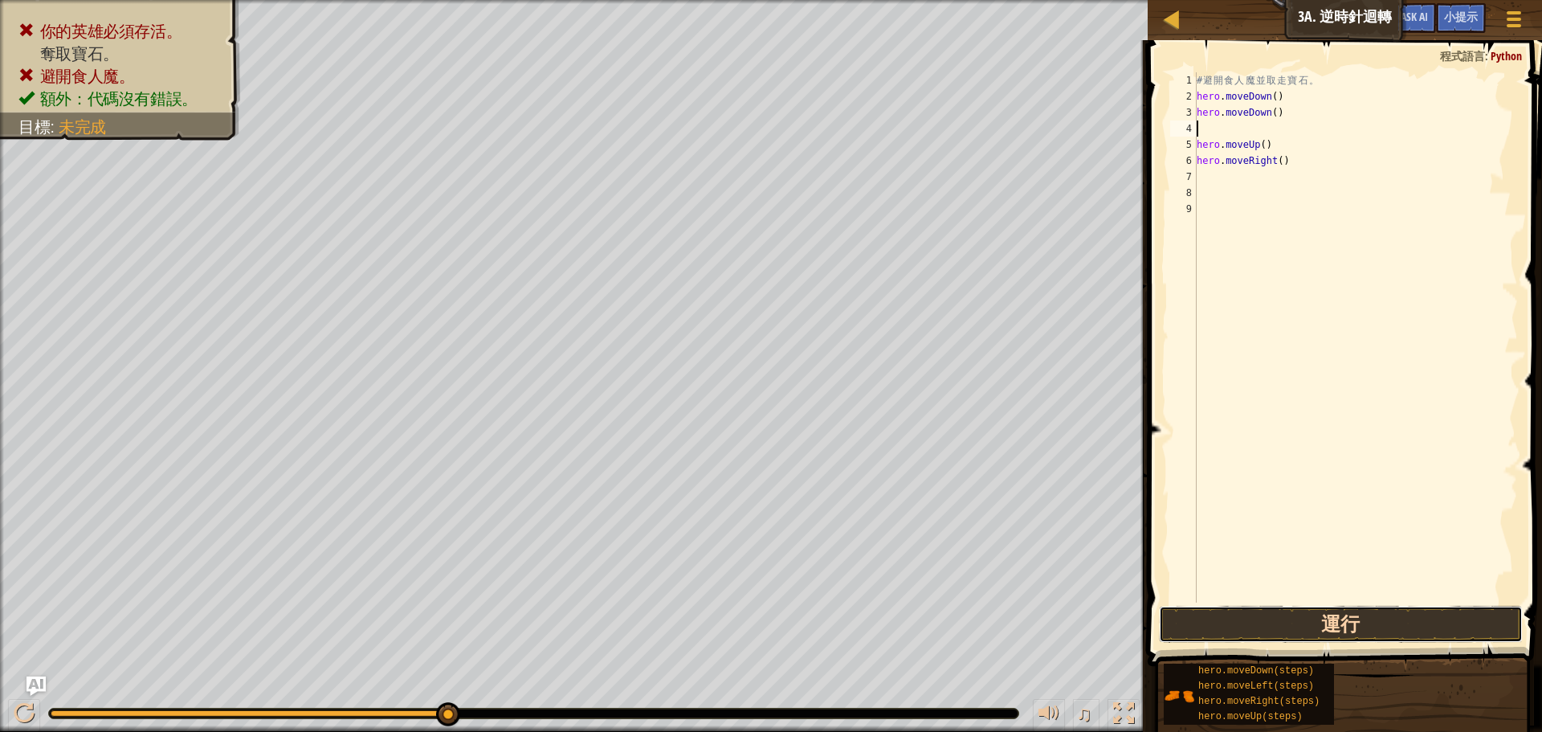
click at [1291, 633] on button "運行" at bounding box center [1341, 623] width 364 height 37
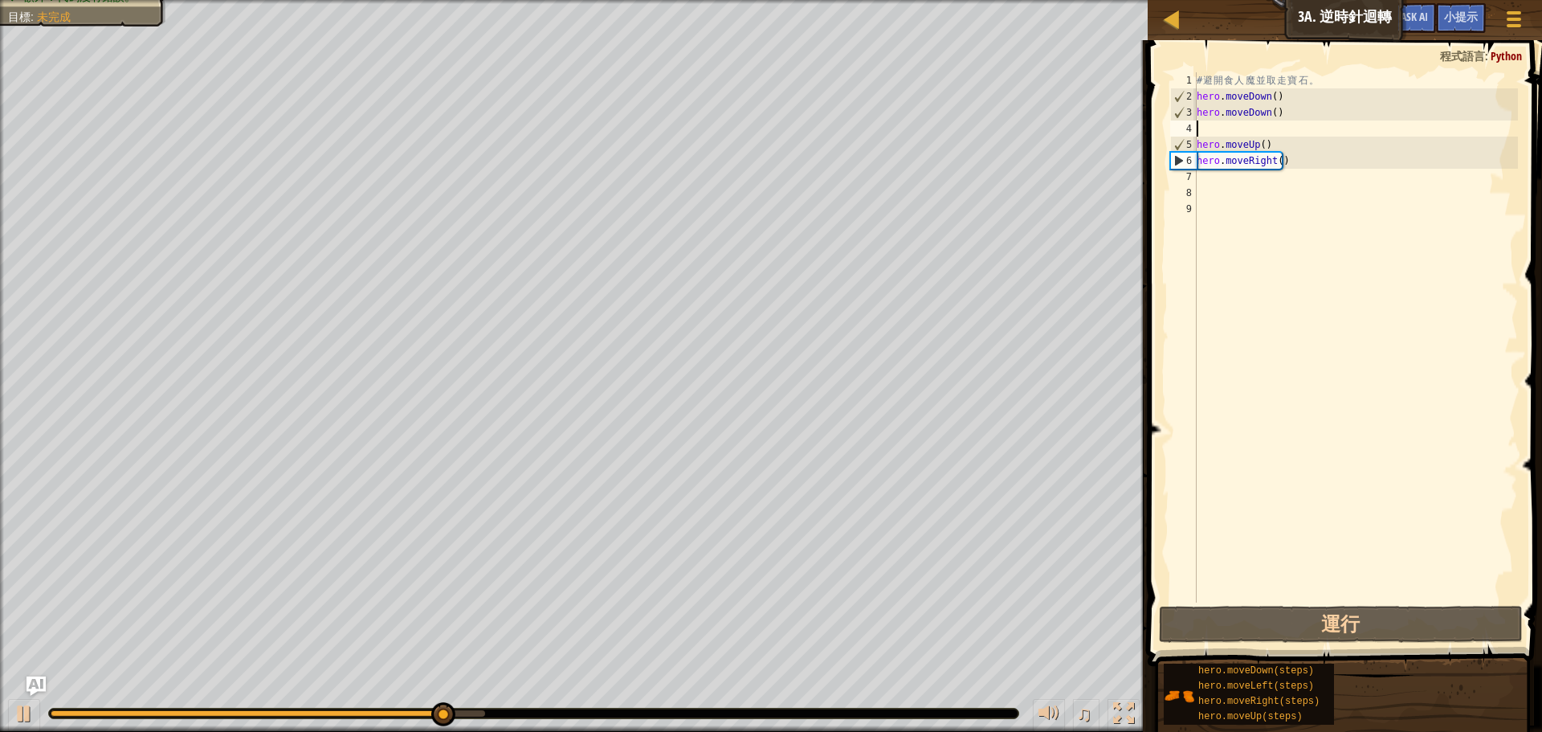
click at [1263, 128] on div "# 避 開 食 人 魔 並 取 走 寶 石 。 hero . moveDown ( ) hero . moveDown ( ) hero . moveUp (…" at bounding box center [1355, 353] width 324 height 562
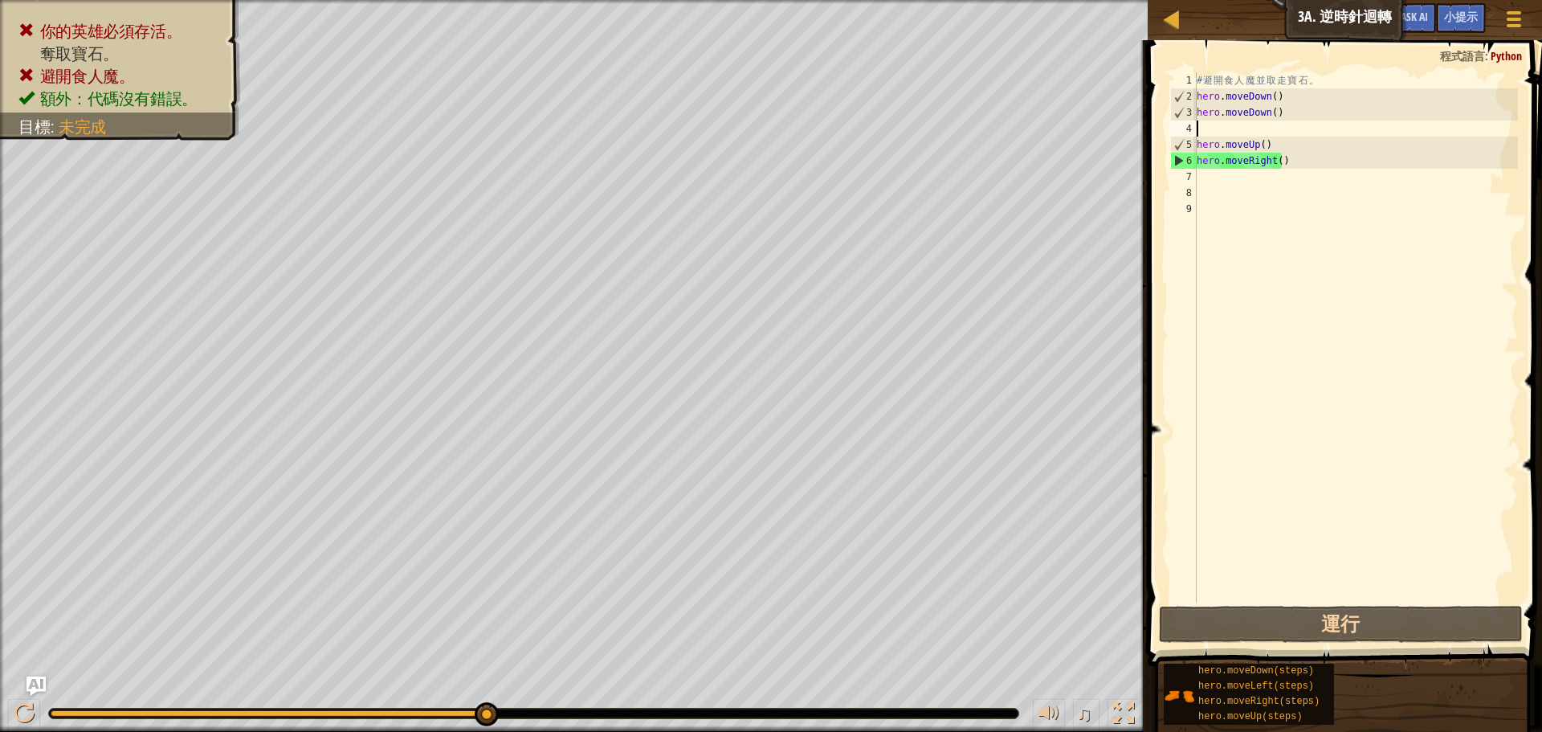
click at [1250, 130] on div "# 避 開 食 人 魔 並 取 走 寶 石 。 hero . moveDown ( ) hero . moveDown ( ) hero . moveUp (…" at bounding box center [1355, 353] width 324 height 562
type textarea "h"
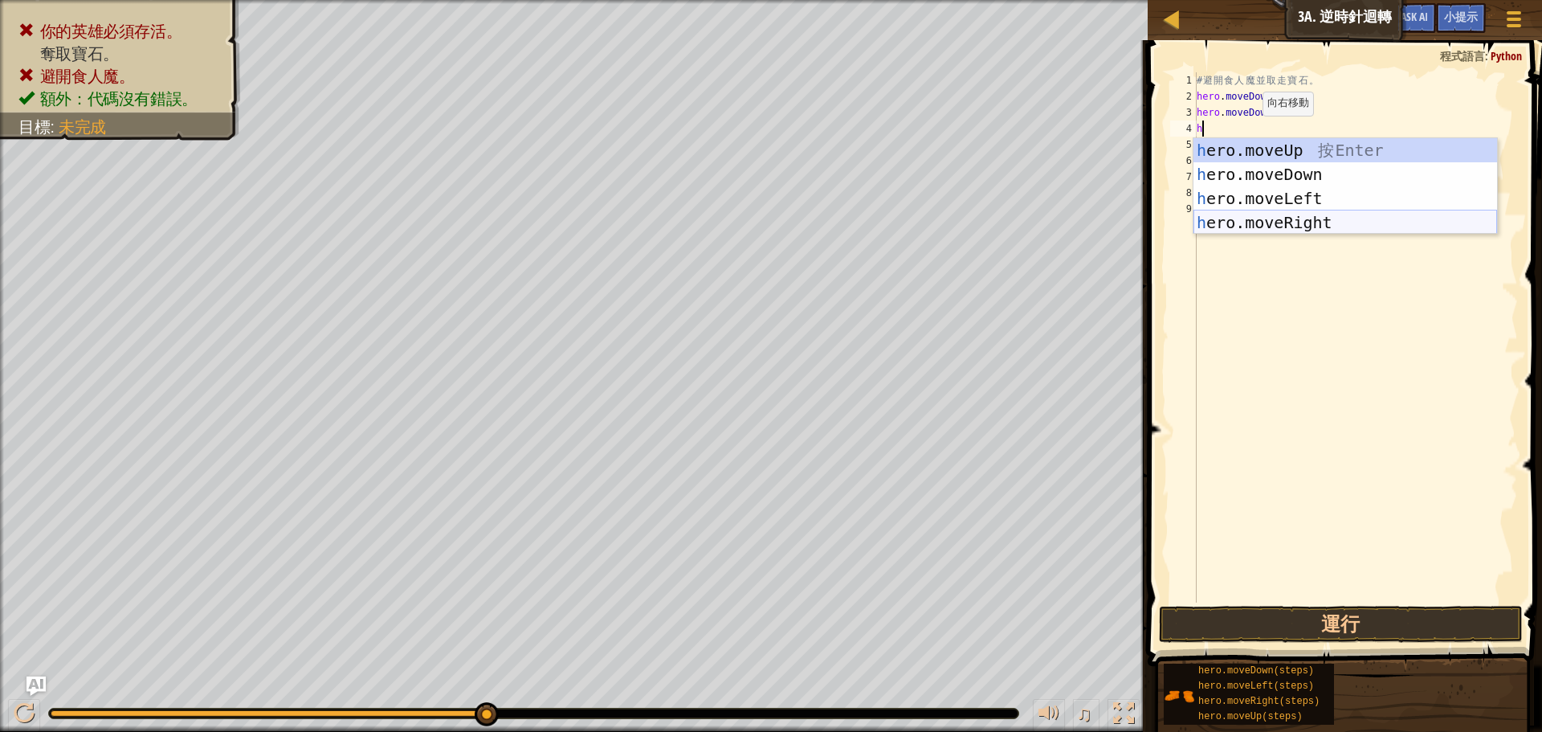
click at [1269, 219] on div "h ero.moveUp 按 Enter h ero.moveDown 按 Enter h ero.moveLeft 按 Enter h ero.moveRi…" at bounding box center [1345, 210] width 304 height 145
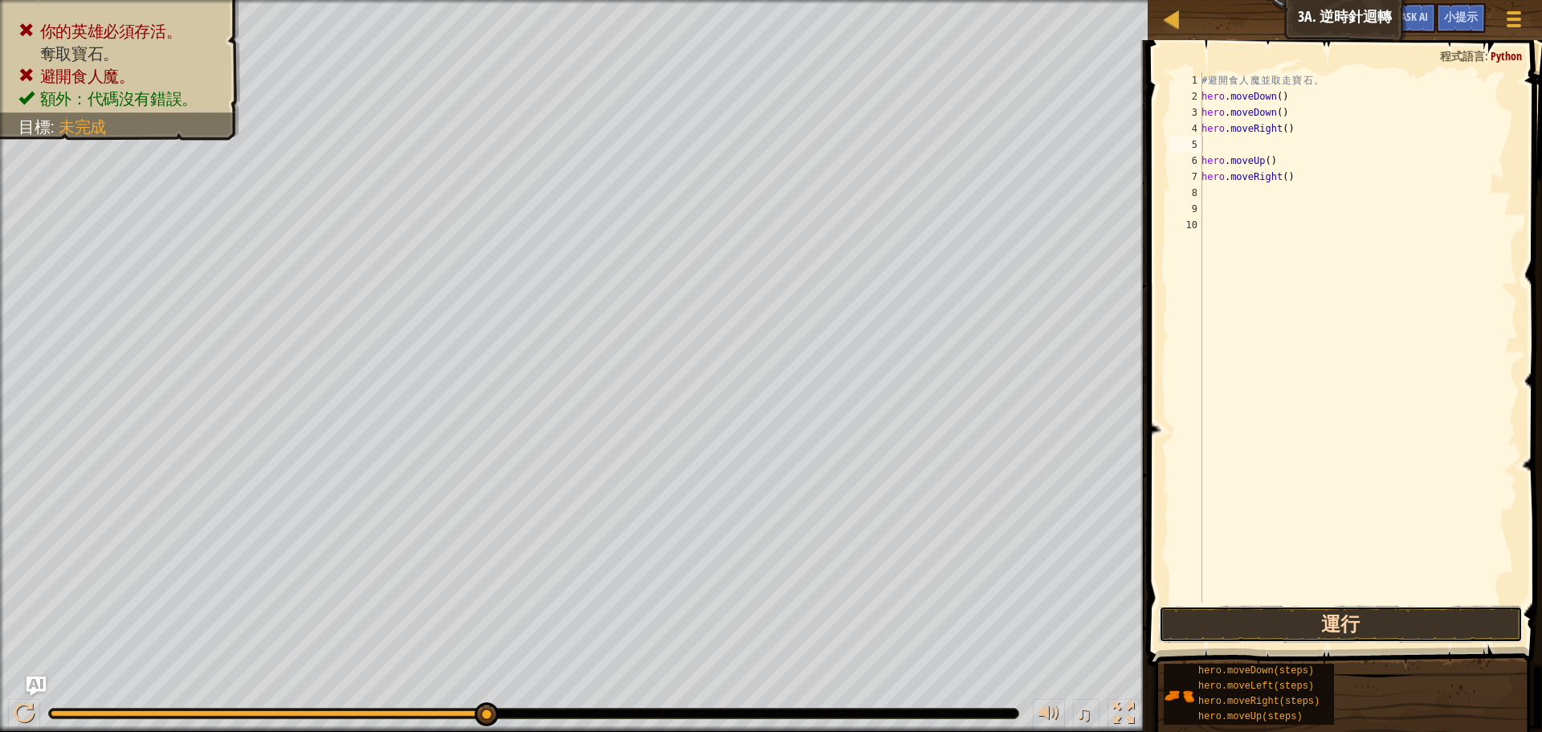
click at [1313, 610] on button "運行" at bounding box center [1341, 623] width 364 height 37
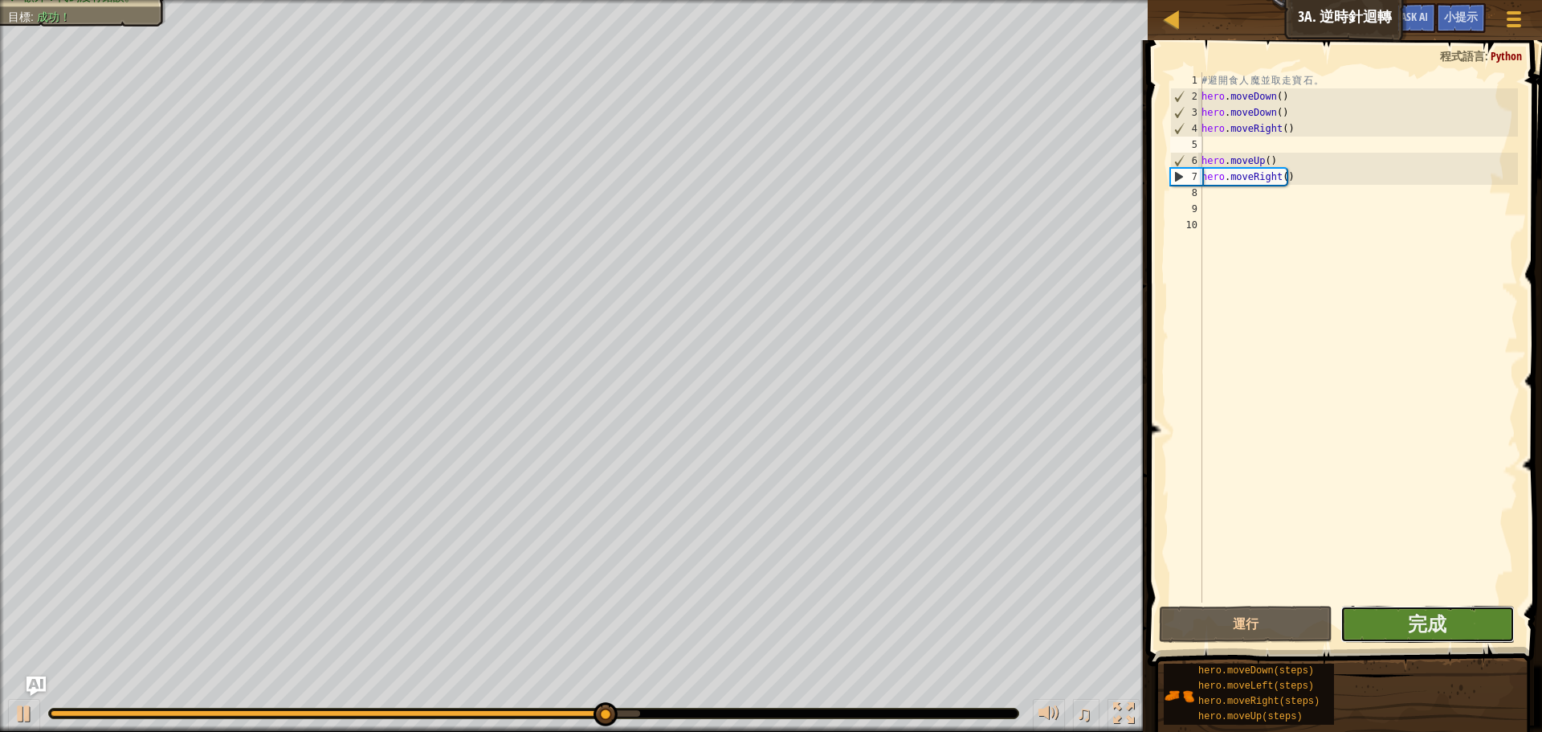
click at [1457, 612] on button "完成" at bounding box center [1426, 623] width 173 height 37
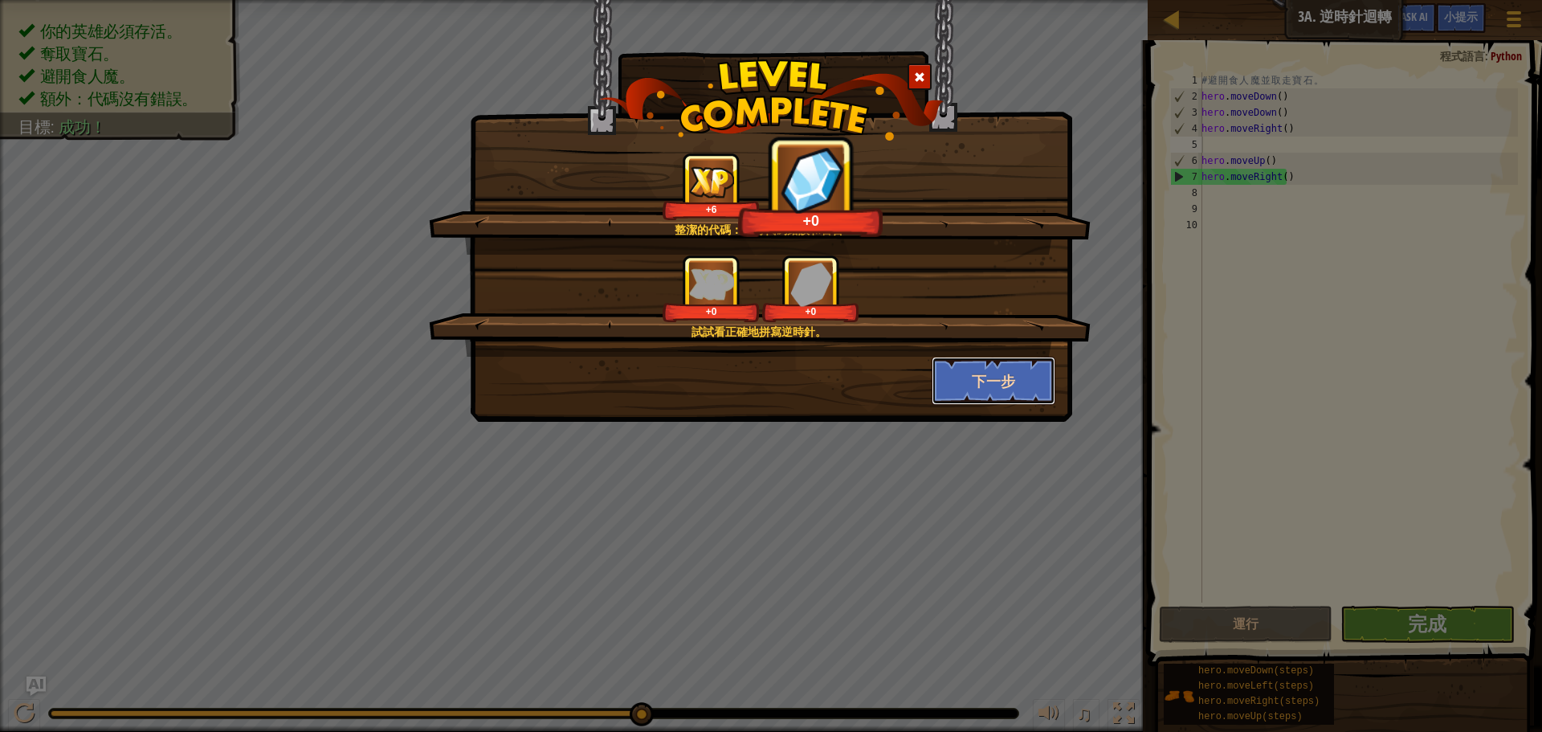
click at [983, 386] on button "下一步" at bounding box center [994, 381] width 124 height 48
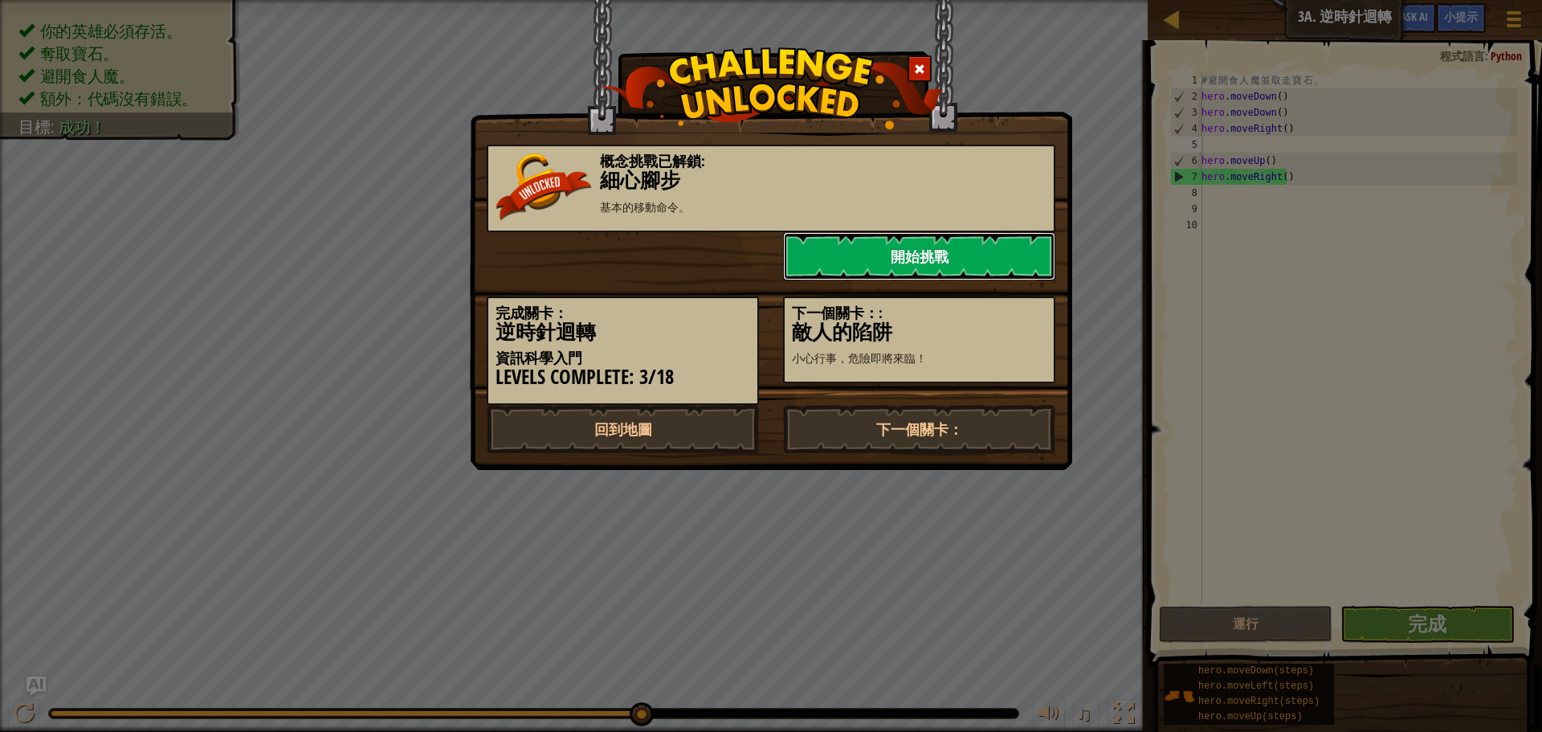
click at [954, 265] on link "開始挑戰" at bounding box center [919, 256] width 272 height 48
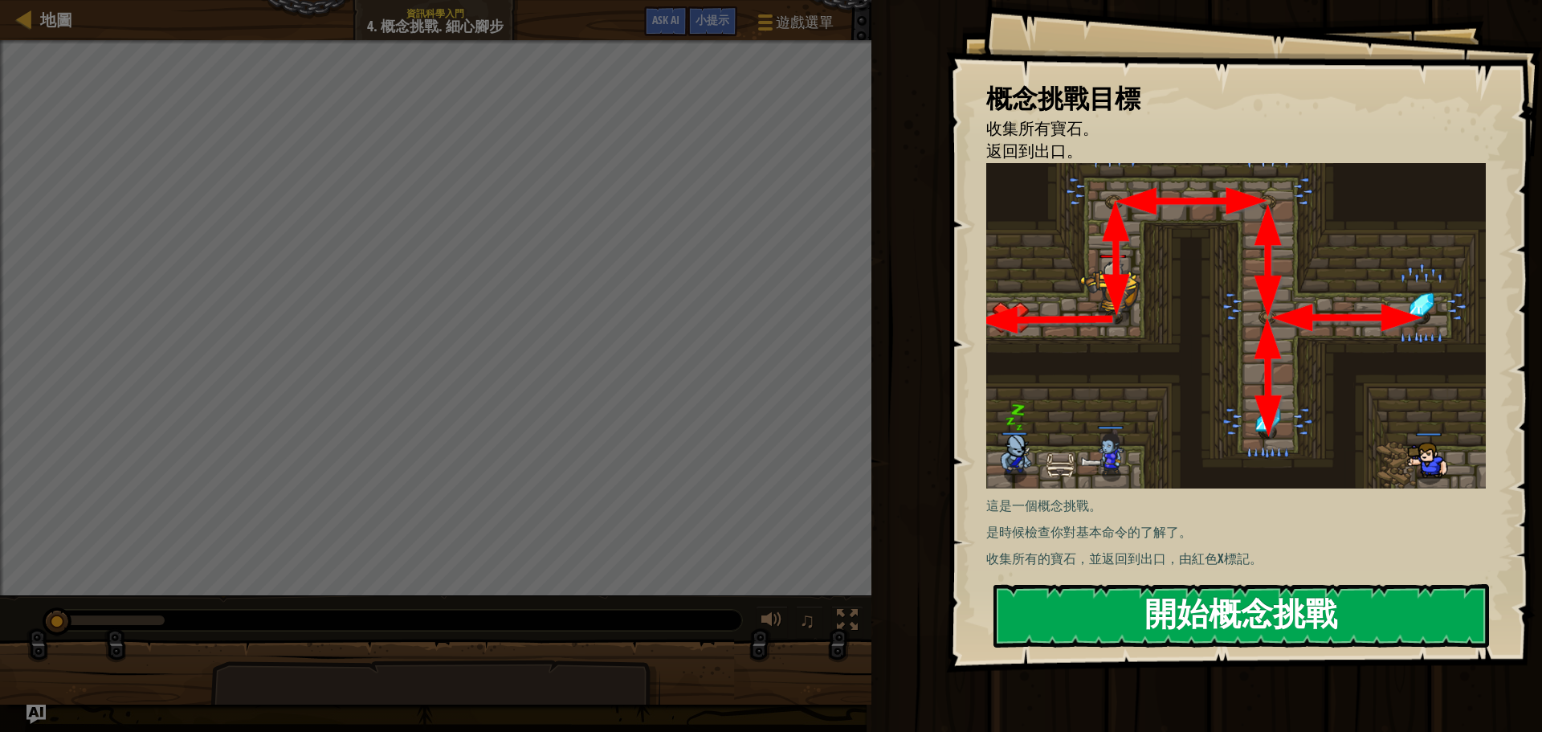
click at [1179, 593] on button "開始概念挑戰" at bounding box center [1240, 615] width 495 height 63
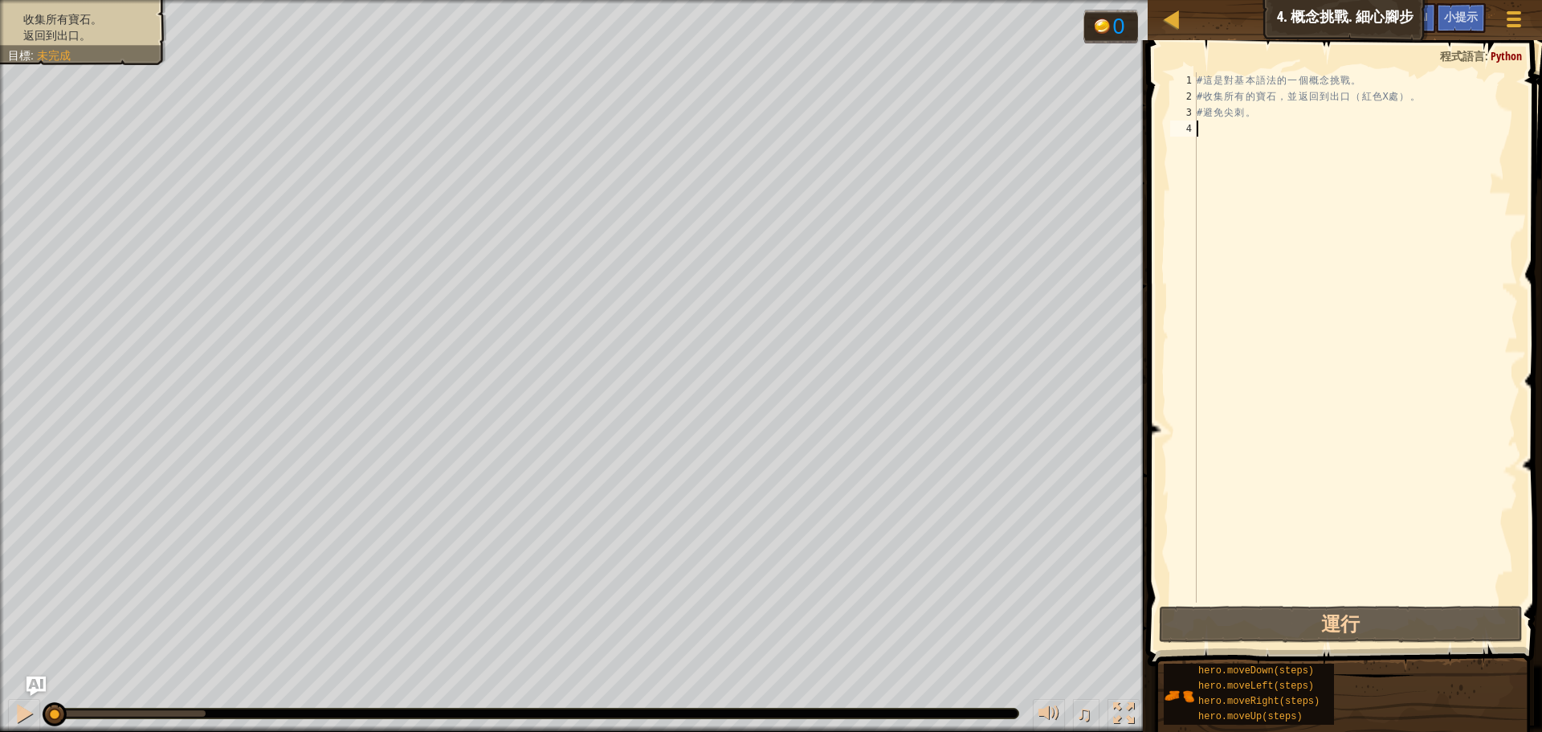
type textarea "h"
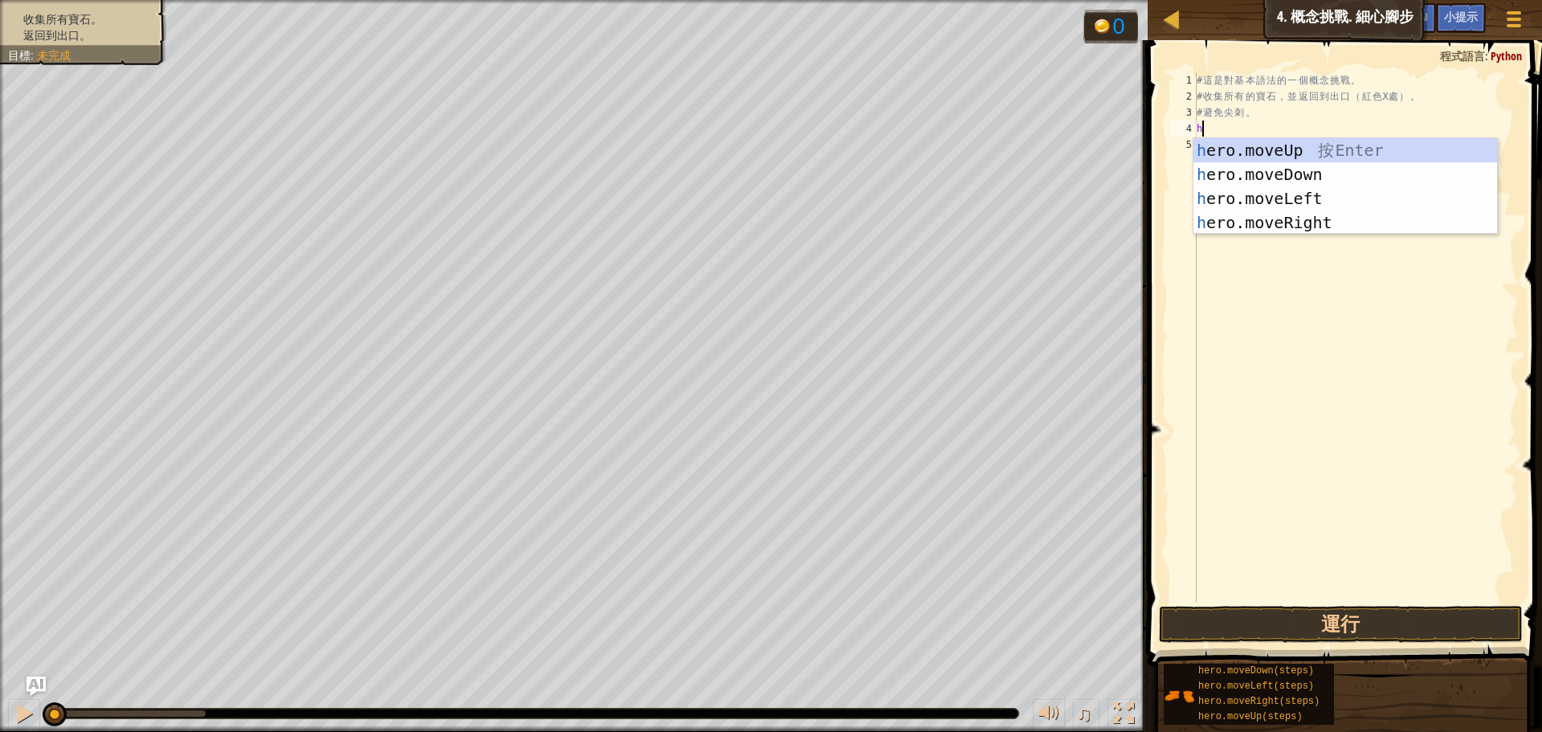
scroll to position [7, 0]
click at [1251, 157] on div "h ero.moveUp 按 Enter h ero.moveDown 按 Enter h ero.moveLeft 按 Enter h ero.moveRi…" at bounding box center [1345, 210] width 304 height 145
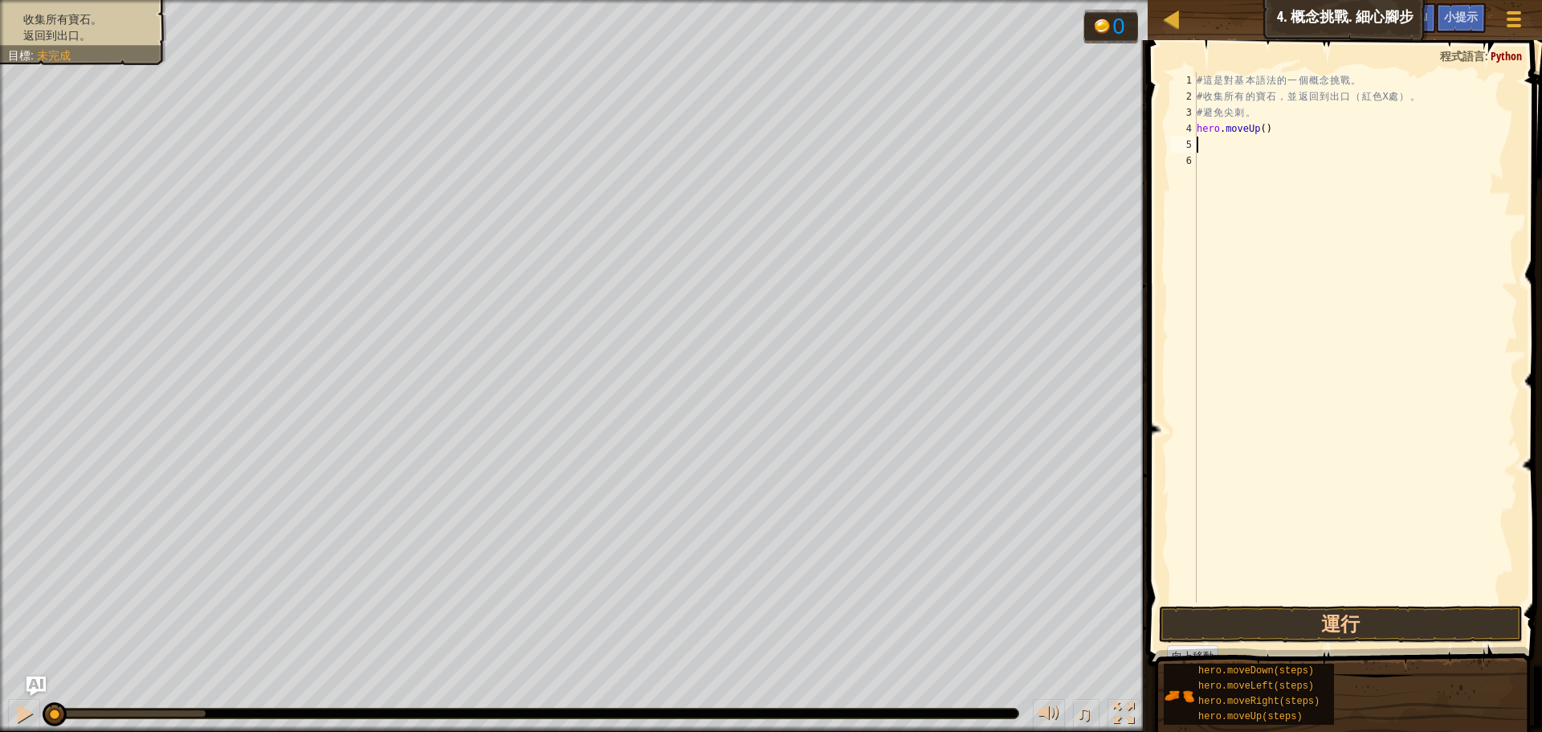
type textarea "h"
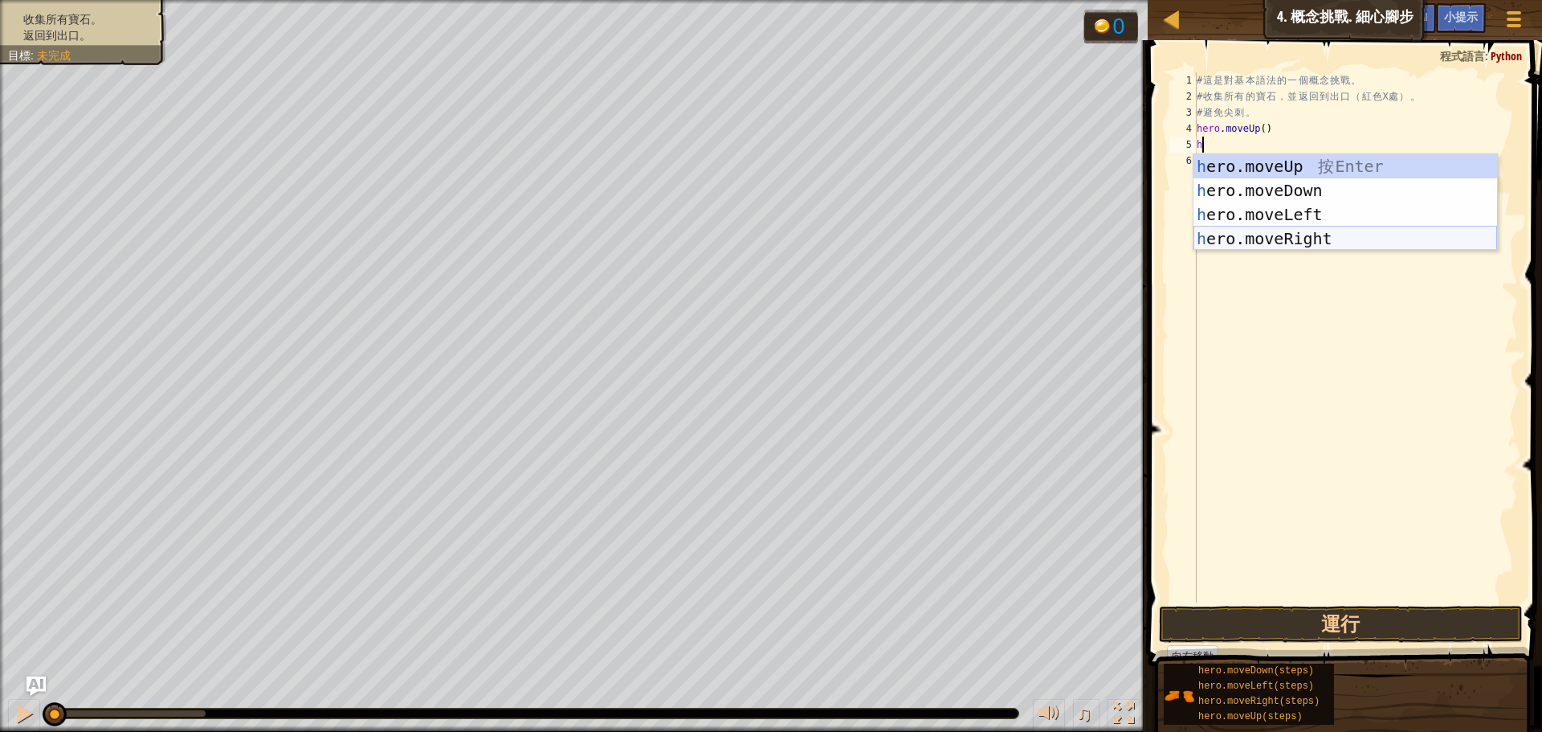
click at [1260, 230] on div "h ero.moveUp 按 Enter h ero.moveDown 按 Enter h ero.moveLeft 按 Enter h ero.moveRi…" at bounding box center [1345, 226] width 304 height 145
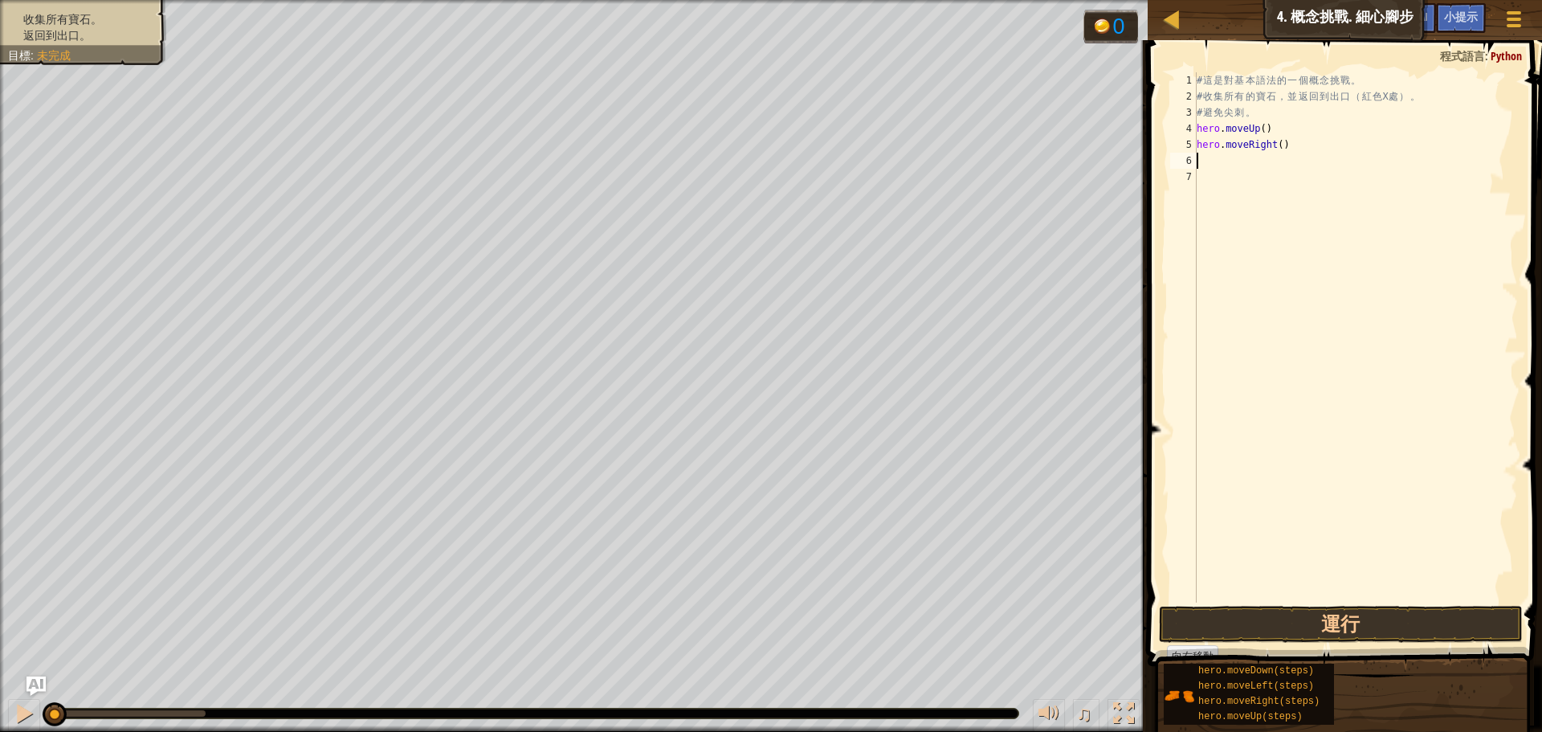
type textarea "h"
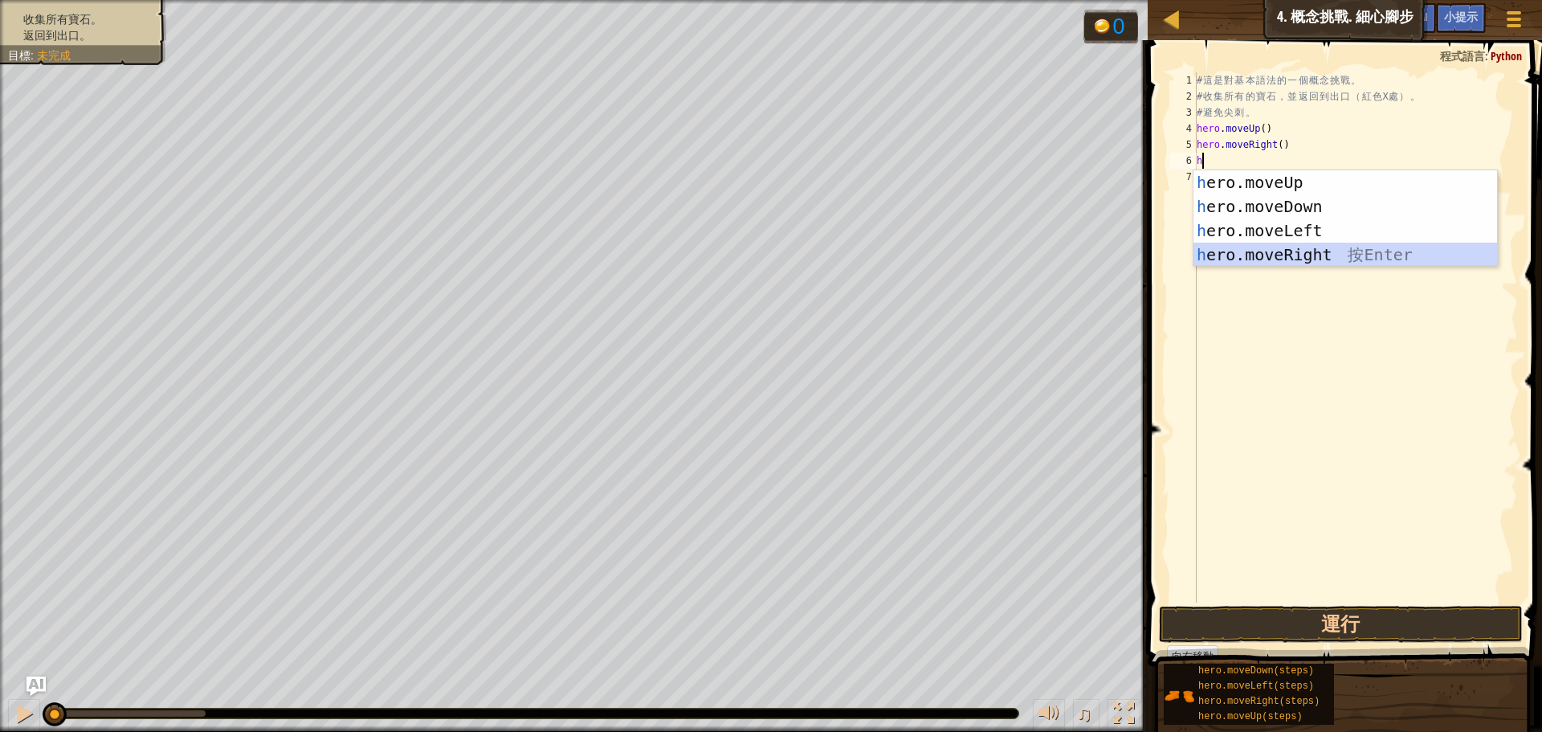
click at [1266, 245] on div "h ero.moveUp 按 Enter h ero.moveDown 按 Enter h ero.moveLeft 按 Enter h ero.moveRi…" at bounding box center [1345, 242] width 304 height 145
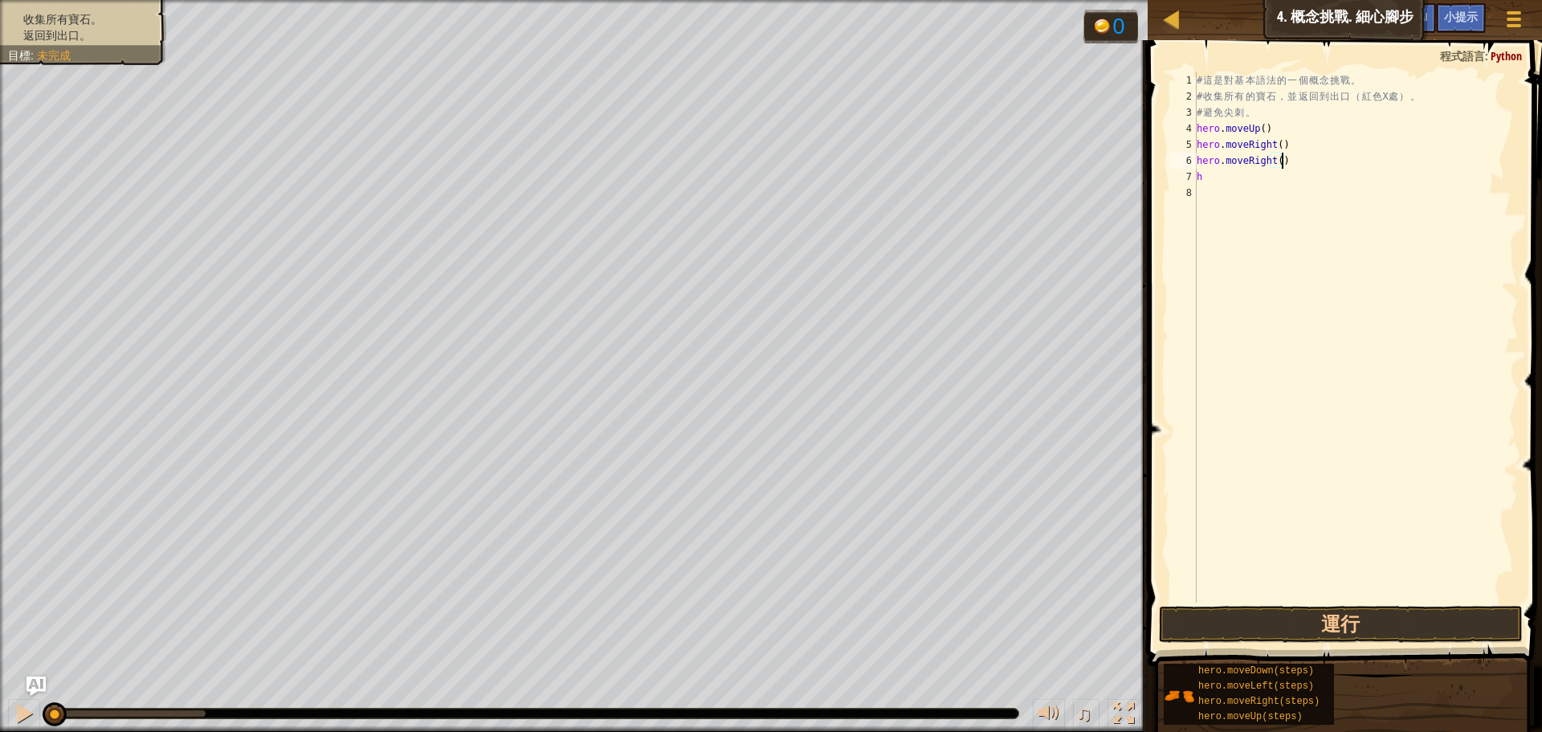
click at [1282, 157] on div "# 這 是 對 基 本 語 法 的 一 個 概 念 挑 戰 。 # 收 集 所 有 的 寶 石 ， 並 返 回 到 出 口 （ 紅 色 X 處 ） 。 # 避…" at bounding box center [1355, 353] width 324 height 562
type textarea "hero.moveRight()"
click at [1270, 192] on div "# 這 是 對 基 本 語 法 的 一 個 概 念 挑 戰 。 # 收 集 所 有 的 寶 石 ， 並 返 回 到 出 口 （ 紅 色 X 處 ） 。 # 避…" at bounding box center [1355, 353] width 324 height 562
click at [1263, 188] on div "# 這 是 對 基 本 語 法 的 一 個 概 念 挑 戰 。 # 收 集 所 有 的 寶 石 ， 並 返 回 到 出 口 （ 紅 色 X 處 ） 。 # 避…" at bounding box center [1355, 353] width 324 height 562
click at [1260, 184] on div "# 這 是 對 基 本 語 法 的 一 個 概 念 挑 戰 。 # 收 集 所 有 的 寶 石 ， 並 返 回 到 出 口 （ 紅 色 X 處 ） 。 # 避…" at bounding box center [1355, 353] width 324 height 562
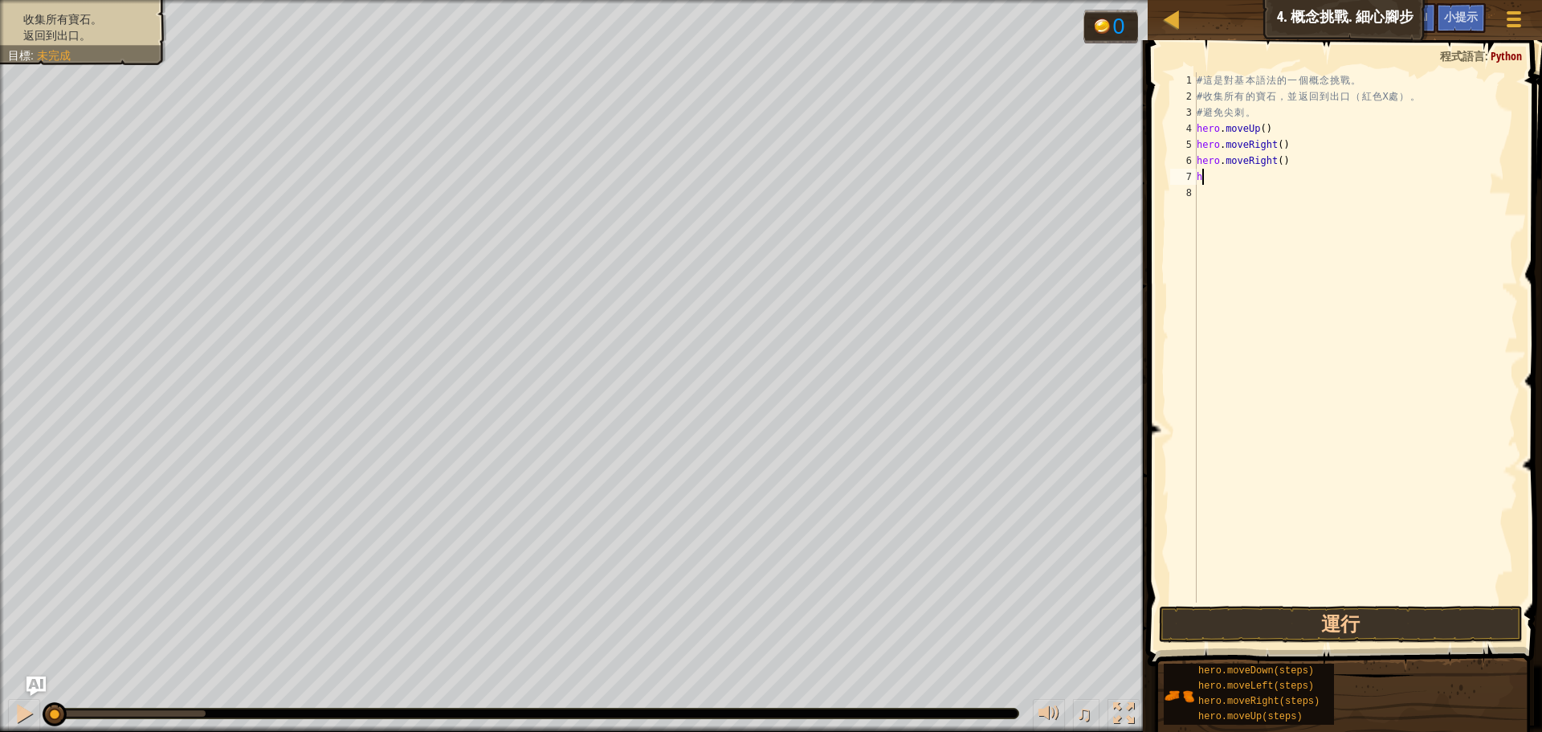
type textarea "h"
click at [1319, 619] on button "運行" at bounding box center [1341, 623] width 364 height 37
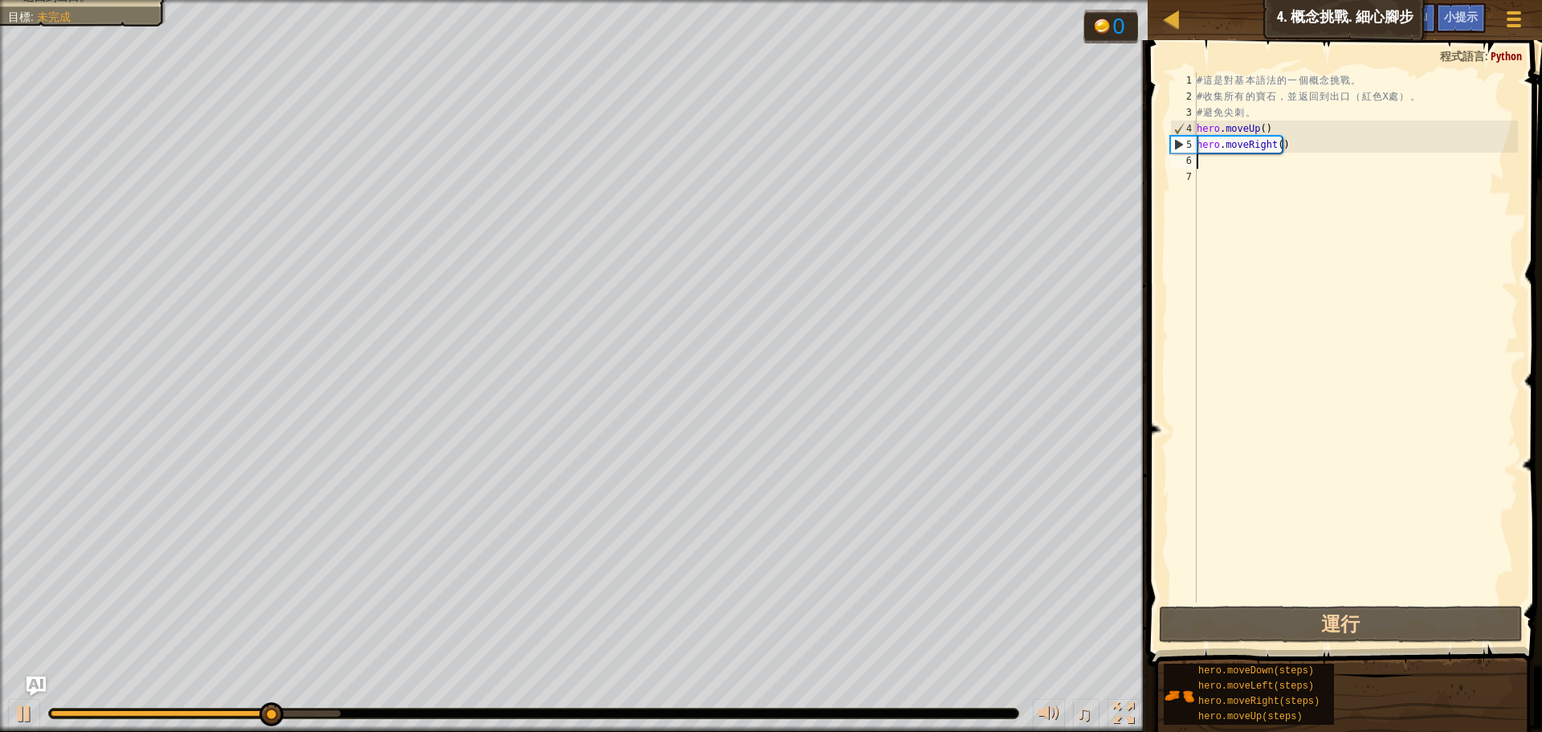
type textarea "h"
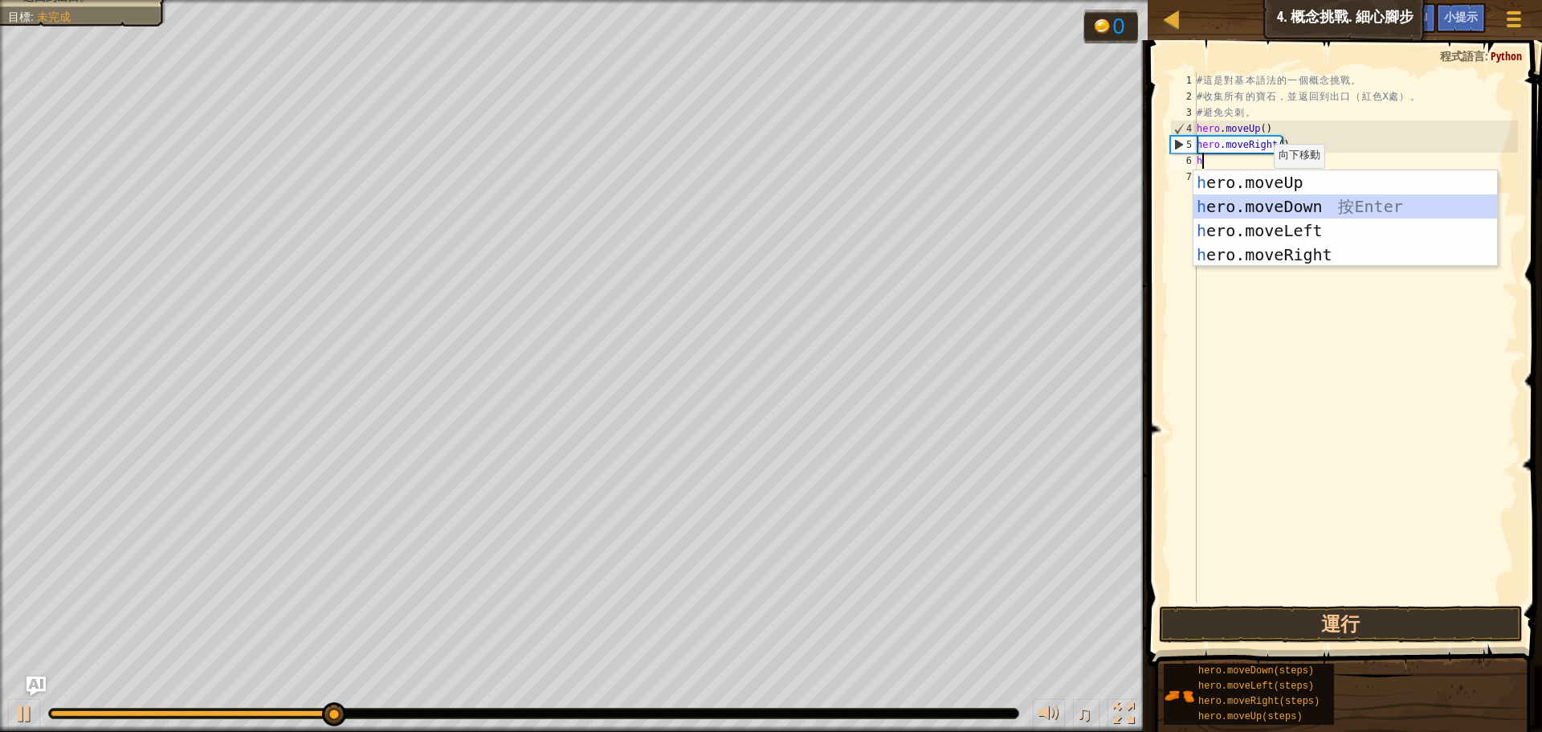
click at [1325, 211] on div "h ero.moveUp 按 Enter h ero.moveDown 按 Enter h ero.moveLeft 按 Enter h ero.moveRi…" at bounding box center [1345, 242] width 304 height 145
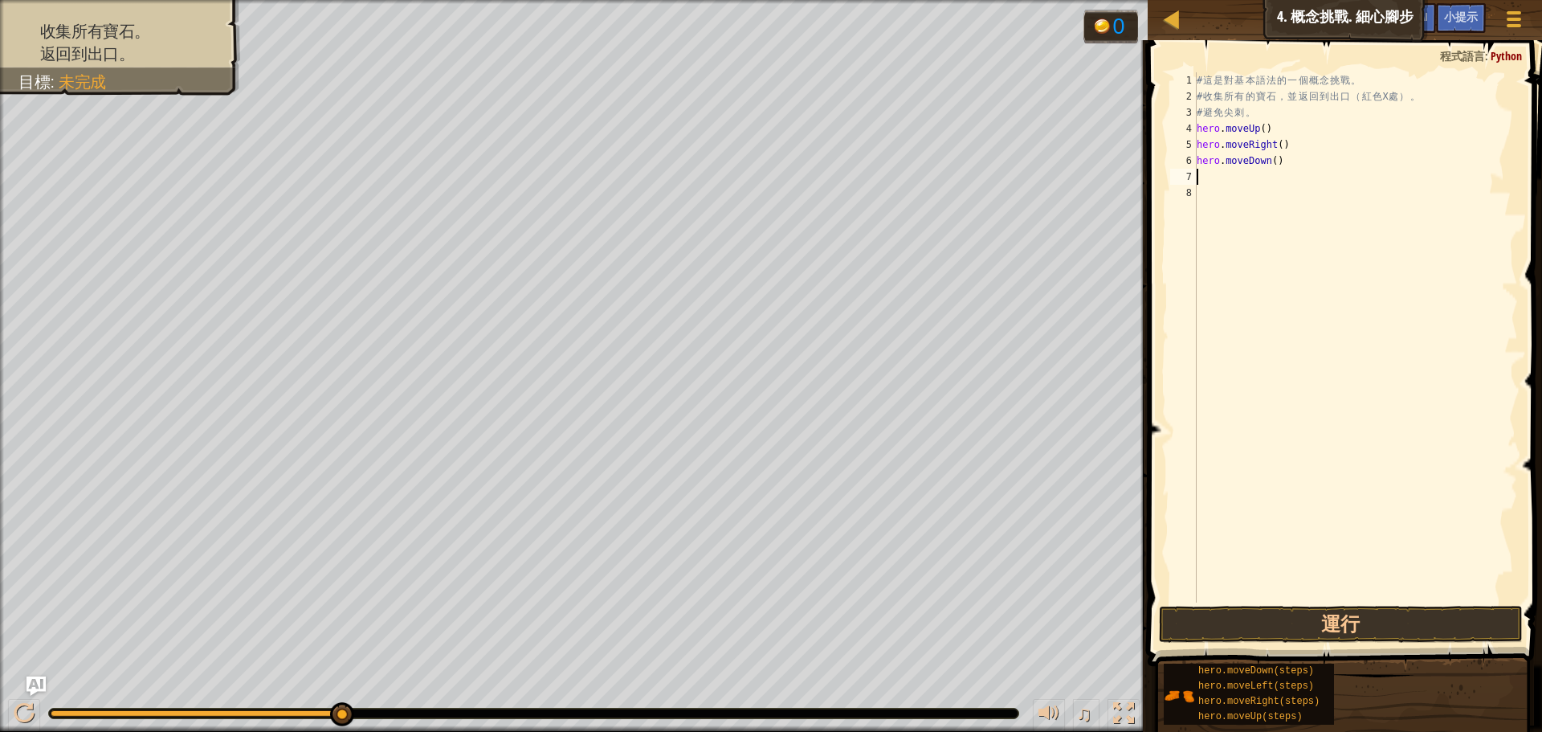
type textarea "h"
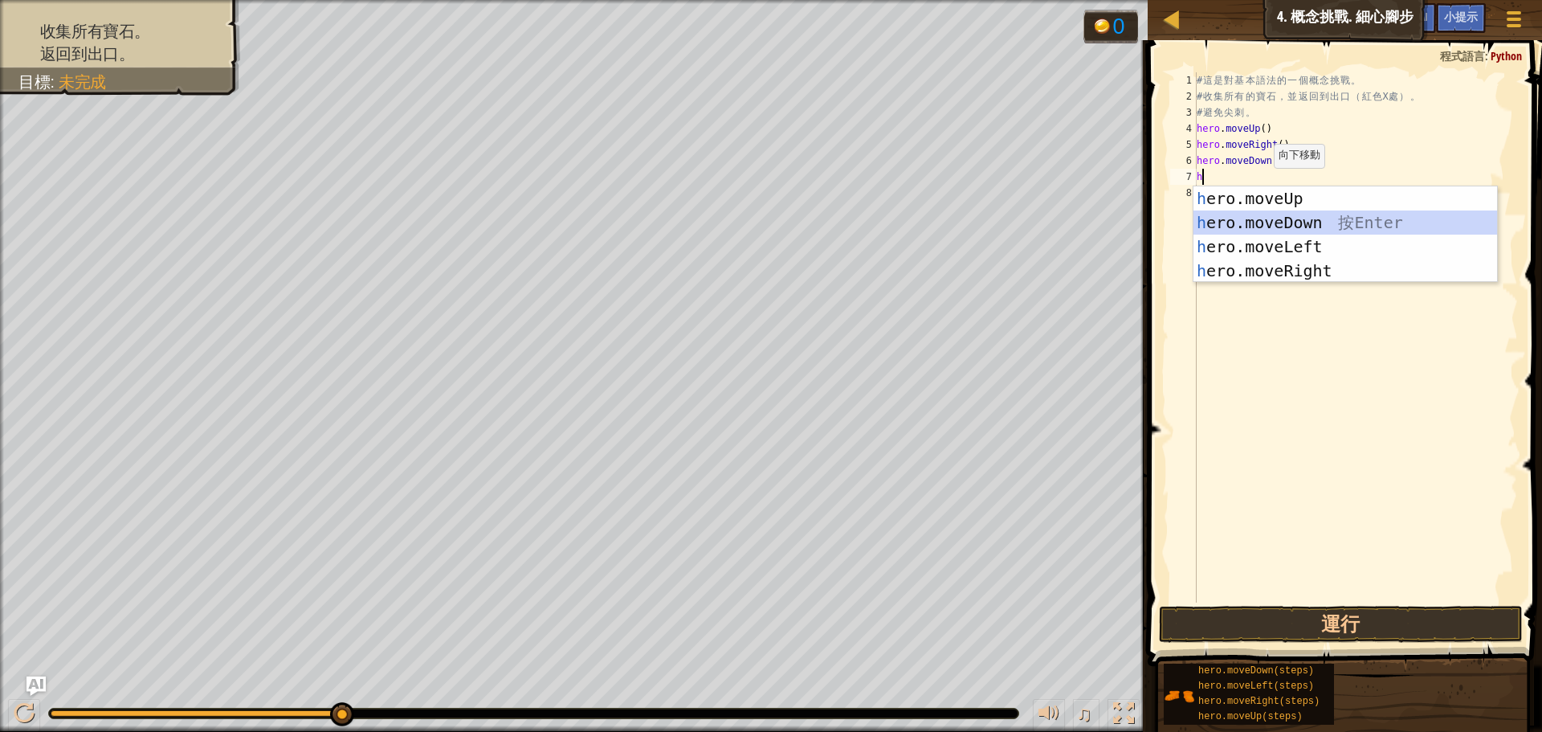
click at [1321, 218] on div "h ero.moveUp 按 Enter h ero.moveDown 按 Enter h ero.moveLeft 按 Enter h ero.moveRi…" at bounding box center [1345, 258] width 304 height 145
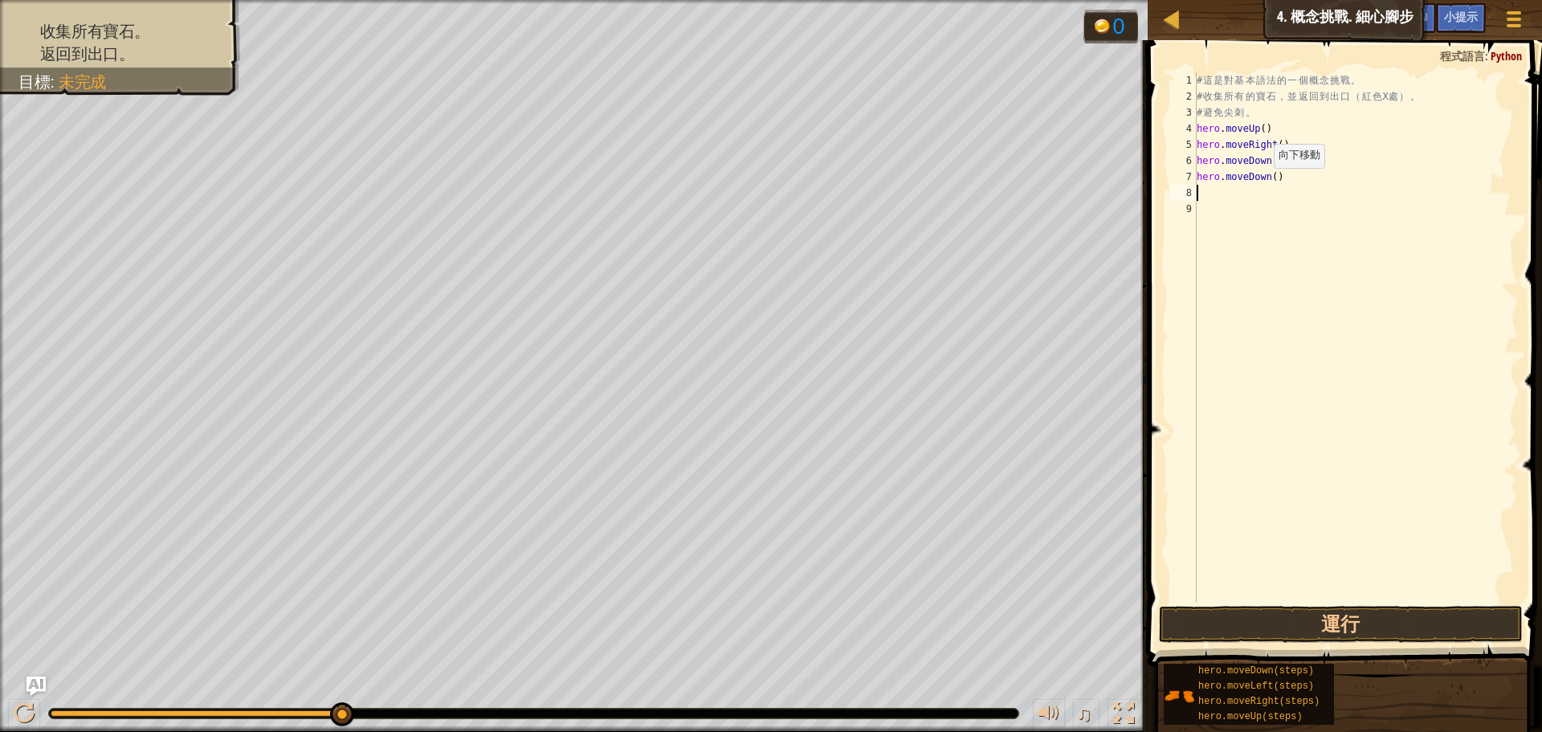
type textarea "h"
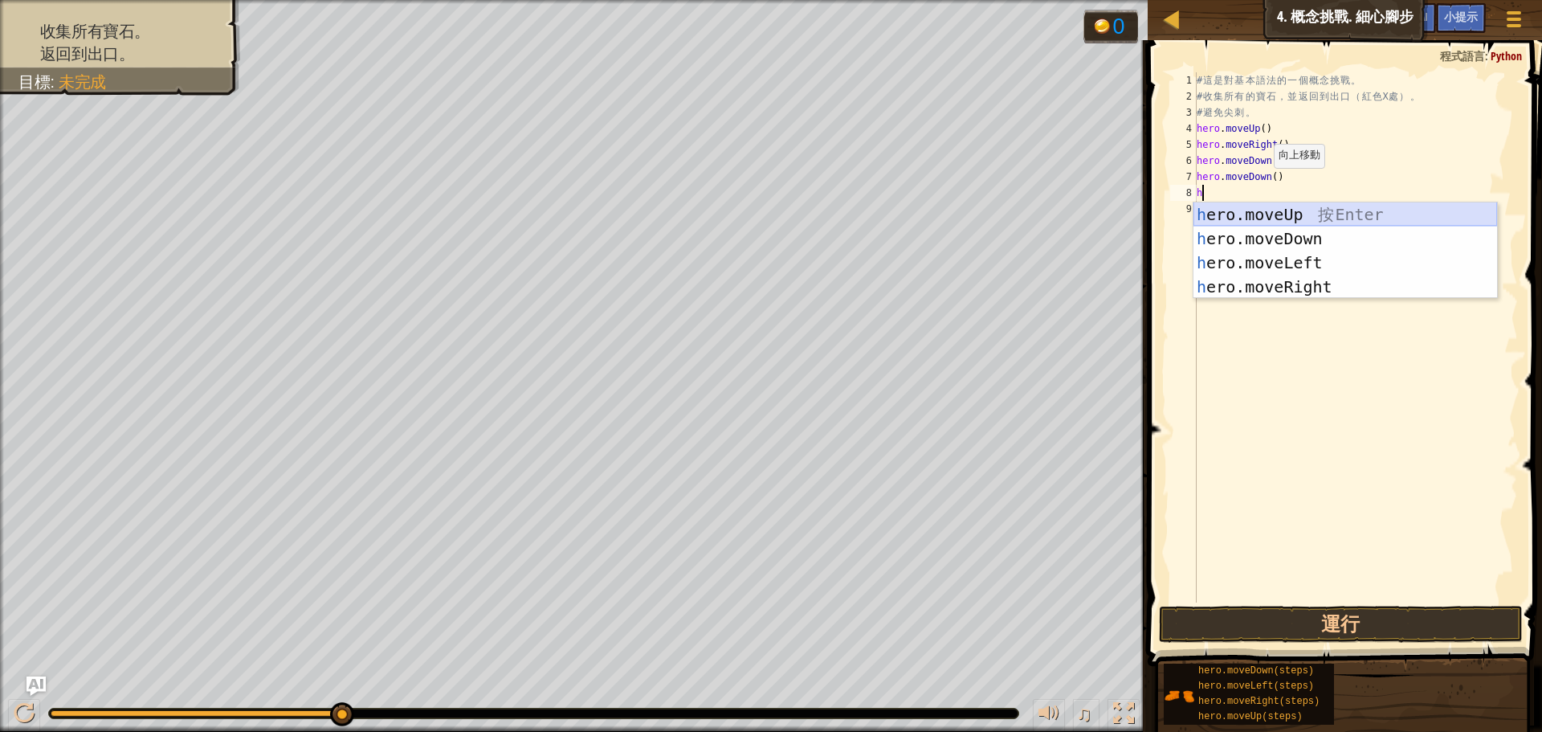
click at [1315, 209] on div "h ero.moveUp 按 Enter h ero.moveDown 按 Enter h ero.moveLeft 按 Enter h ero.moveRi…" at bounding box center [1345, 274] width 304 height 145
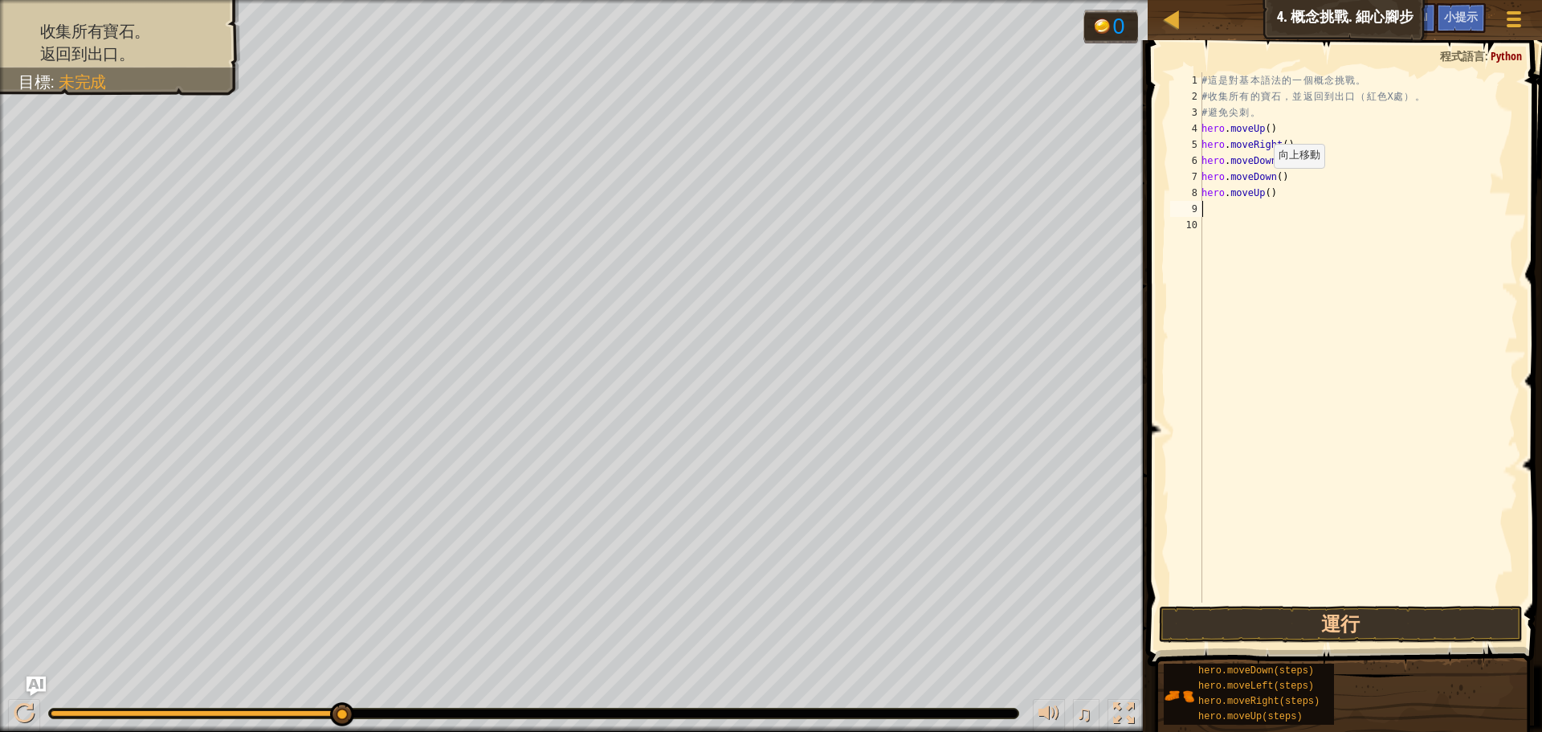
type textarea "h"
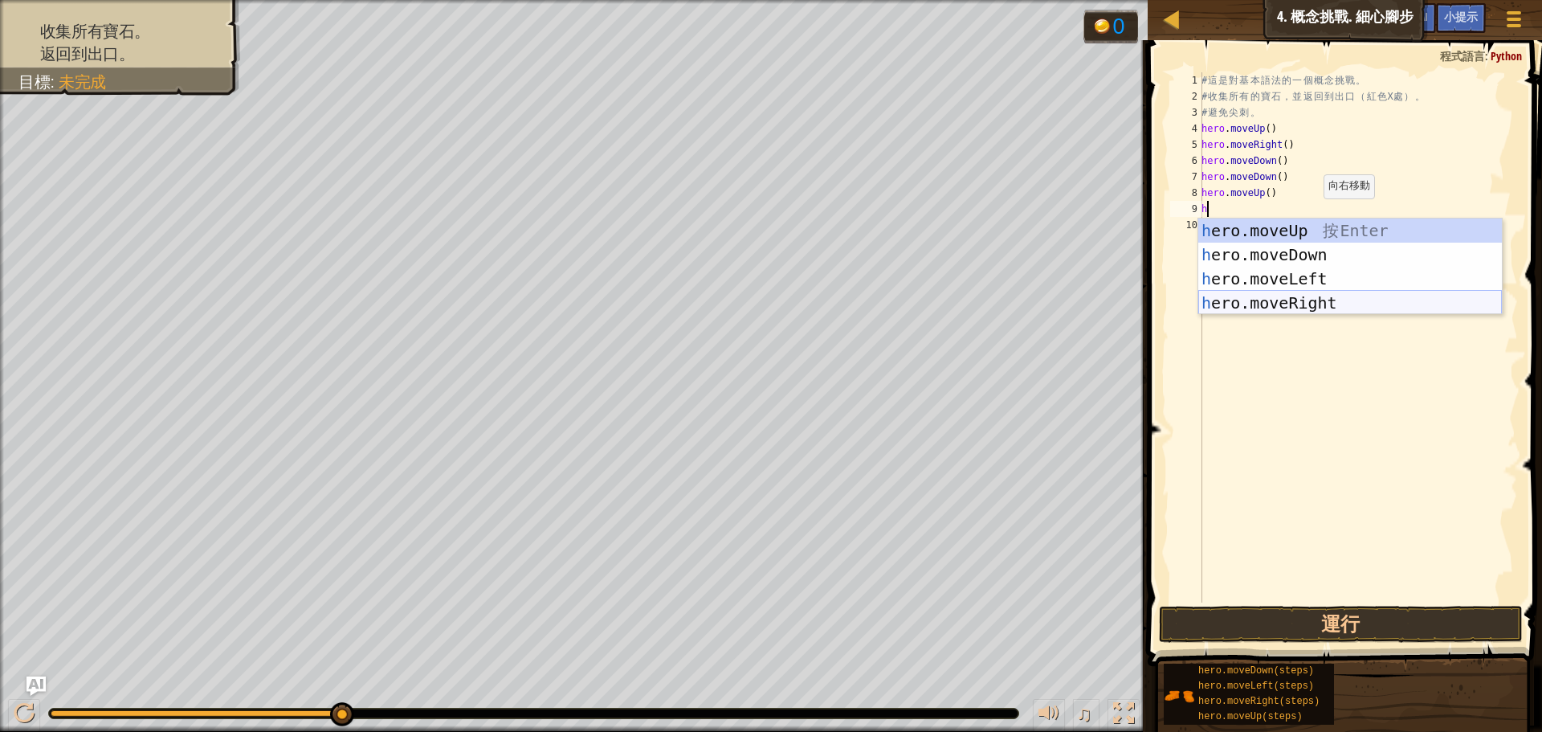
click at [1319, 296] on div "h ero.moveUp 按 Enter h ero.moveDown 按 Enter h ero.moveLeft 按 Enter h ero.moveRi…" at bounding box center [1350, 290] width 304 height 145
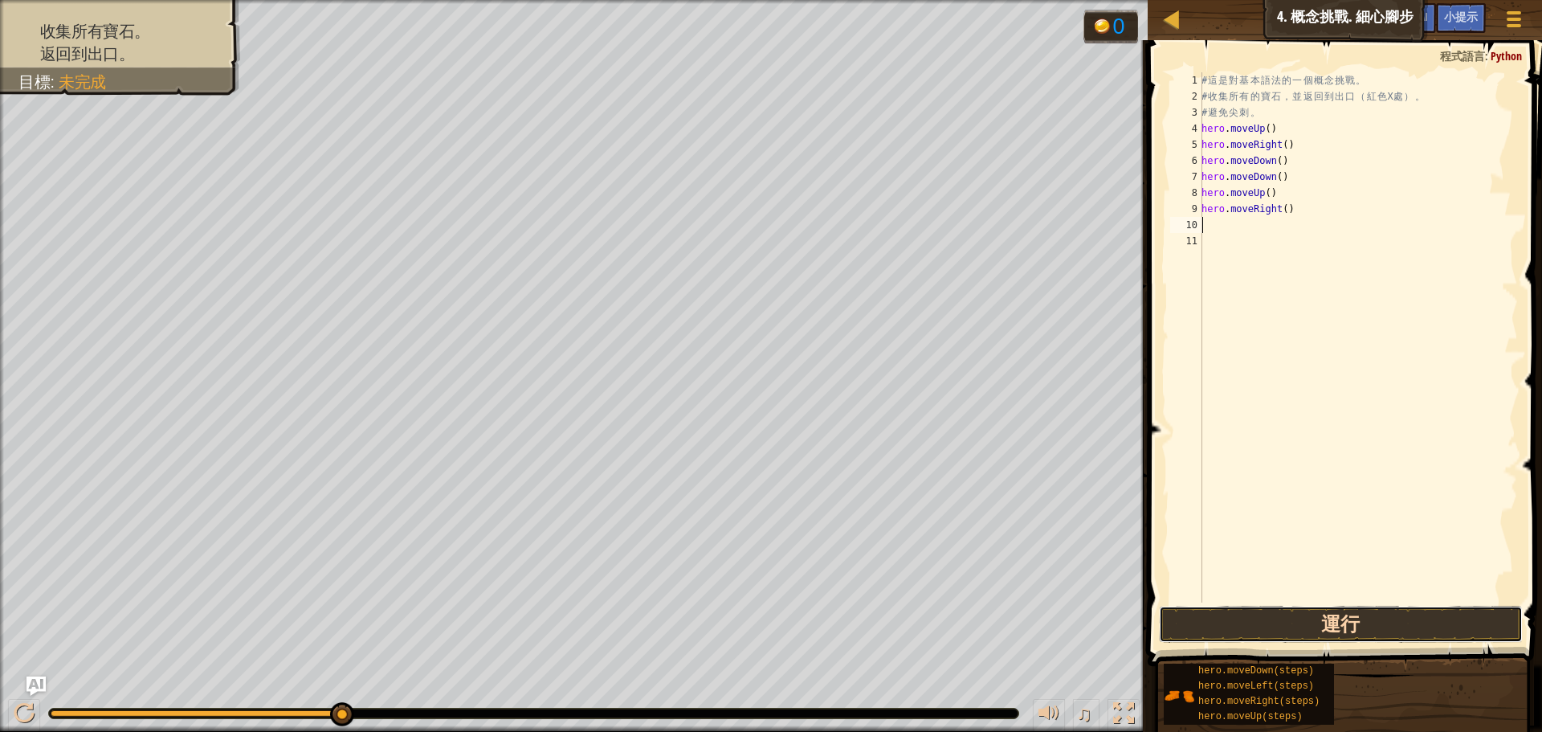
click at [1311, 610] on button "運行" at bounding box center [1341, 623] width 364 height 37
